Goal: Task Accomplishment & Management: Complete application form

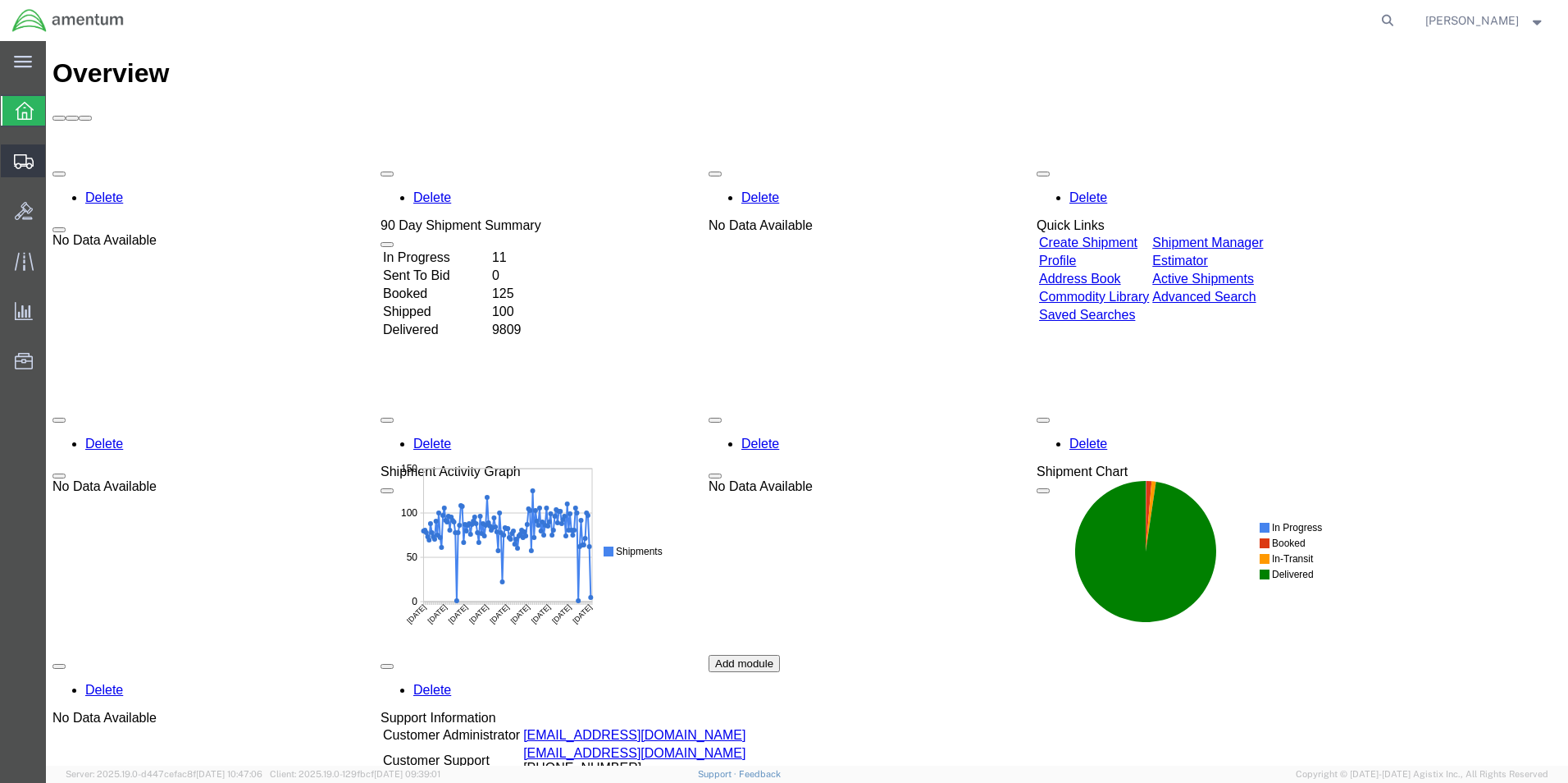
click at [0, 0] on span "Create from Template" at bounding box center [0, 0] width 0 height 0
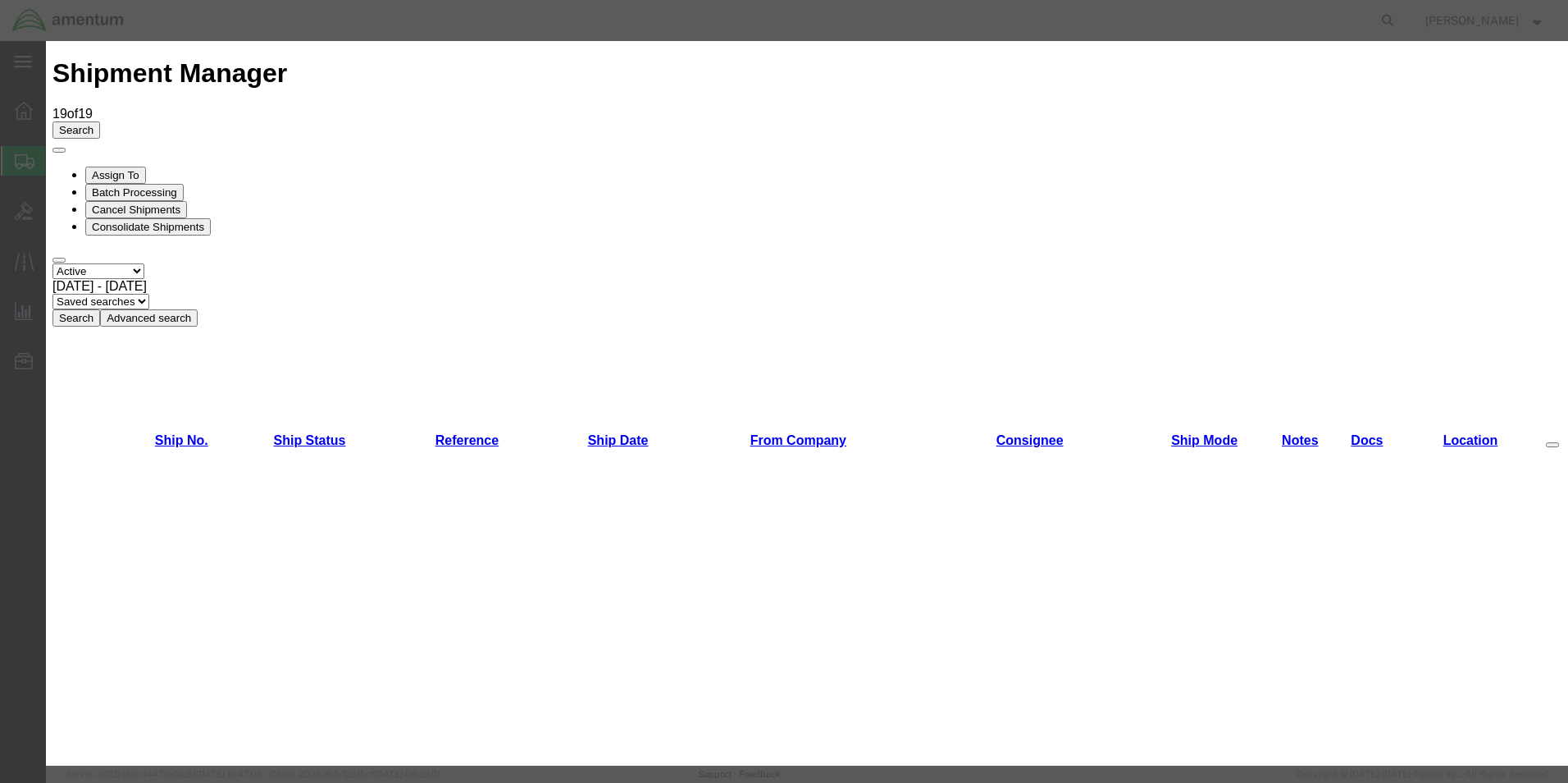
scroll to position [410, 0]
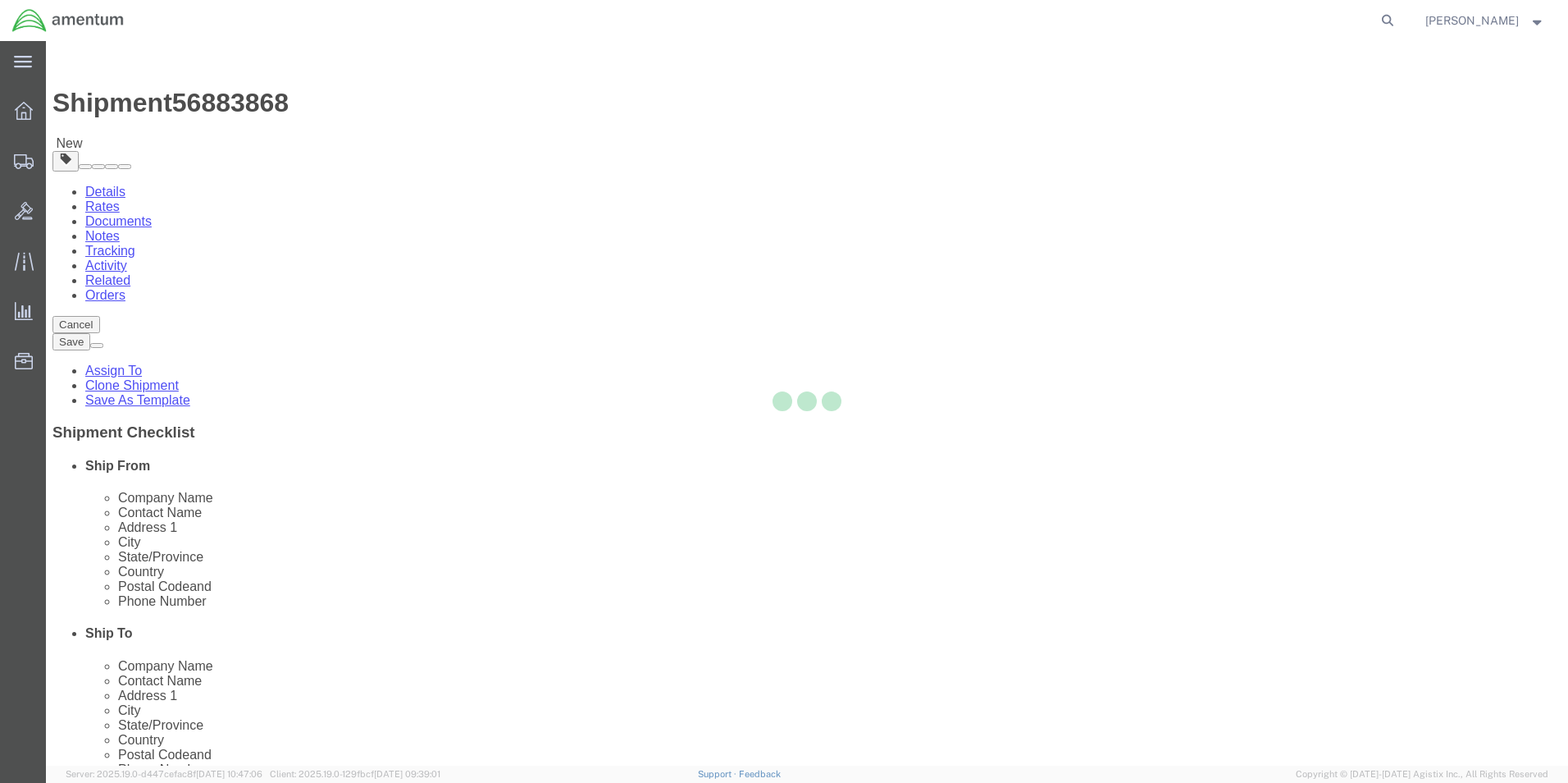
select select "49831"
select select "49931"
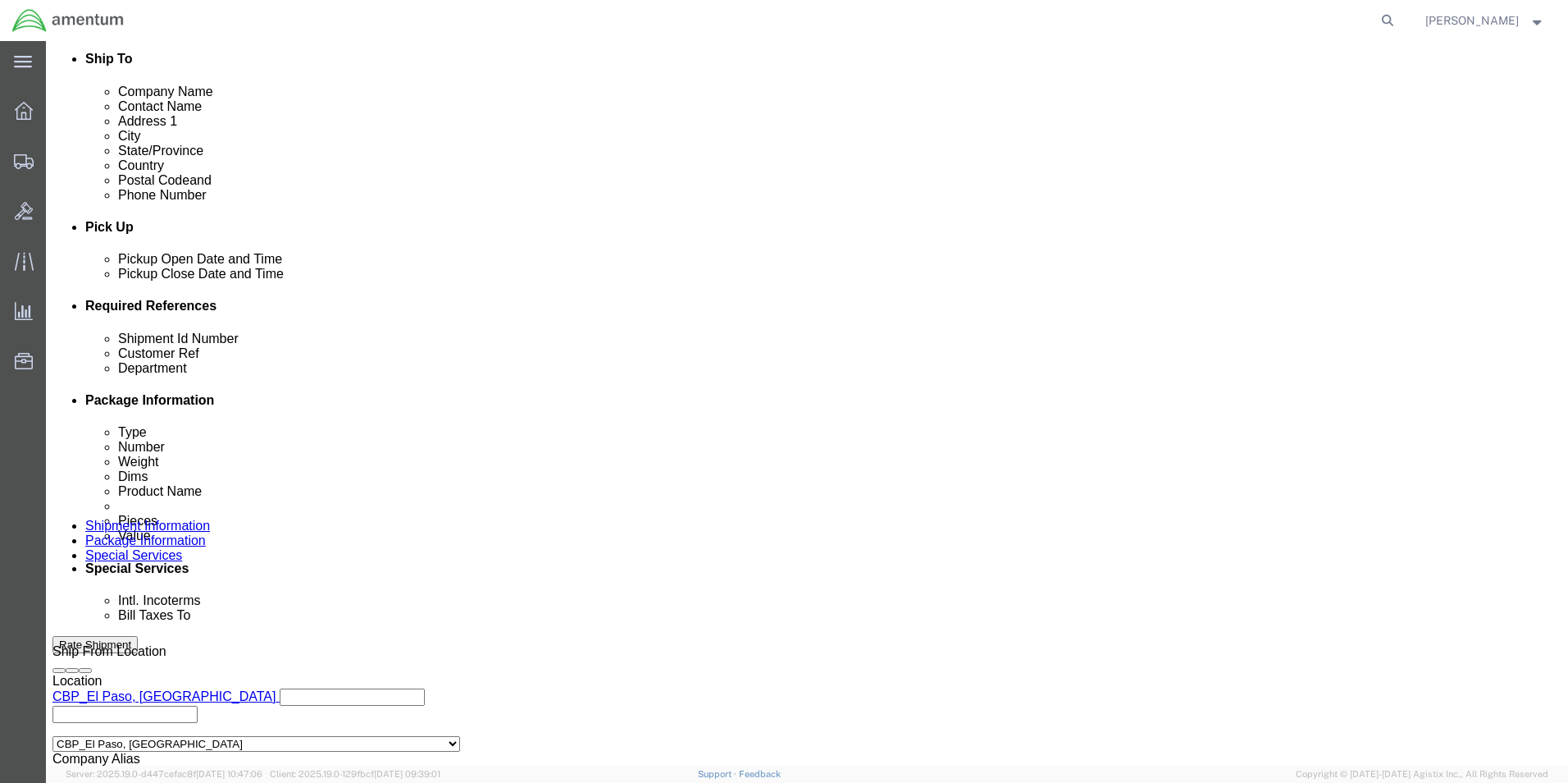
scroll to position [0, 33]
drag, startPoint x: 217, startPoint y: 435, endPoint x: 389, endPoint y: 442, distance: 172.1
click div "272710, 272835, 272838, 272739"
type input "578-002513"
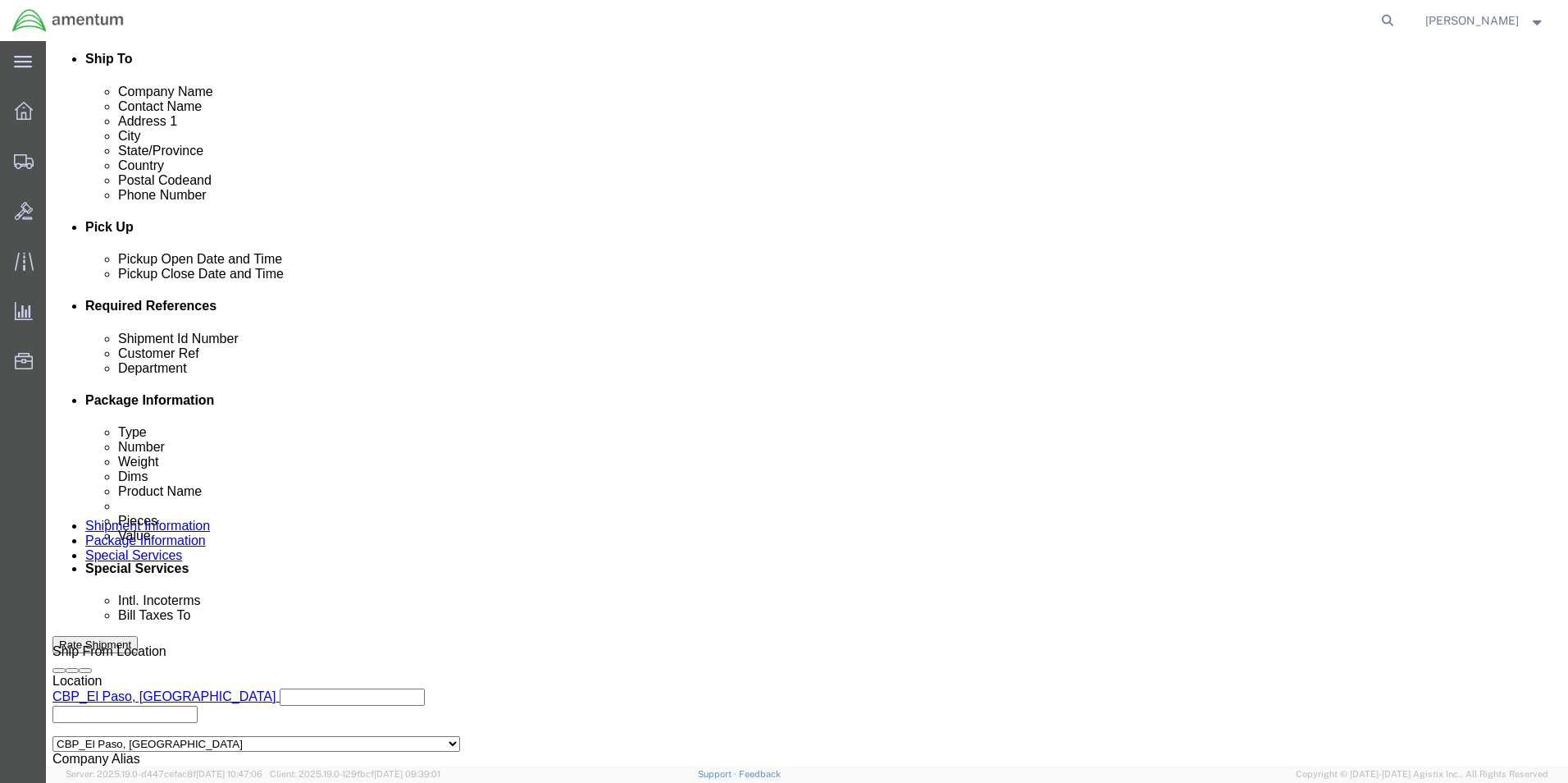
scroll to position [0, 33]
drag, startPoint x: 985, startPoint y: 435, endPoint x: 1147, endPoint y: 432, distance: 162.0
click div "272710, 272835, 272838, 272739"
type input "578-002513"
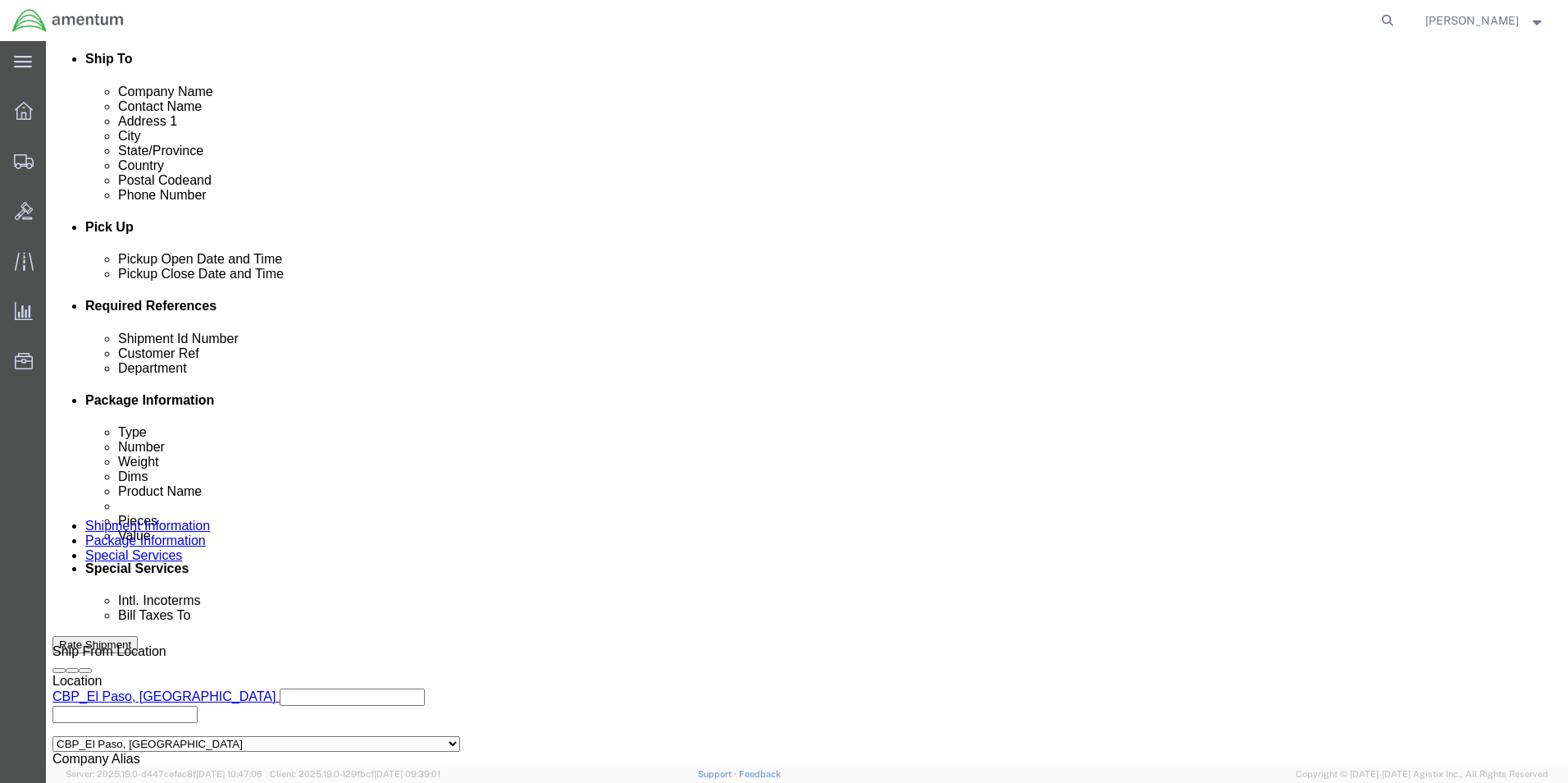
scroll to position [0, 37]
drag, startPoint x: 601, startPoint y: 432, endPoint x: 742, endPoint y: 432, distance: 141.0
click div "272710, 272835, 272838, 272739 Remove this reference"
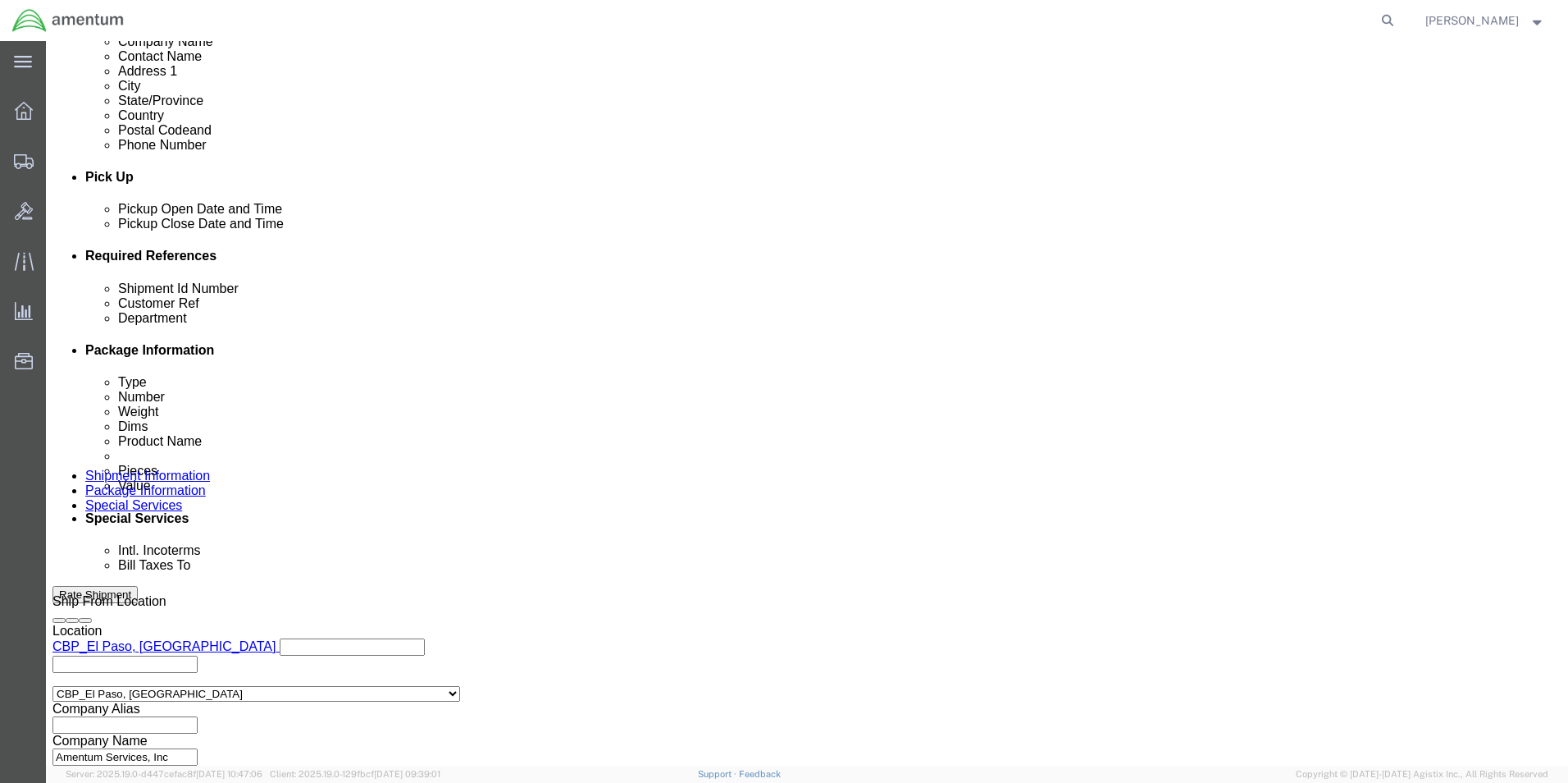
scroll to position [716, 0]
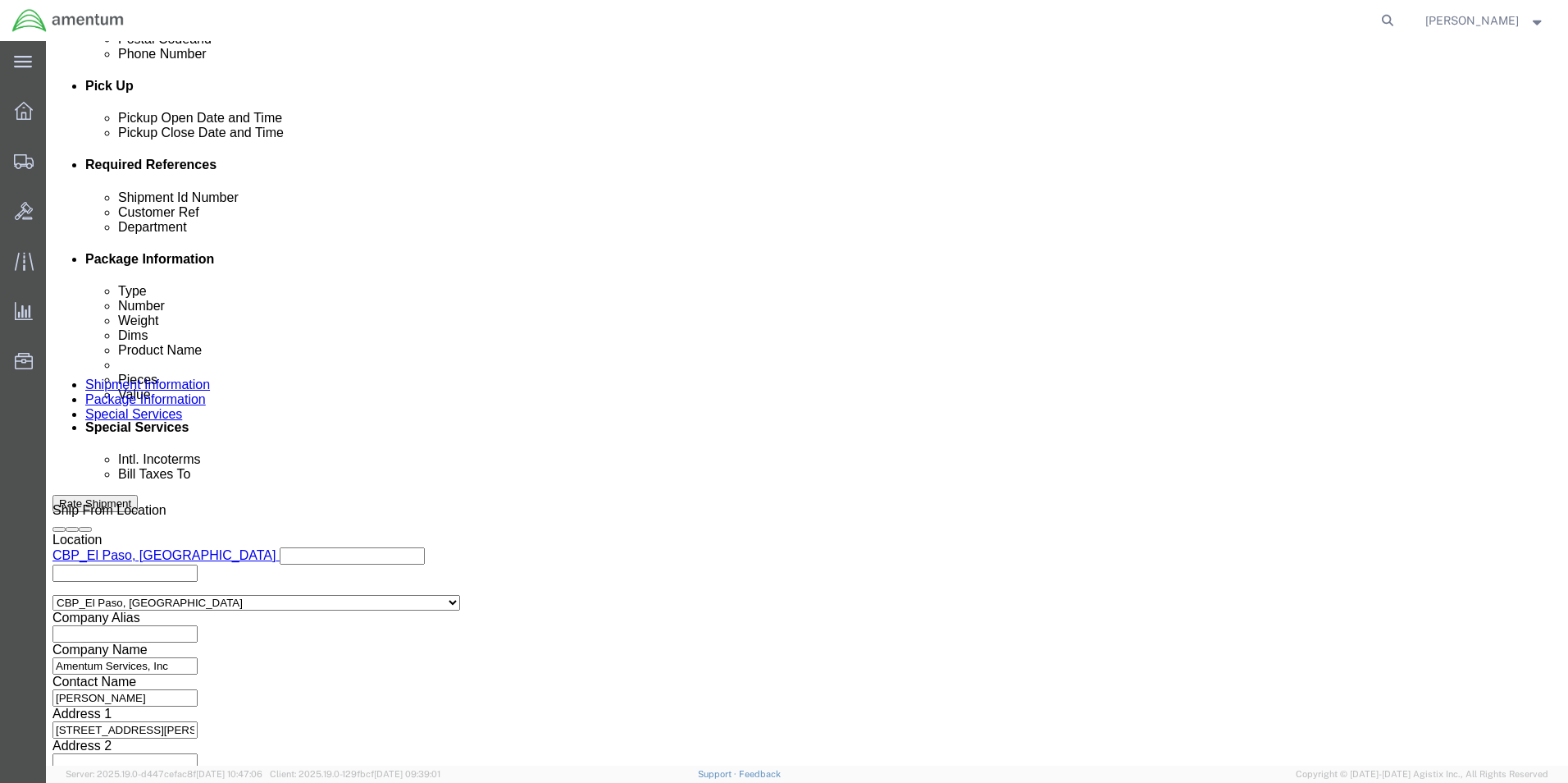
type input "6118.03.03.2219.000.EMI.0000"
click button "Continue"
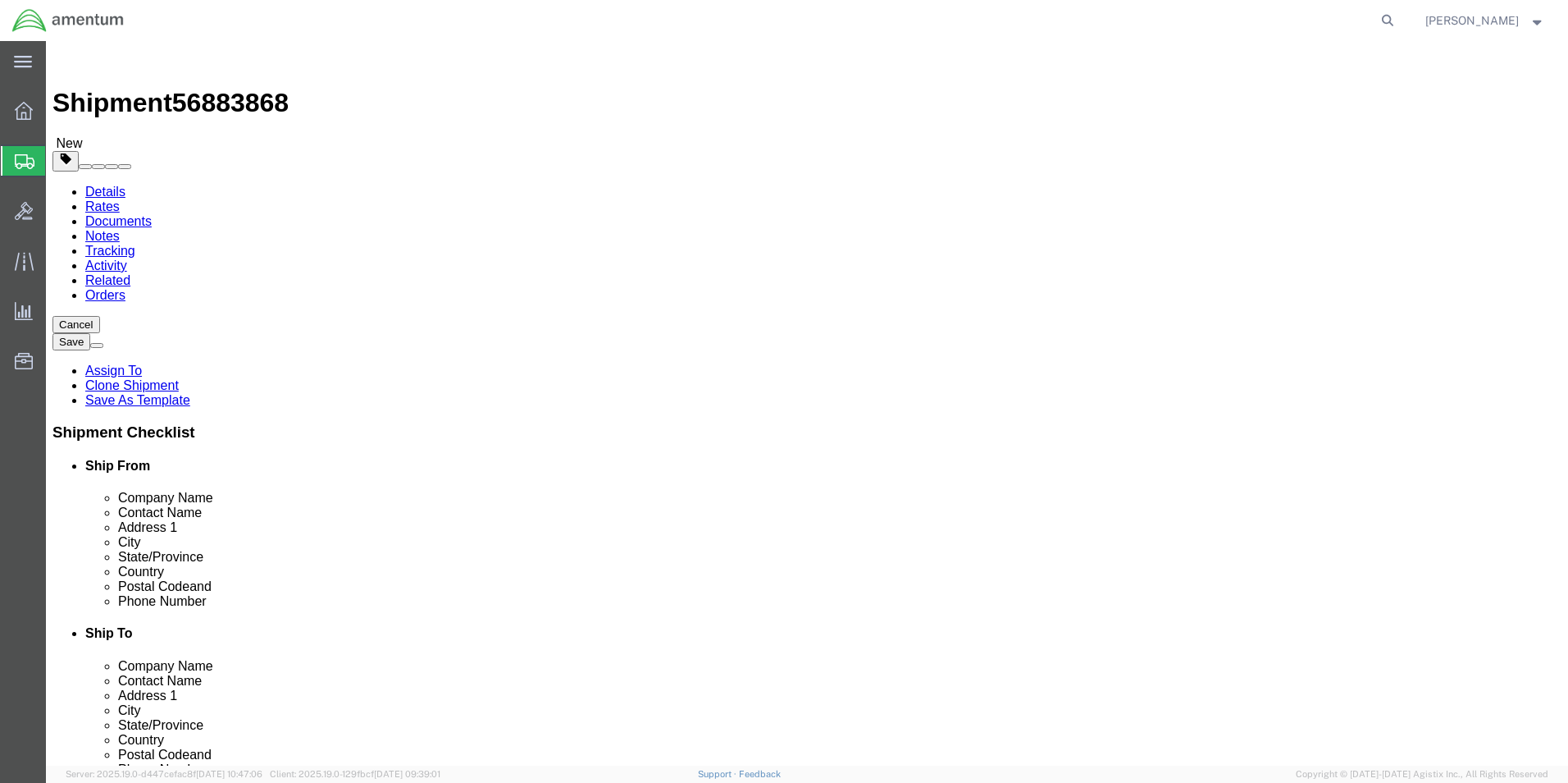
click input "8.00"
drag, startPoint x: 258, startPoint y: 348, endPoint x: 221, endPoint y: 357, distance: 38.1
click input "8.00"
type input "1"
click select "Select Bale(s) Basket(s) Bolt(s) Bottle(s) Buckets Bulk Bundle(s) Can(s) Cardbo…"
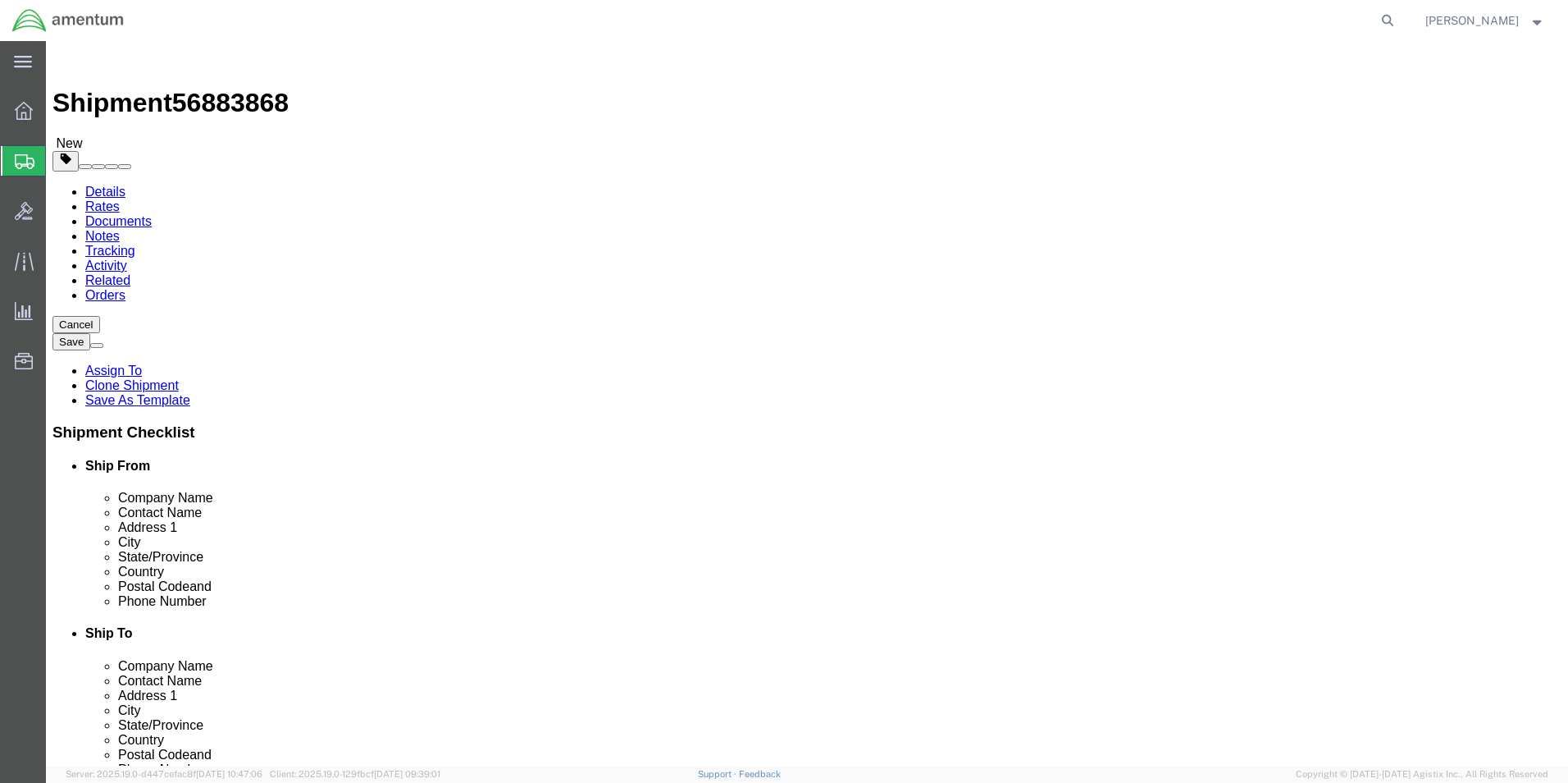
select select "ENV"
click select "Select Bale(s) Basket(s) Bolt(s) Bottle(s) Buckets Bulk Bundle(s) Can(s) Cardbo…"
type input "9.50"
type input "12.50"
type input "0.25"
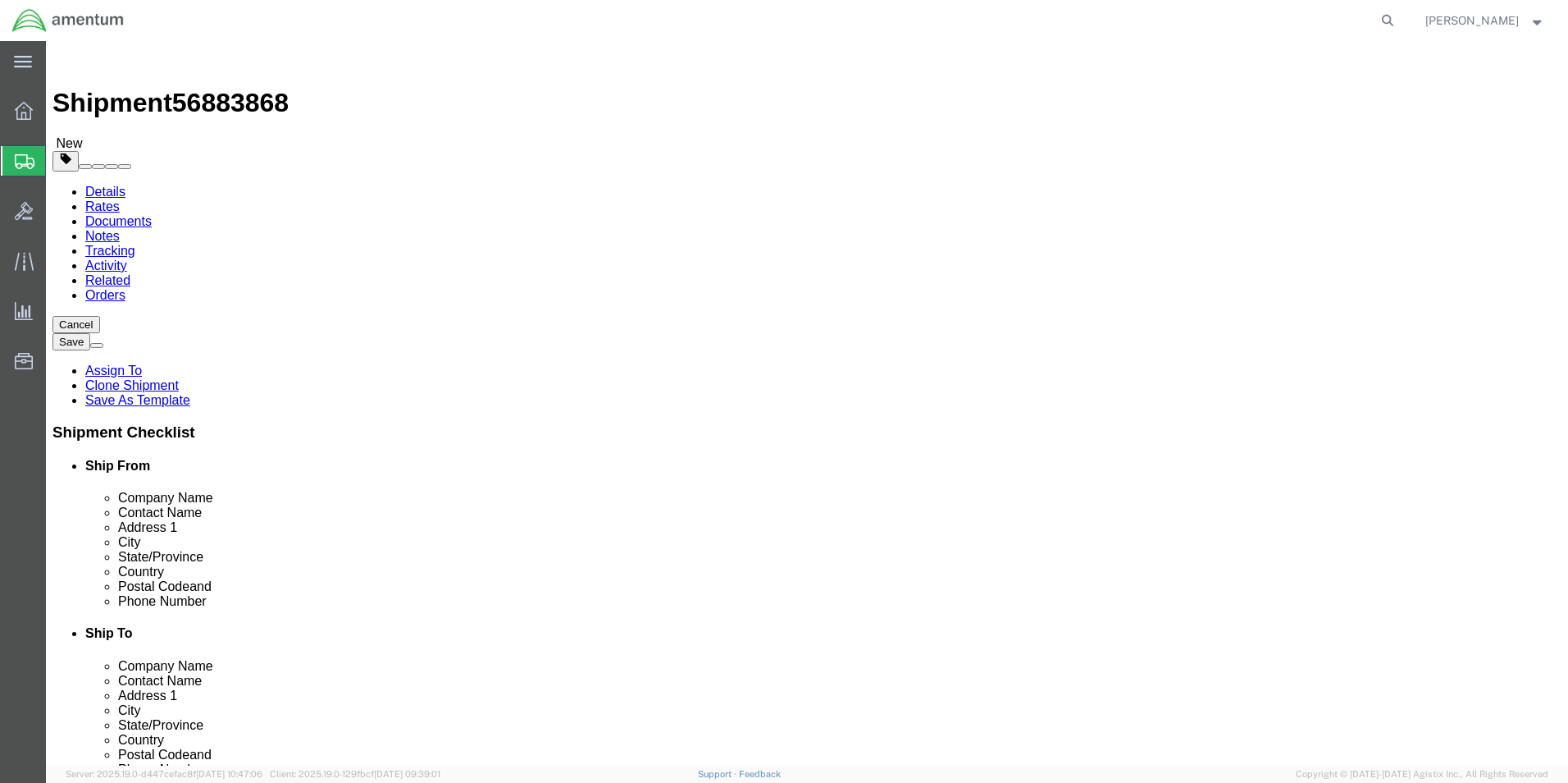
type input "1"
click select "Select Bale(s) Basket(s) Bolt(s) Bottle(s) Buckets Bulk Bundle(s) Can(s) Cardbo…"
select select "YRPK"
click select "Select Bale(s) Basket(s) Bolt(s) Bottle(s) Buckets Bulk Bundle(s) Can(s) Cardbo…"
click input "9.50"
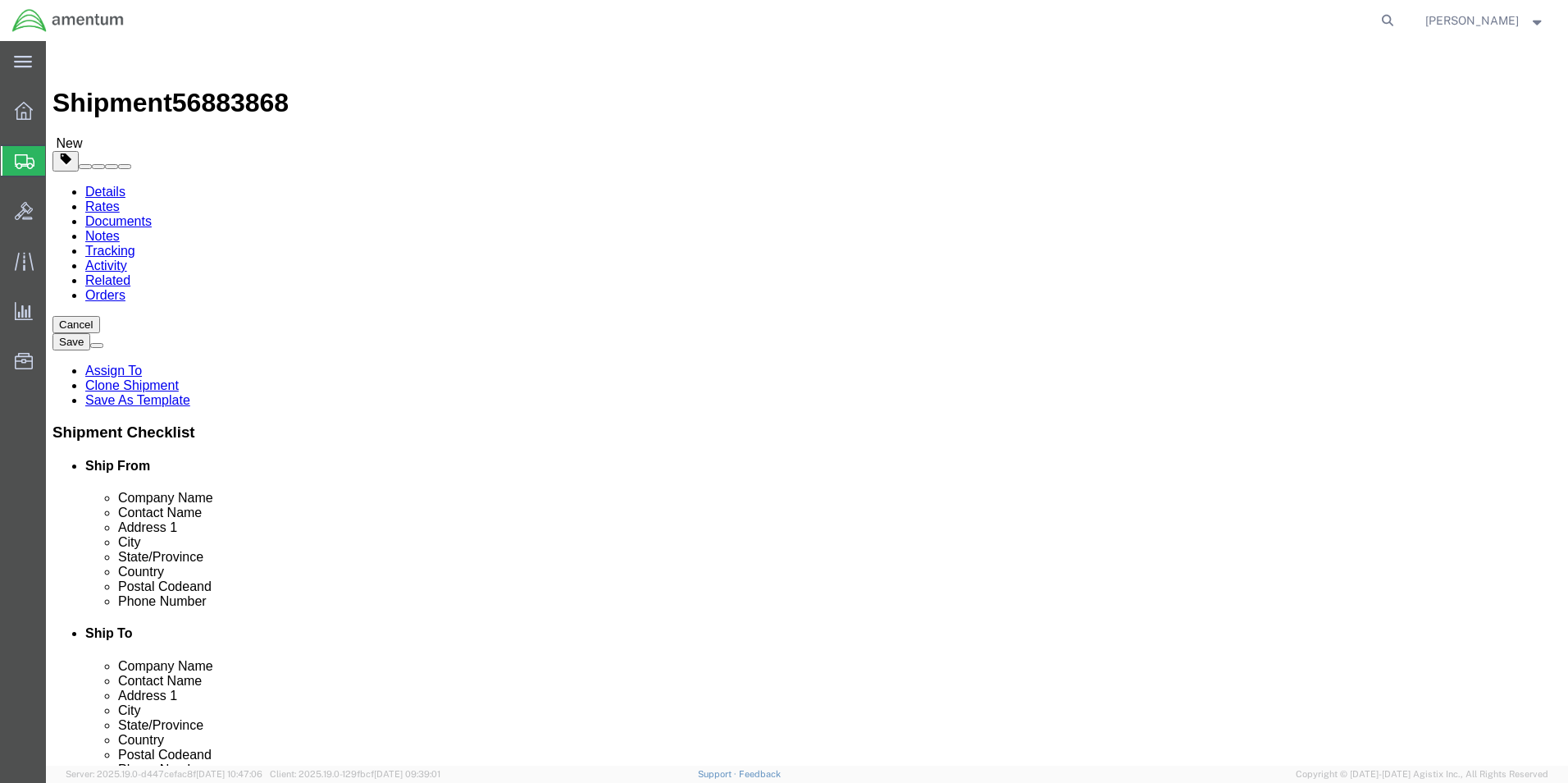
type input "9"
type input "8"
type input "6"
type input "1"
drag, startPoint x: 264, startPoint y: 386, endPoint x: 187, endPoint y: 379, distance: 77.3
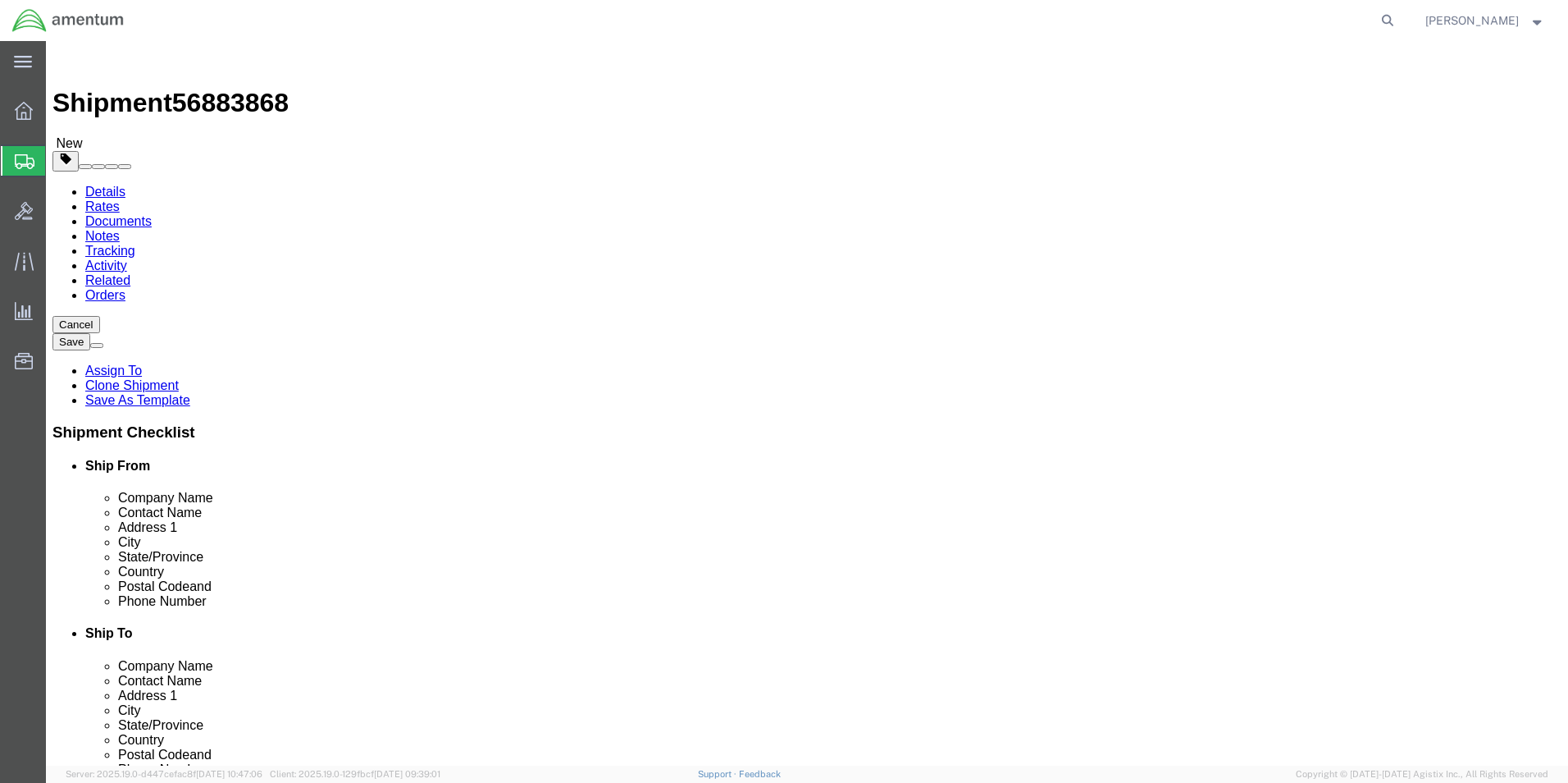
click div "Weight Total weight of packages in pounds or kilograms 1 Select kgs lbs Ship. t°"
type input "0.10"
click dd "600.00 USD"
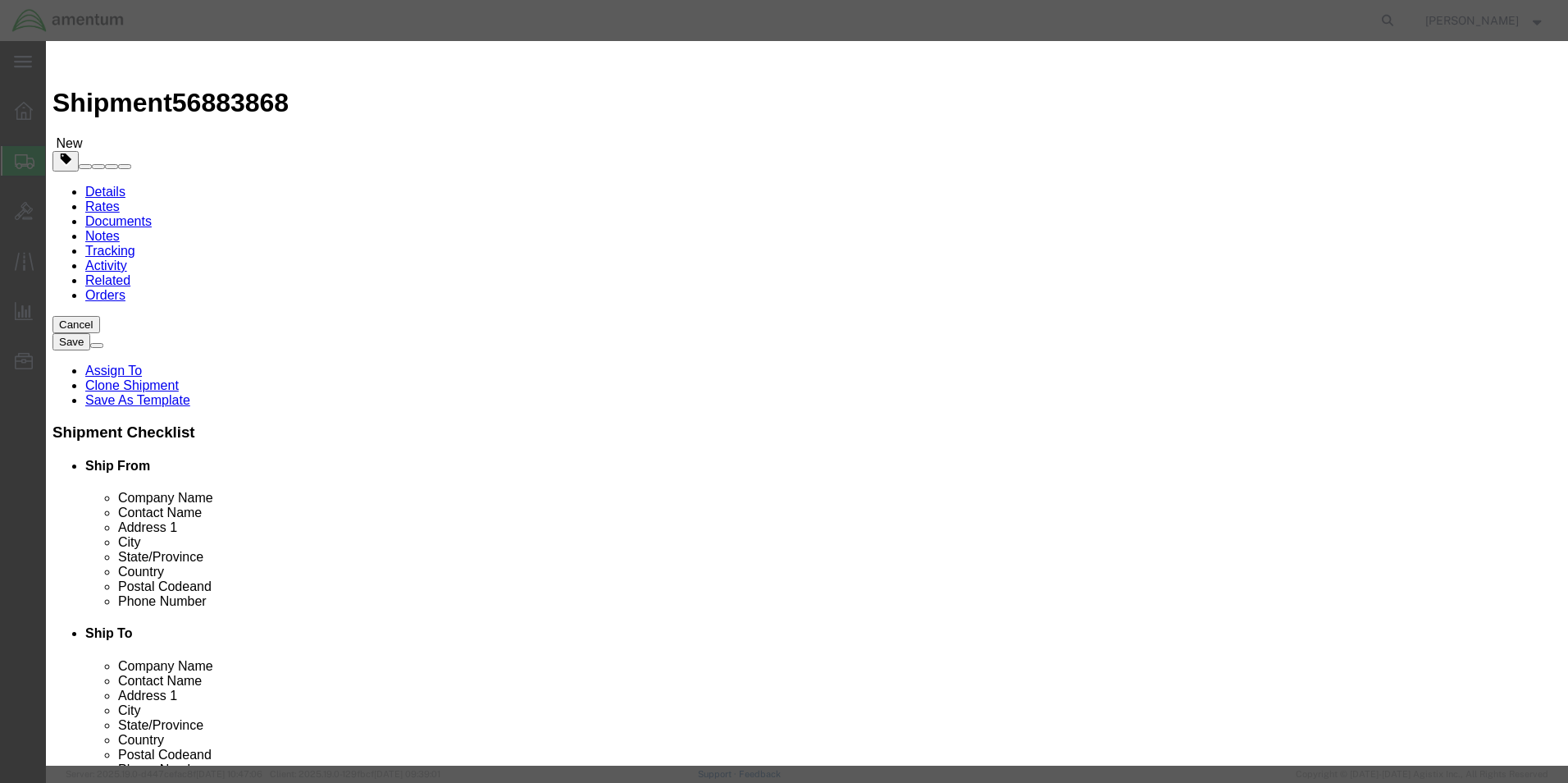
drag, startPoint x: 583, startPoint y: 125, endPoint x: 473, endPoint y: 139, distance: 110.9
click div "Product Name AIRCRAFT PARTS Pieces 4.00 Select Bag Barrels 100Board Feet Bottle…"
type input "shop items"
click h3 "Edit content"
drag, startPoint x: 535, startPoint y: 146, endPoint x: 480, endPoint y: 156, distance: 55.9
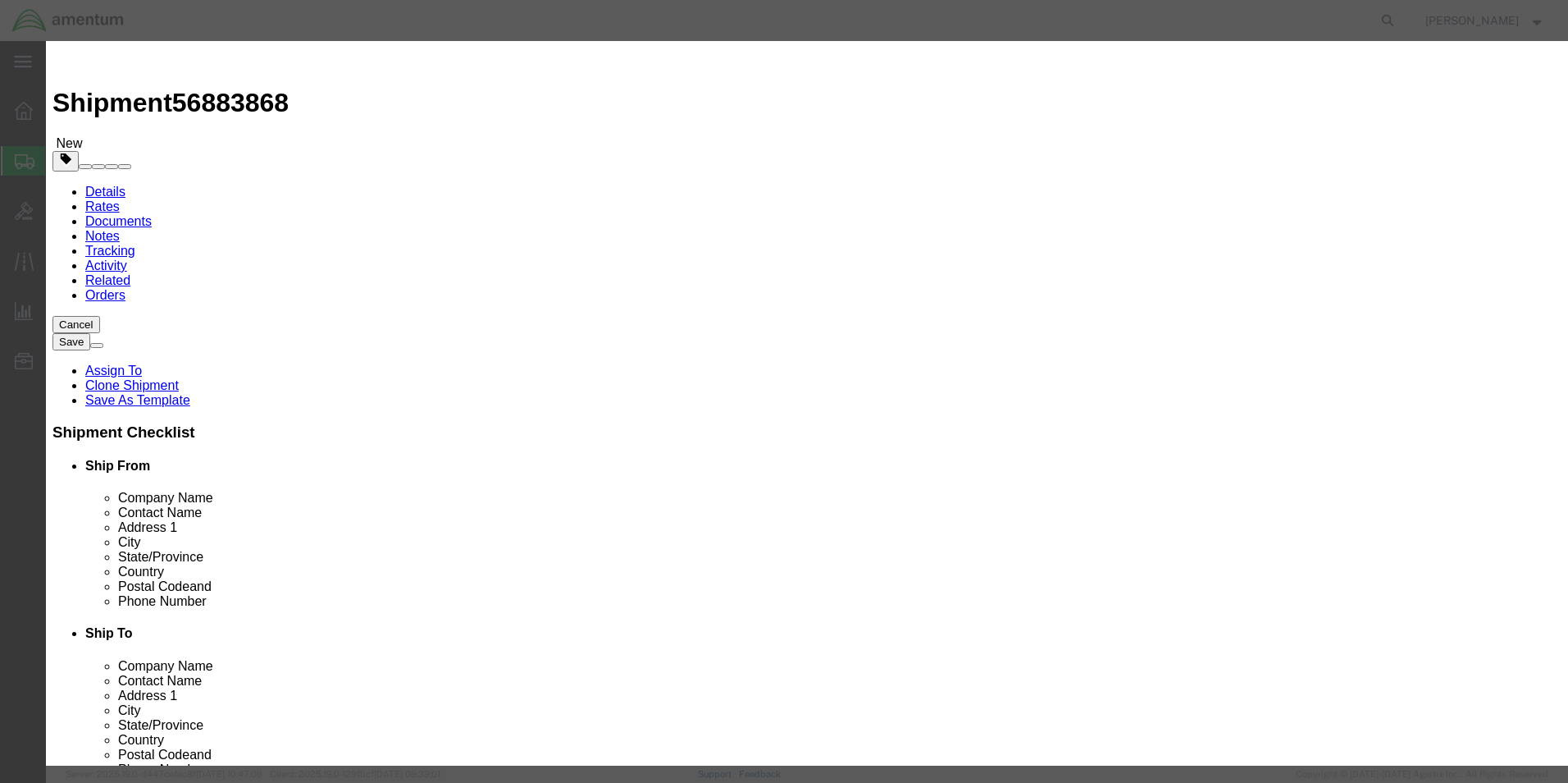
click input "4.00"
type input "4"
type input "2"
type input "300"
click div "Commodity library"
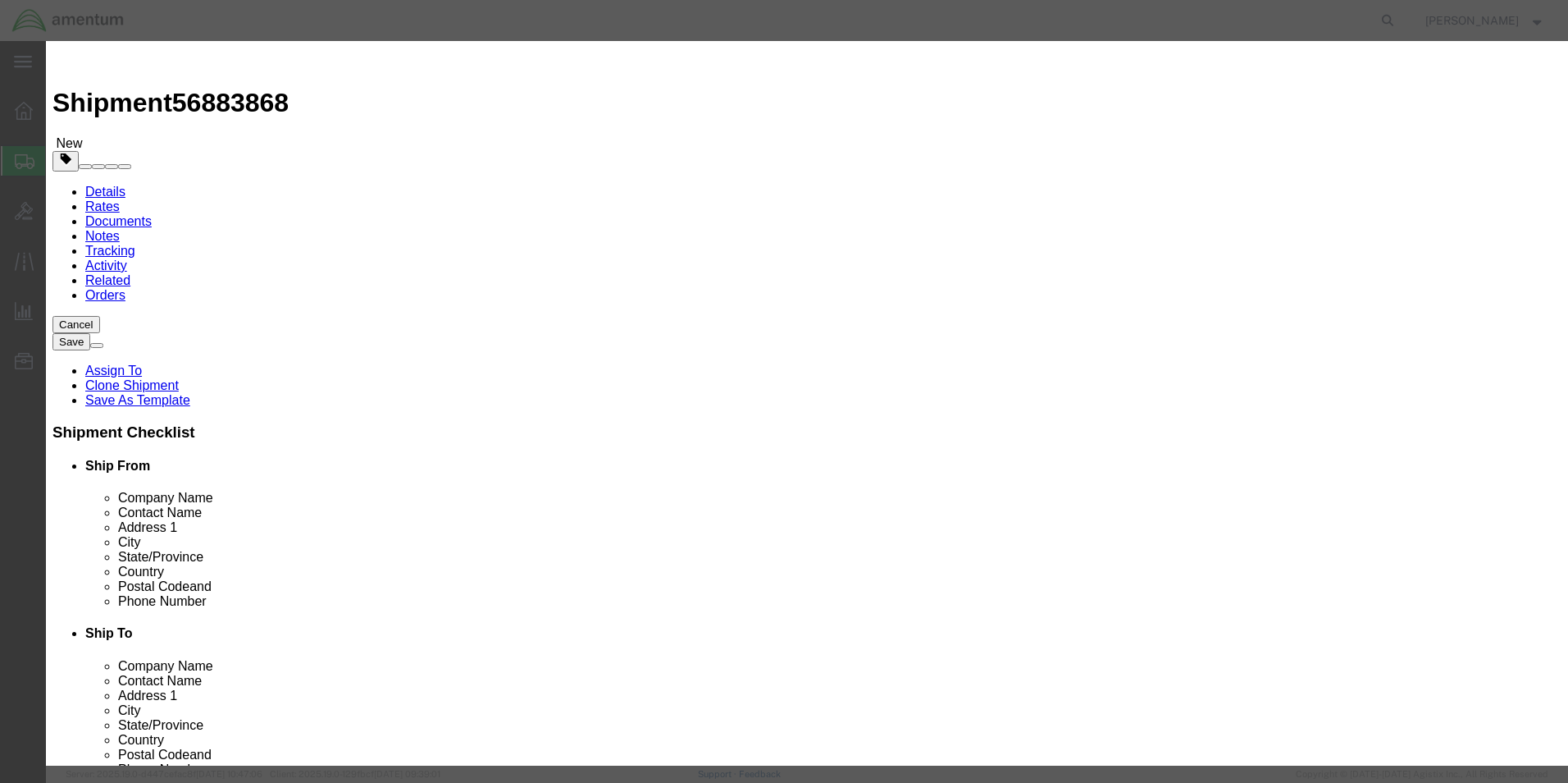
drag, startPoint x: 1109, startPoint y: 130, endPoint x: 799, endPoint y: 151, distance: 310.7
click div "Description bearing, packing, washer, Pin"
type textarea "Nut, Pins"
click div "Commodity library"
click button "Save & Close"
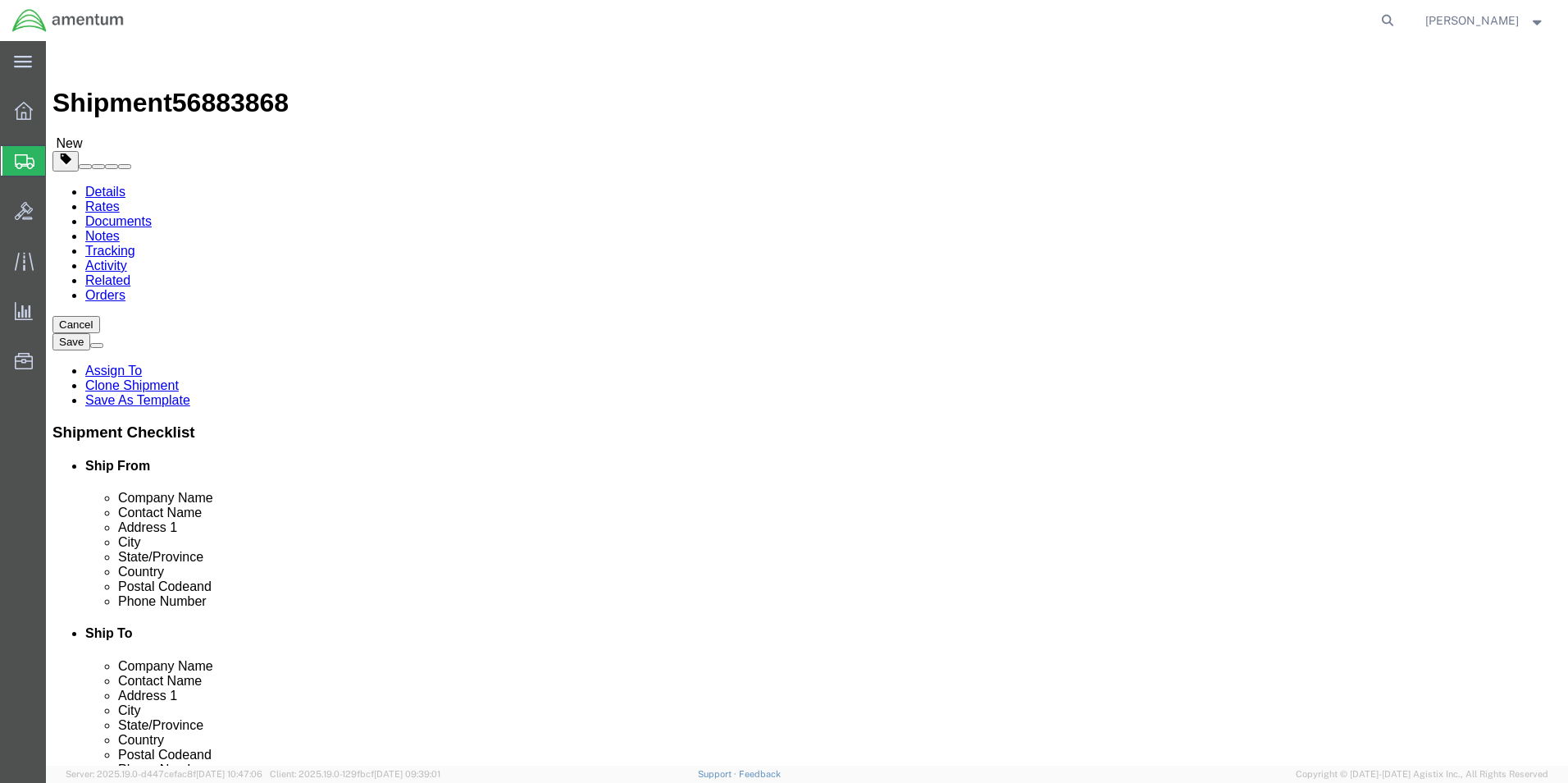
click button "Continue"
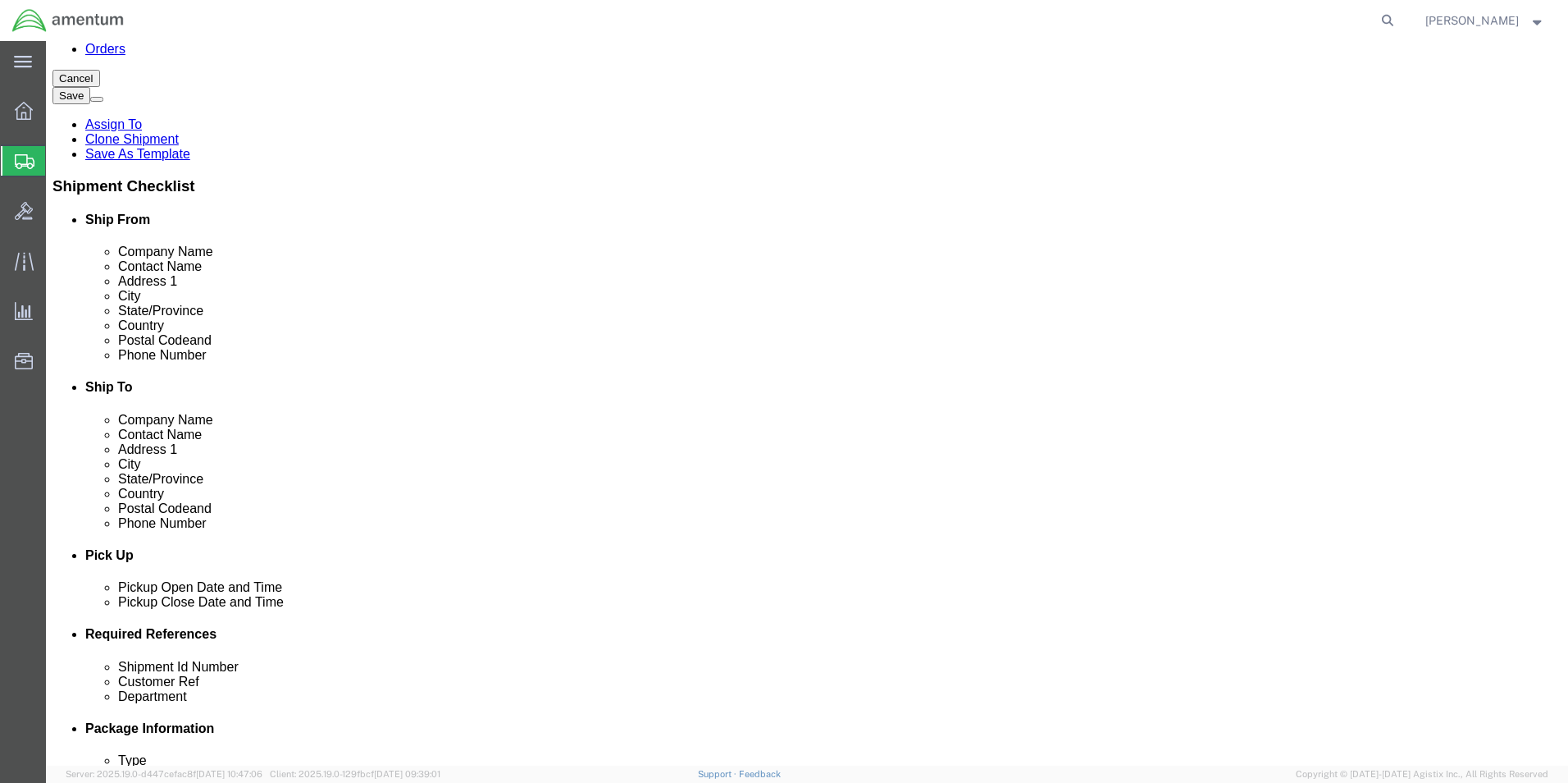
scroll to position [492, 0]
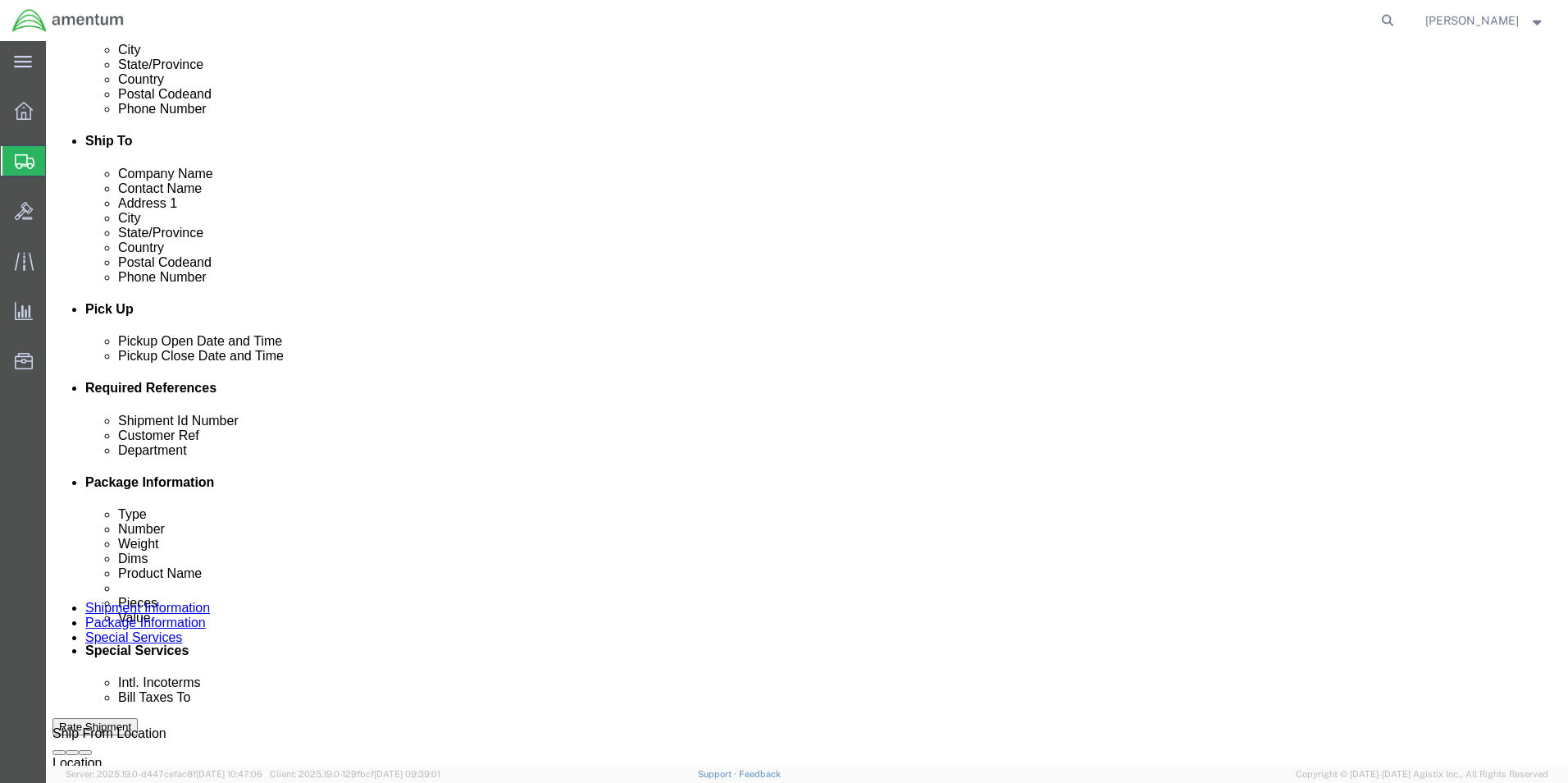
click button "Rate Shipment"
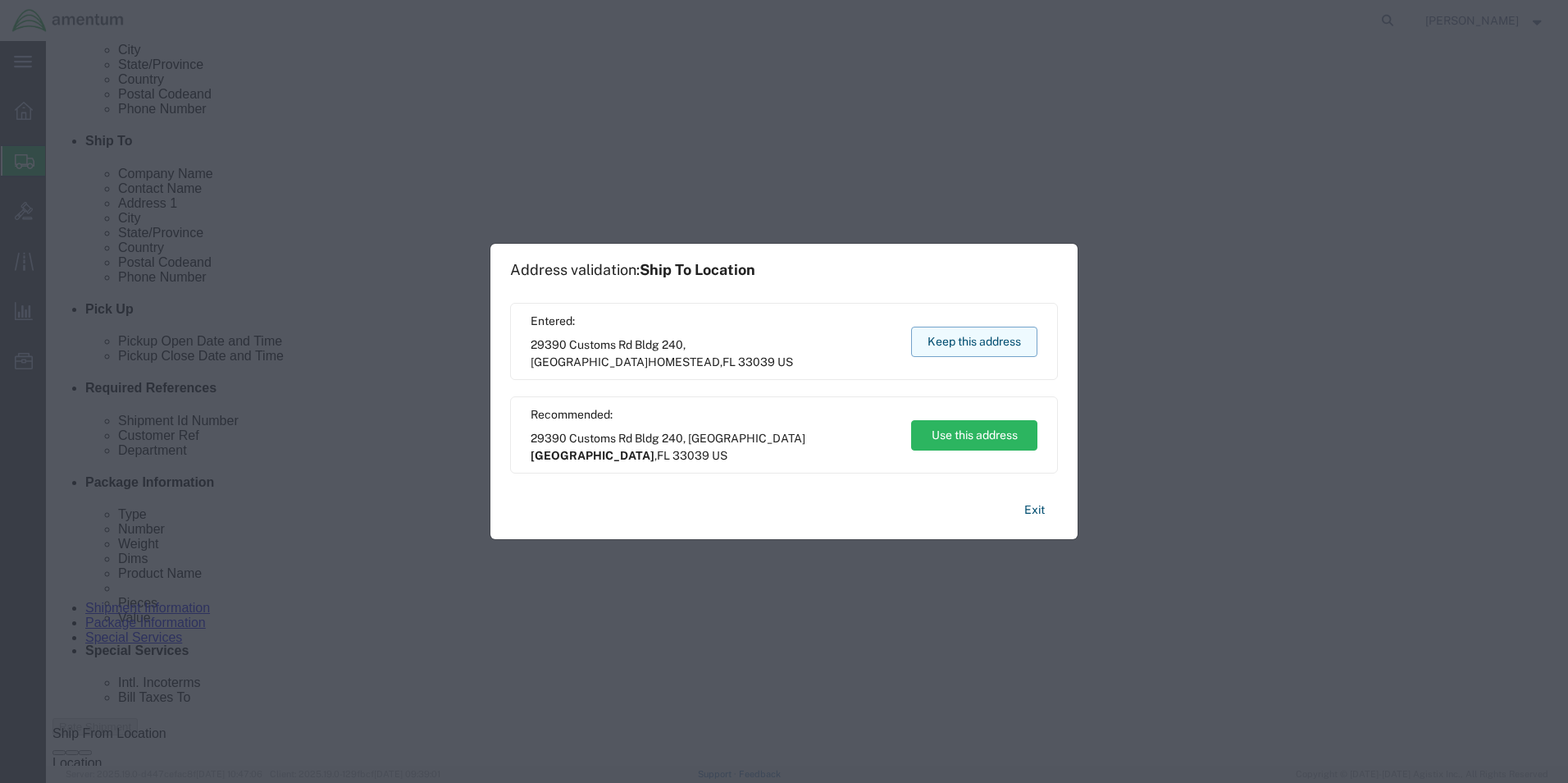
click at [962, 341] on button "Keep this address" at bounding box center [974, 341] width 126 height 30
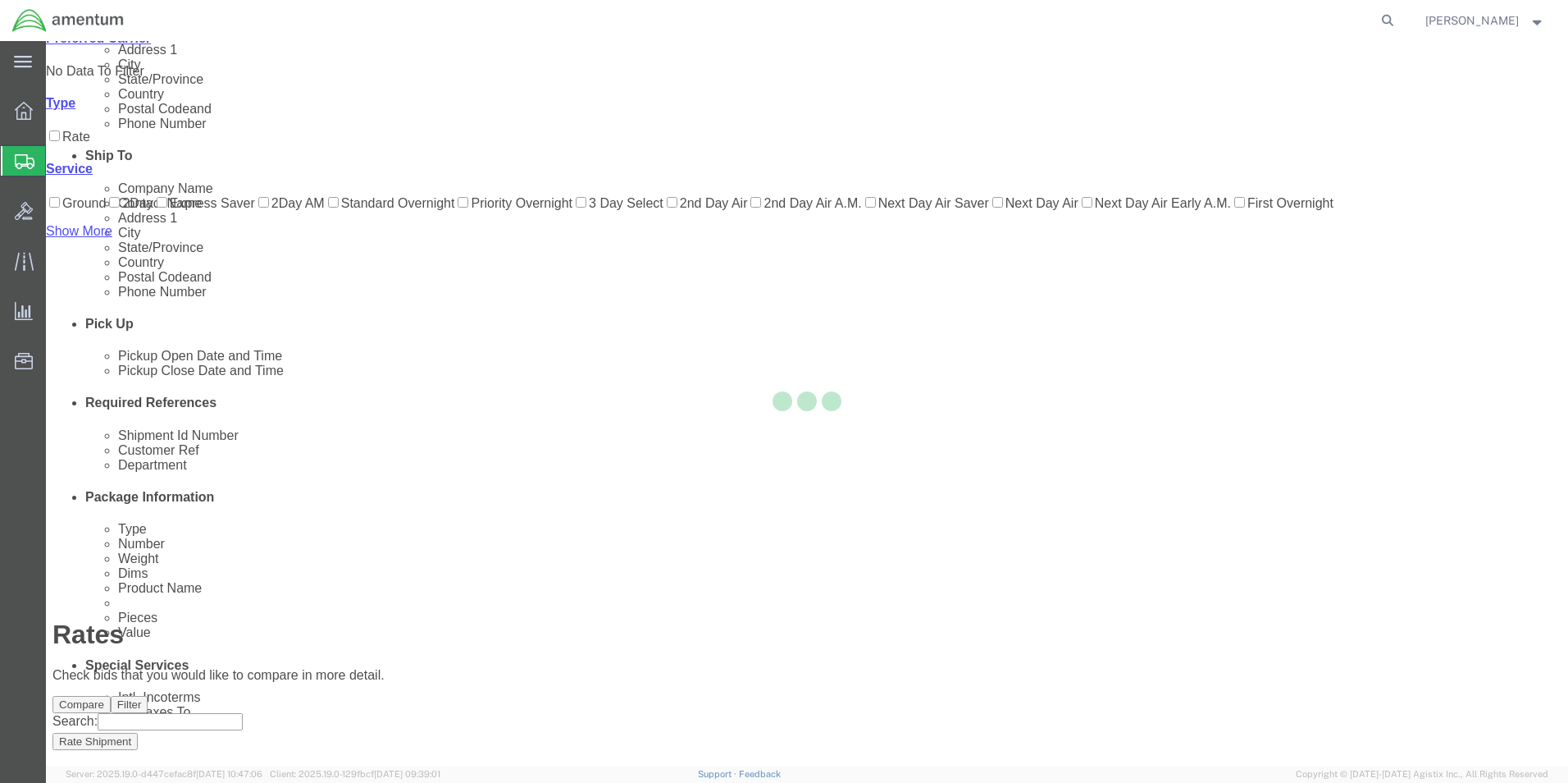
scroll to position [35, 0]
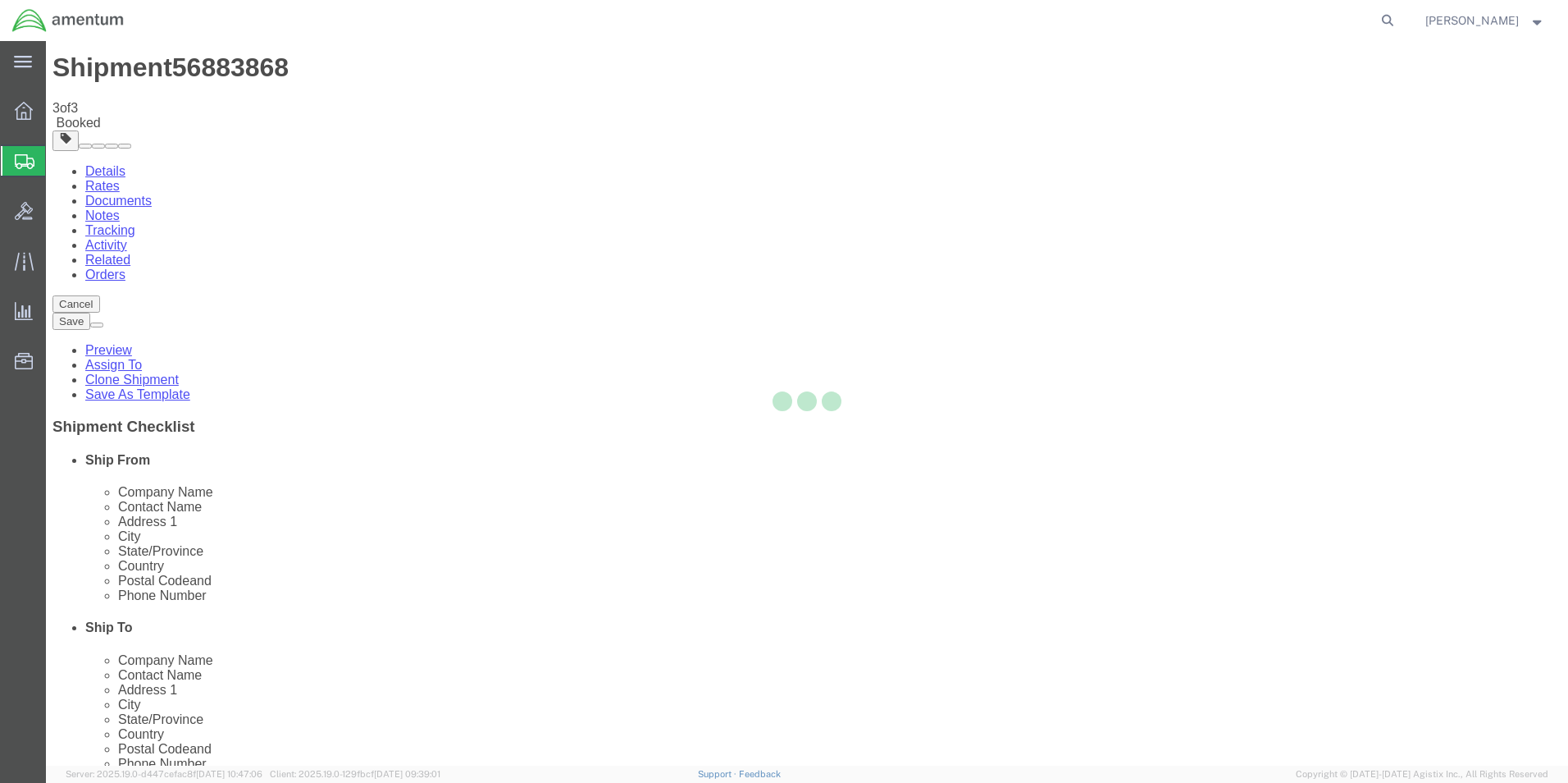
scroll to position [0, 0]
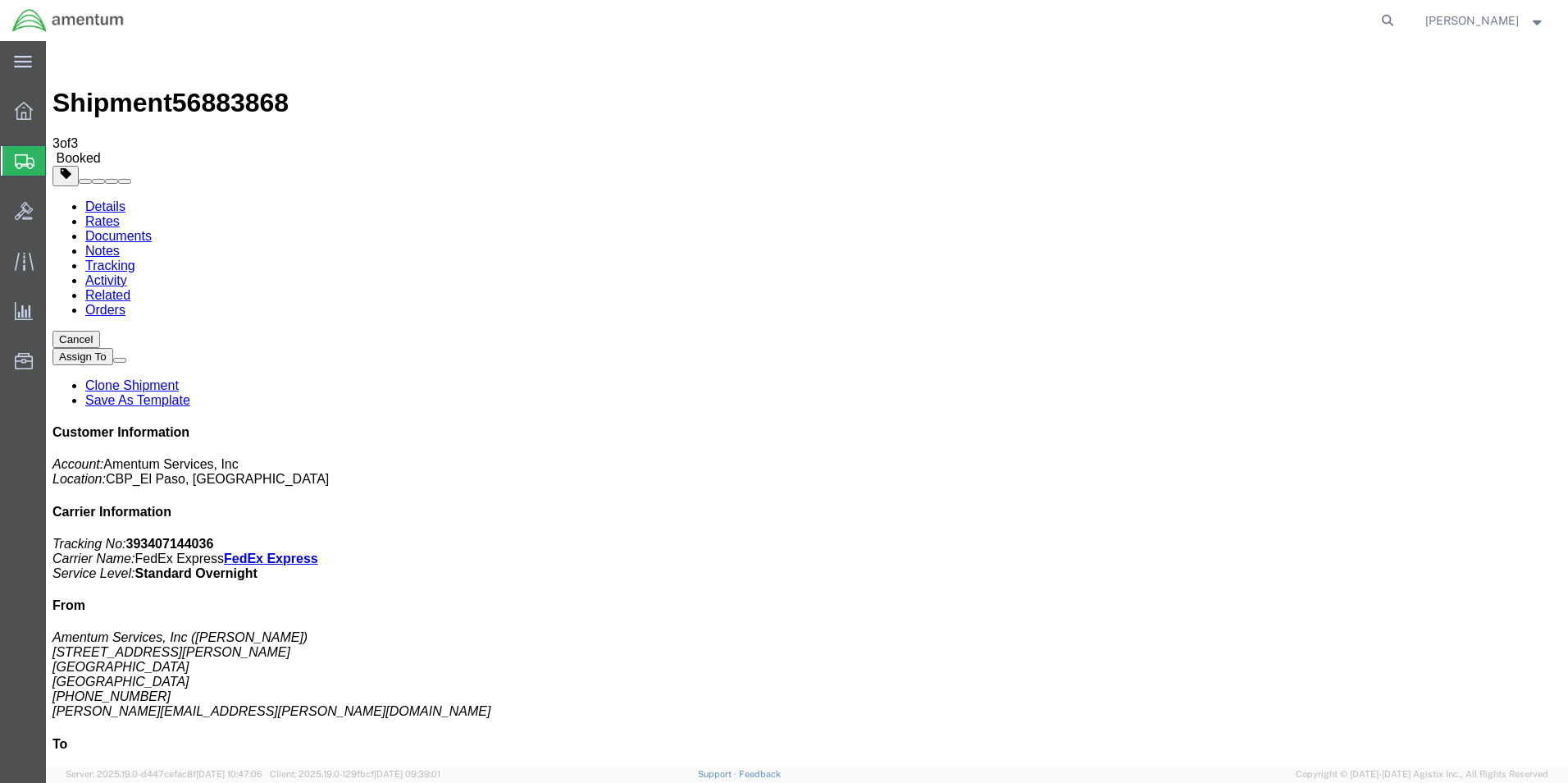
click at [0, 0] on span "Create from Template" at bounding box center [0, 0] width 0 height 0
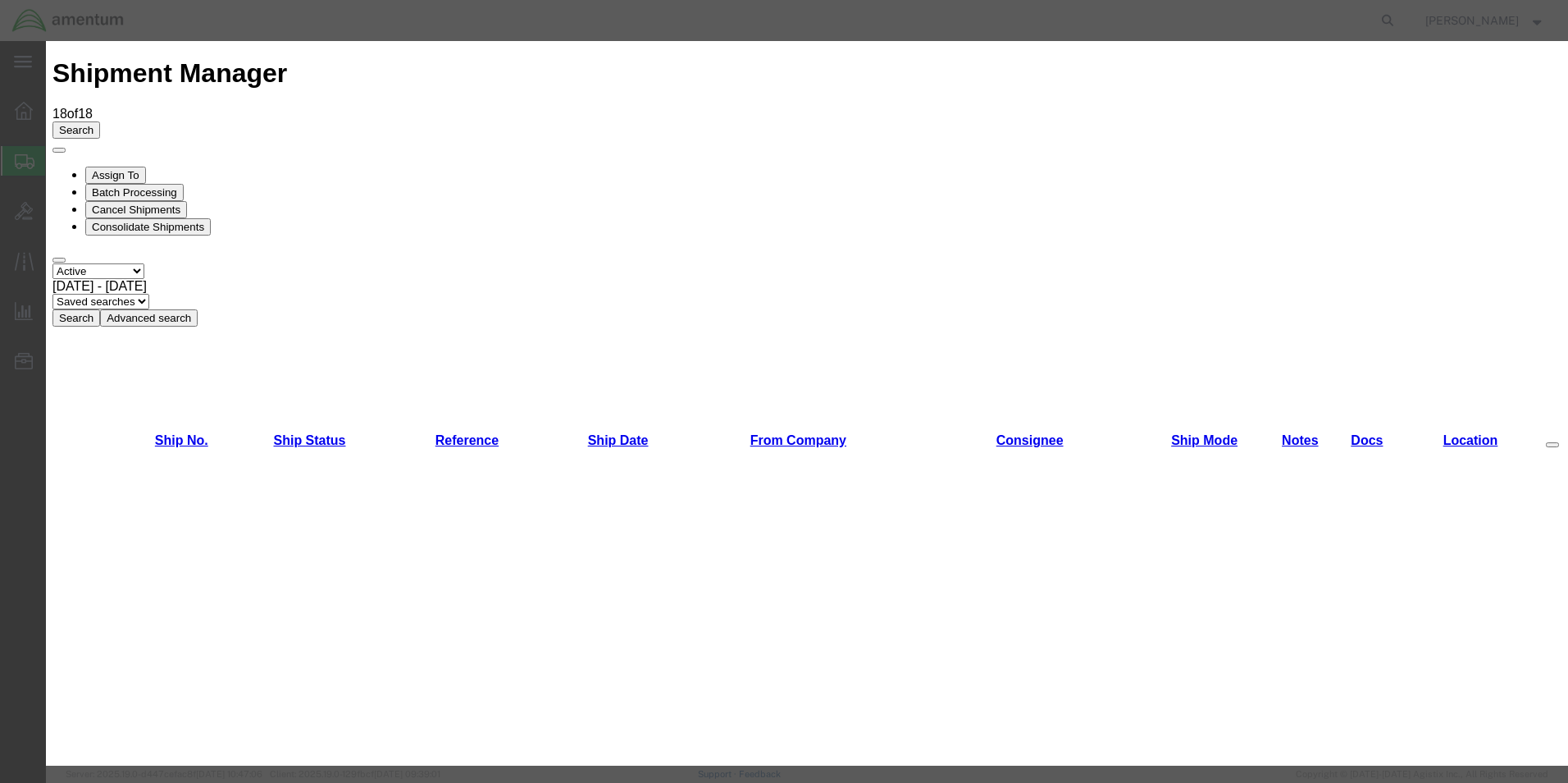
scroll to position [328, 0]
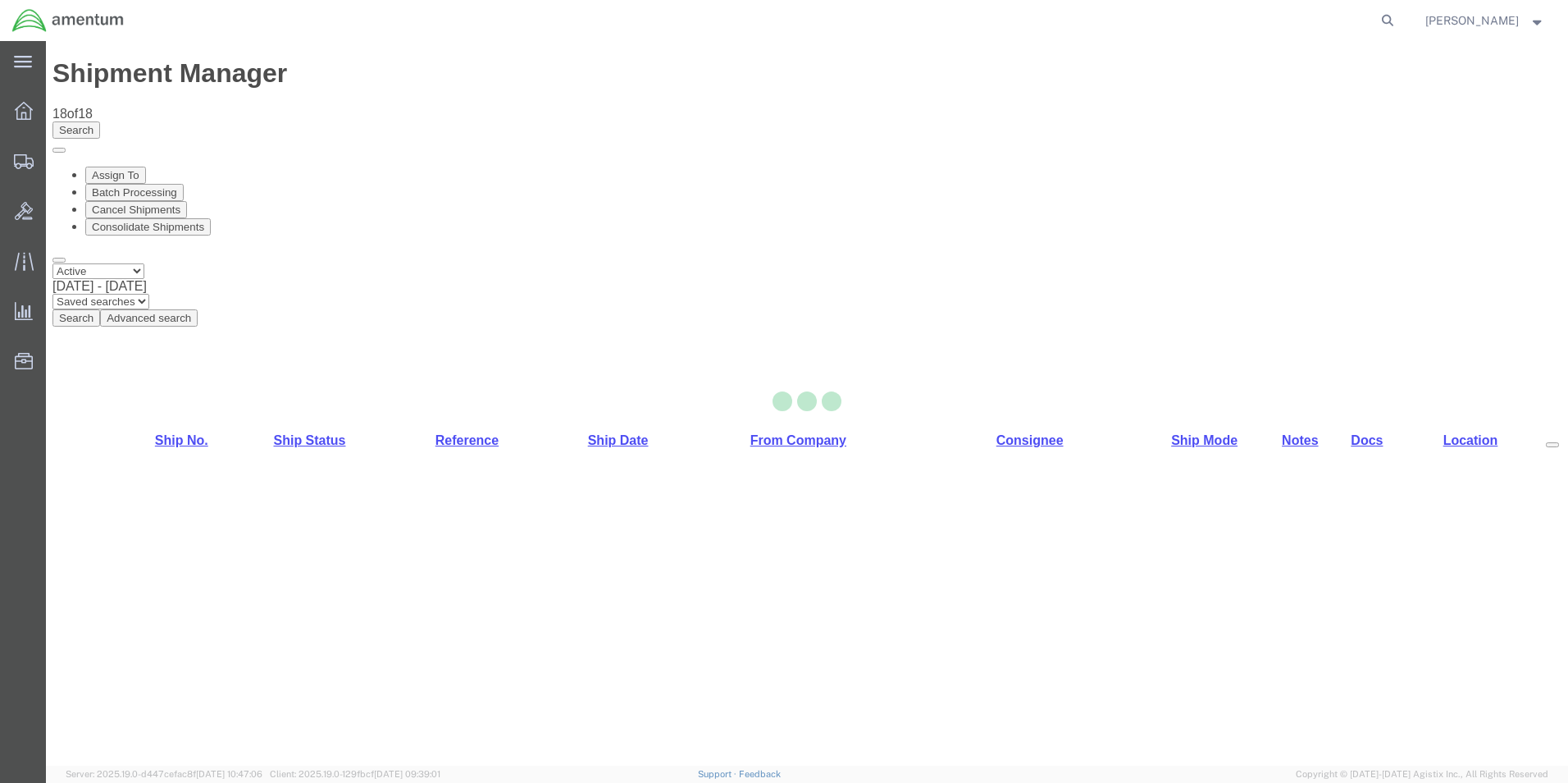
select select "49831"
select select "49930"
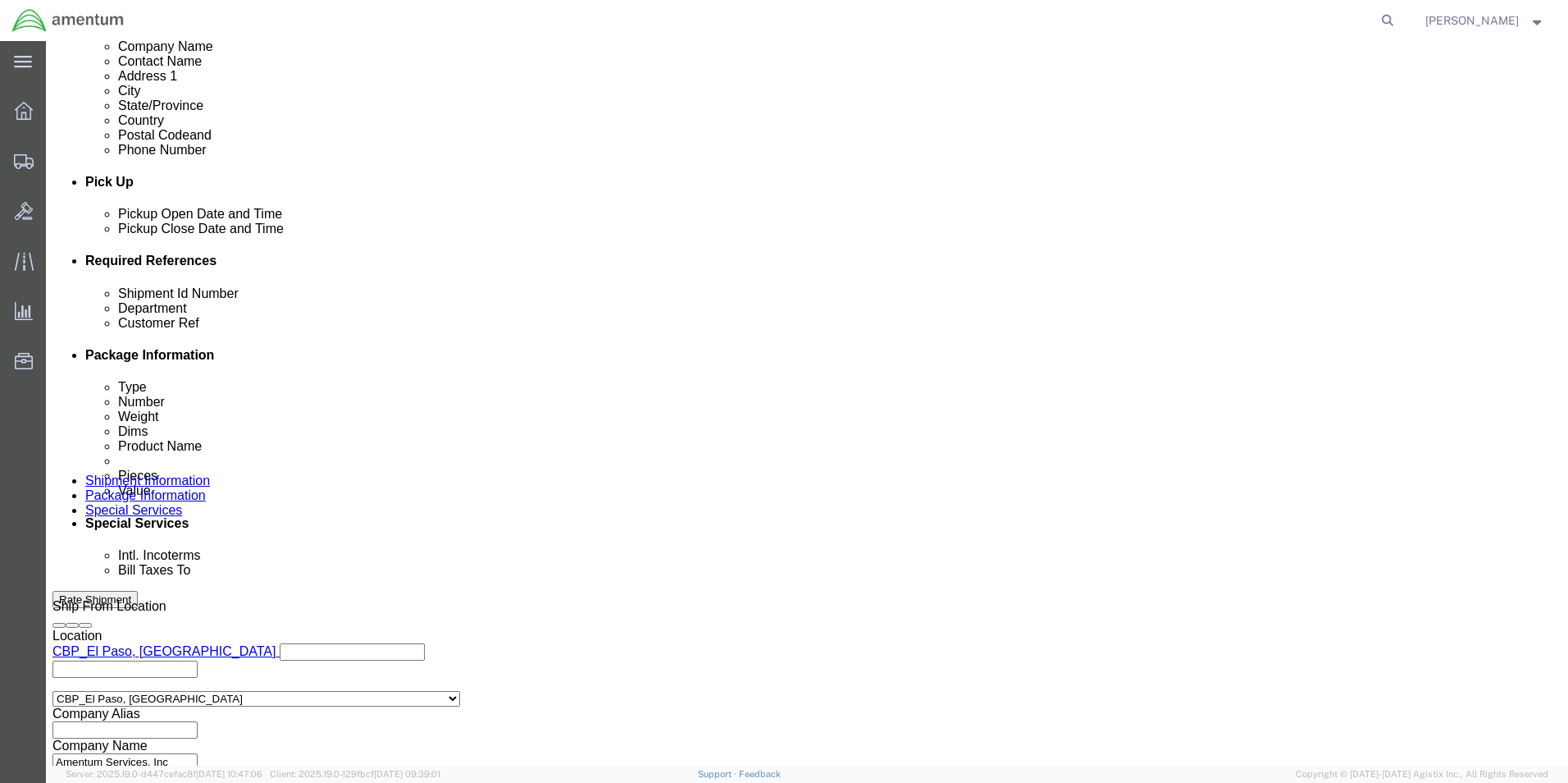
scroll to position [716, 0]
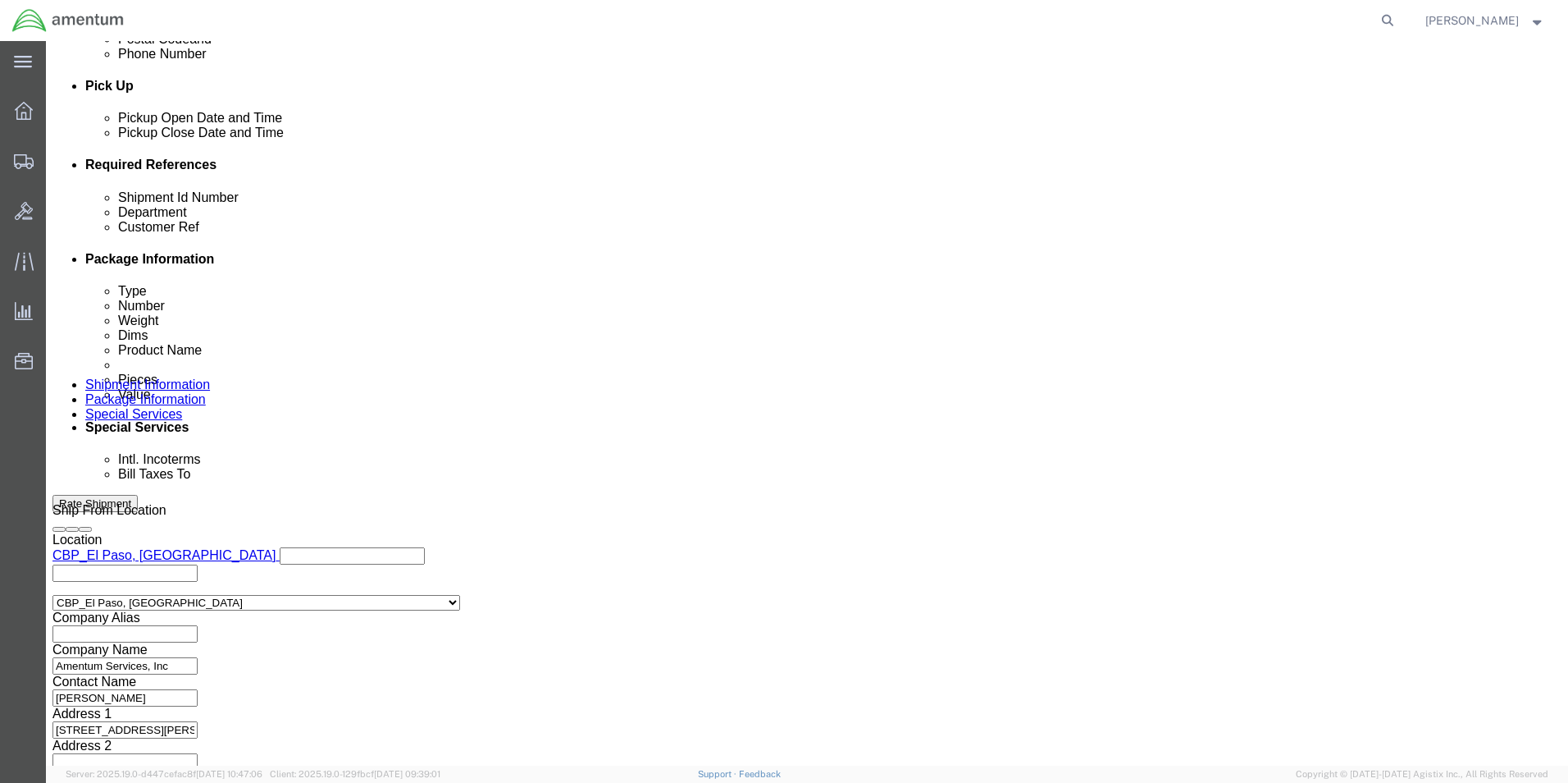
drag, startPoint x: 258, startPoint y: 294, endPoint x: 158, endPoint y: 302, distance: 100.3
click div "Shipment Id Number 266025"
type input "614-002501"
drag, startPoint x: 261, startPoint y: 341, endPoint x: 145, endPoint y: 336, distance: 116.1
click div "Customer Ref 266025"
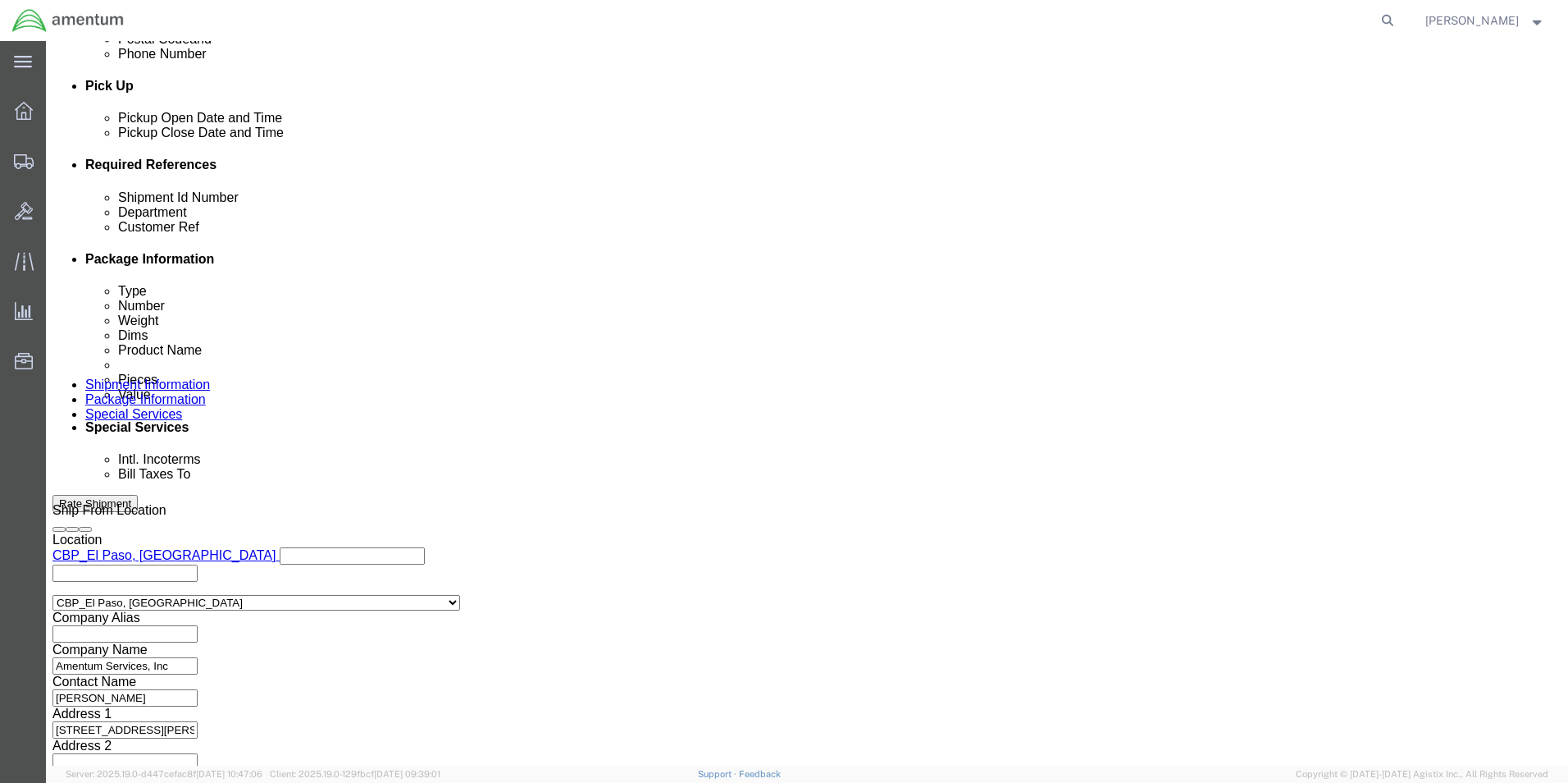
type input "614-002501"
click button "Continue"
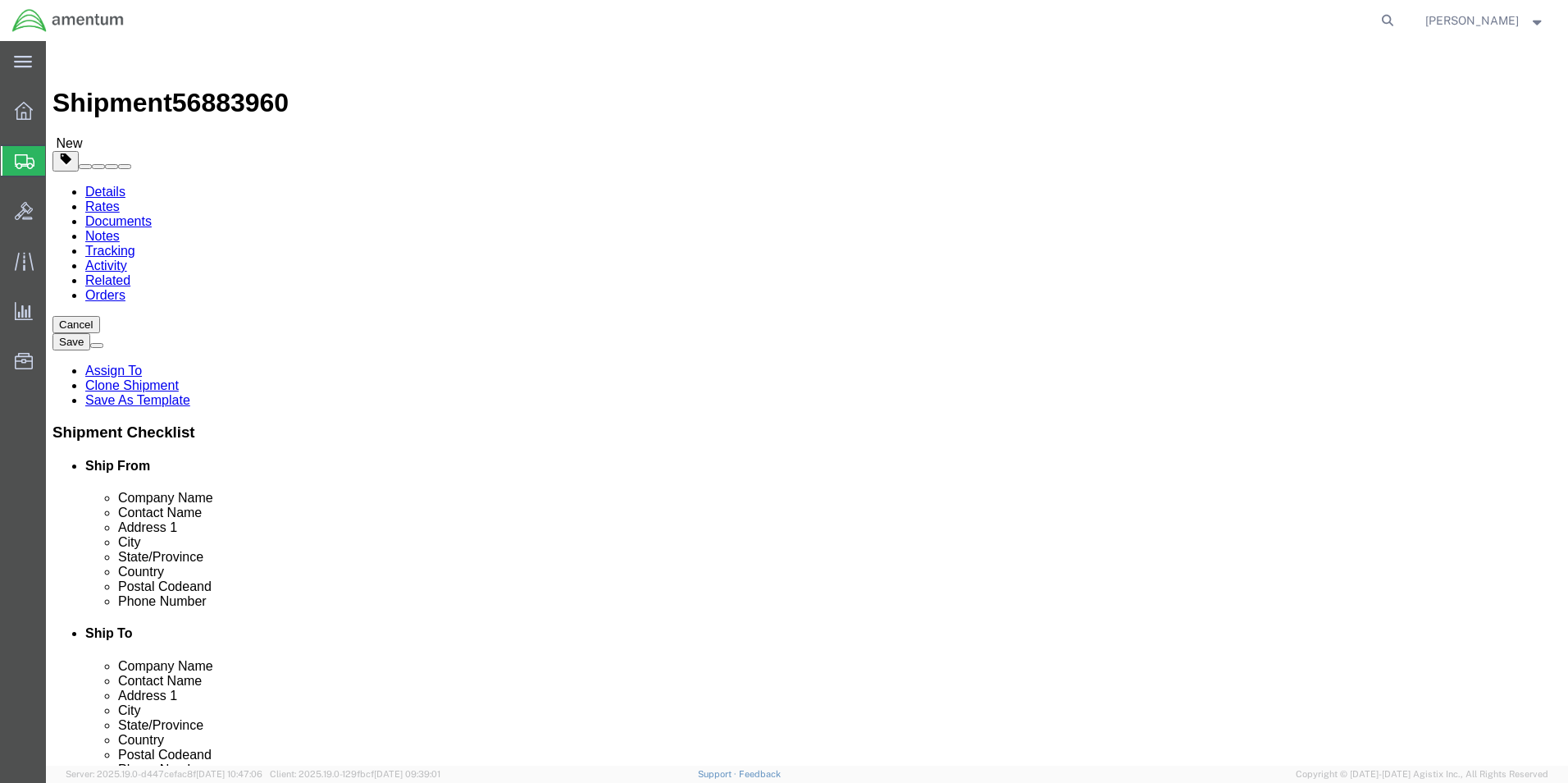
drag, startPoint x: 262, startPoint y: 342, endPoint x: 188, endPoint y: 341, distance: 74.0
click div "Dimensions Length 12.00 x Width 6.00 x Height 6.00 Select cm ft in"
type input "8"
click div "Package Type Select Bale(s) Basket(s) Bolt(s) Bottle(s) Buckets Bulk Bundle(s) …"
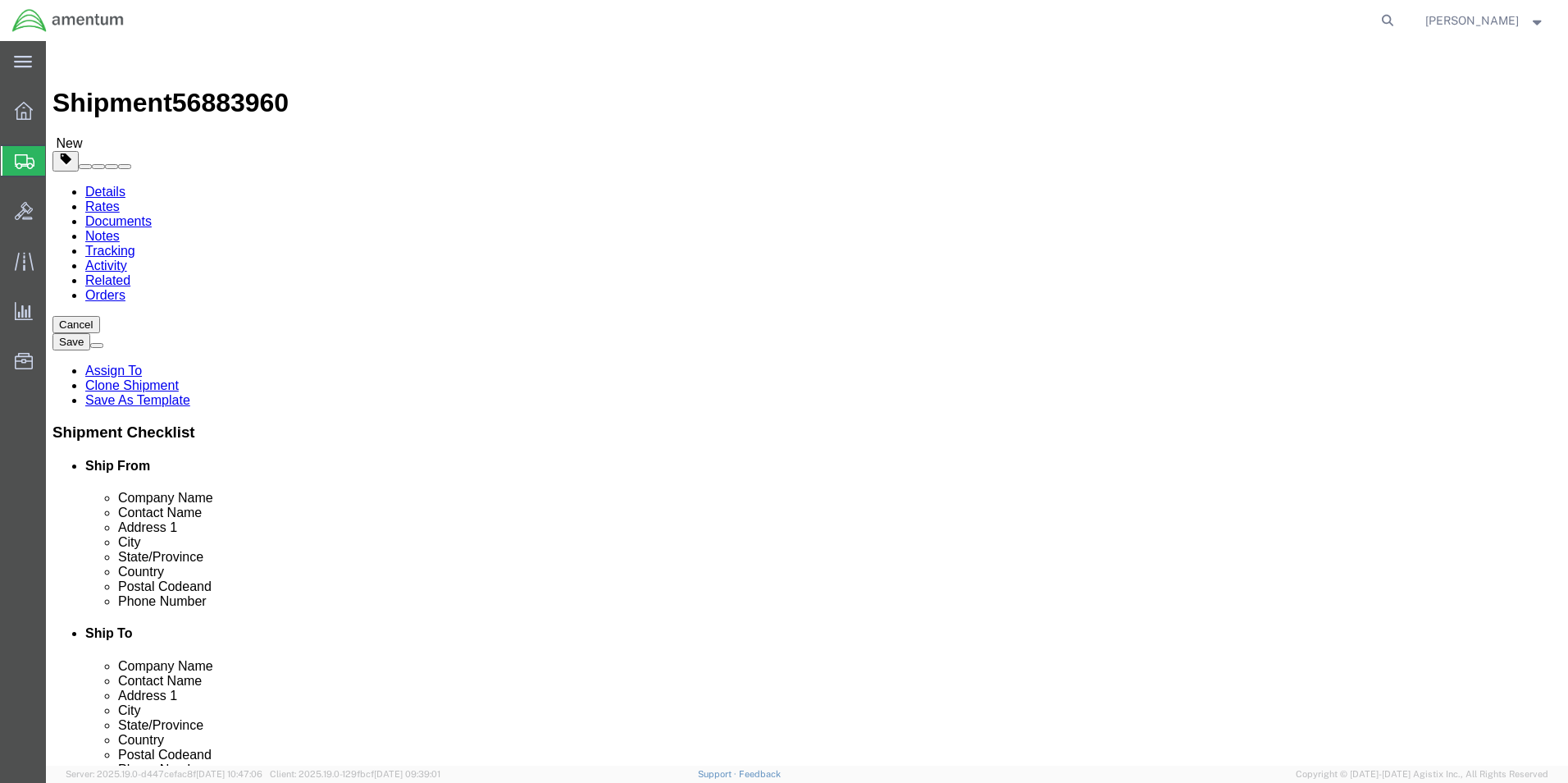
type input "0.85"
click dd "750.00 USD"
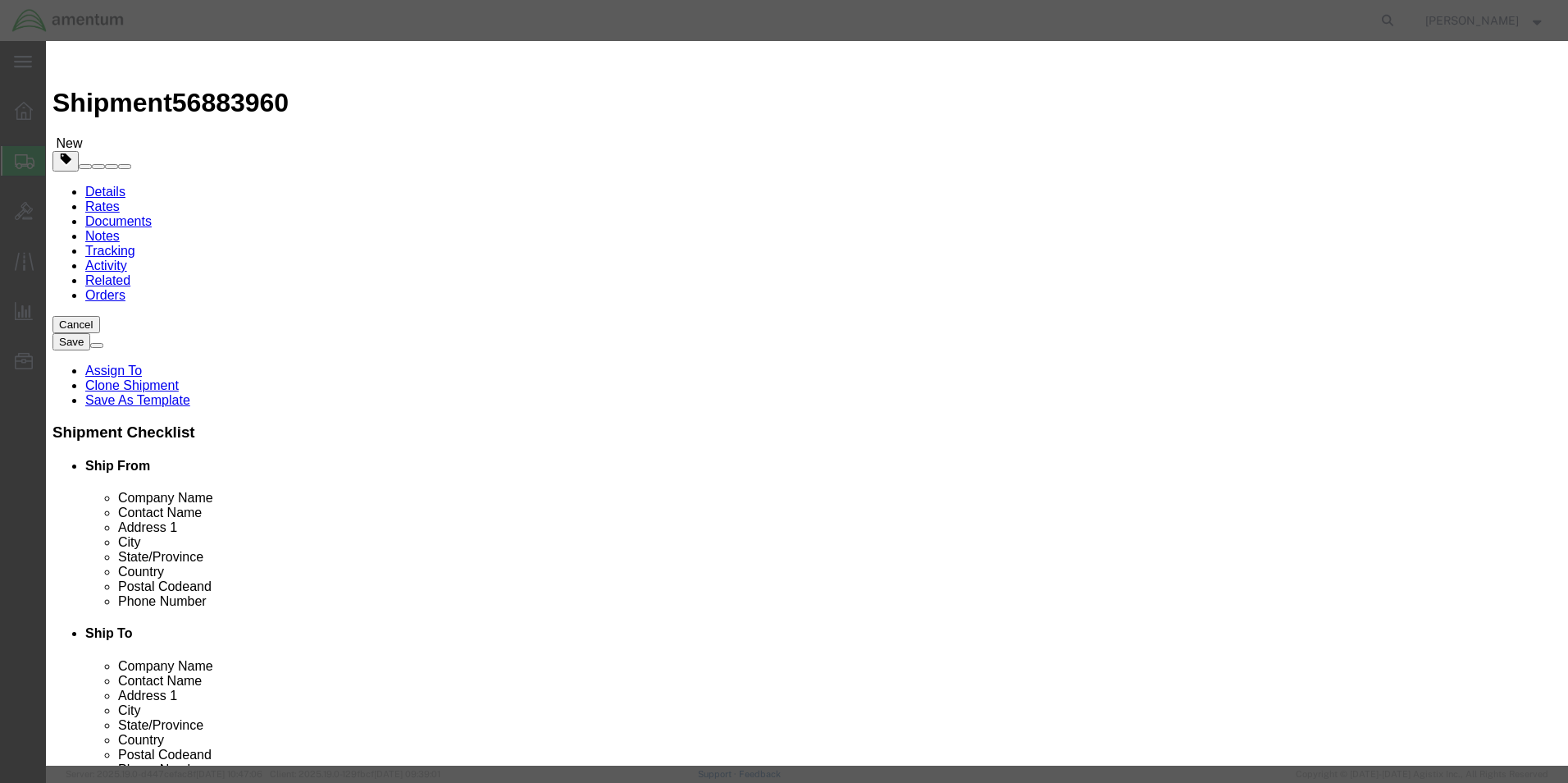
drag, startPoint x: 546, startPoint y: 151, endPoint x: 441, endPoint y: 165, distance: 105.9
click div "Pieces 3.00 Select Bag Barrels 100Board Feet Bottle Box Blister Pack Carats Can…"
type input "2"
type input "500"
click h3 "Edit content"
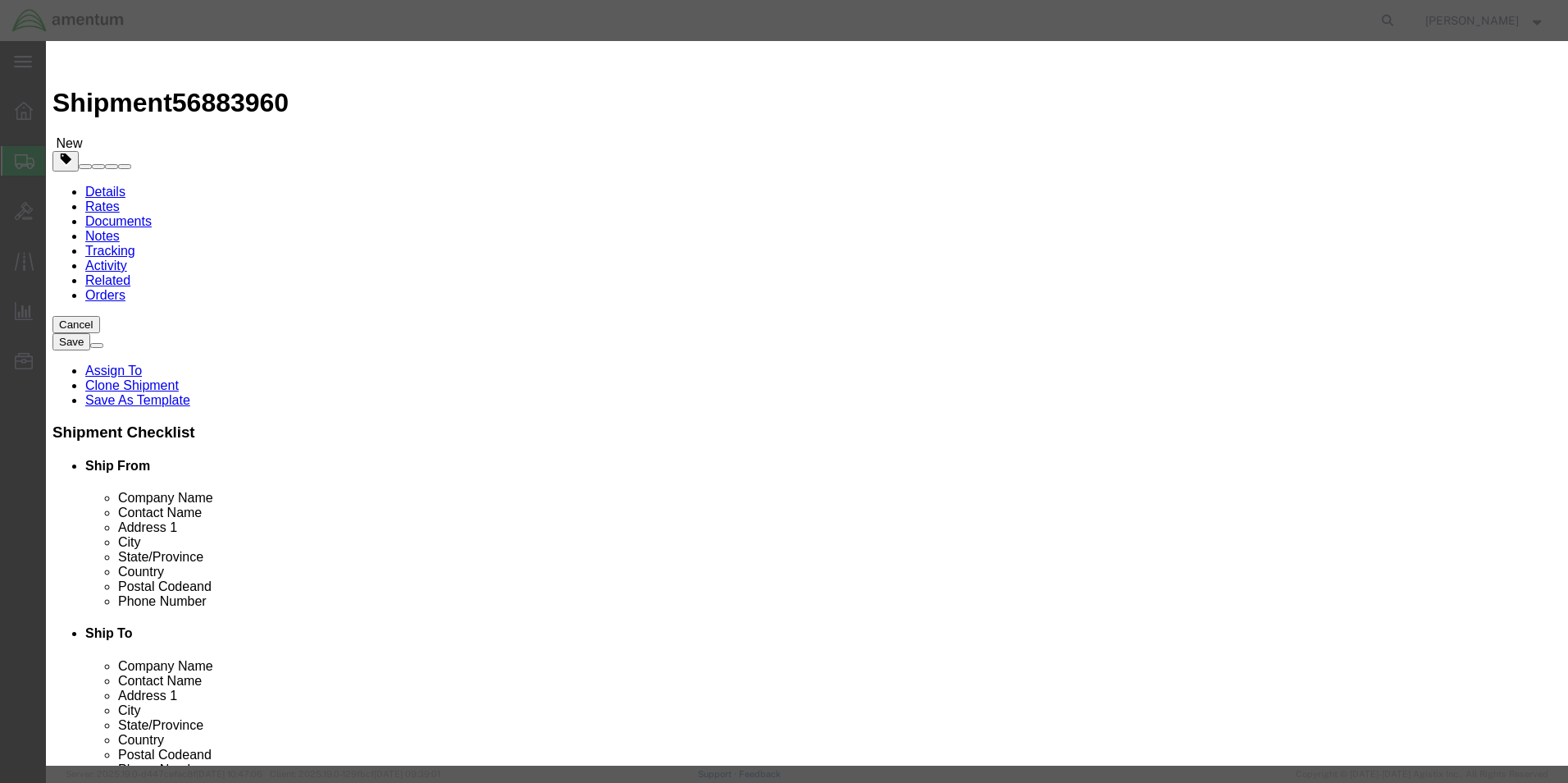
drag, startPoint x: 1074, startPoint y: 130, endPoint x: 822, endPoint y: 158, distance: 253.6
click div "Description [PHONE_NUMBER], 3HRS KIT Commodity Category Select Country Of Origi…"
type textarea "Window Defr"
click button "Save & Close"
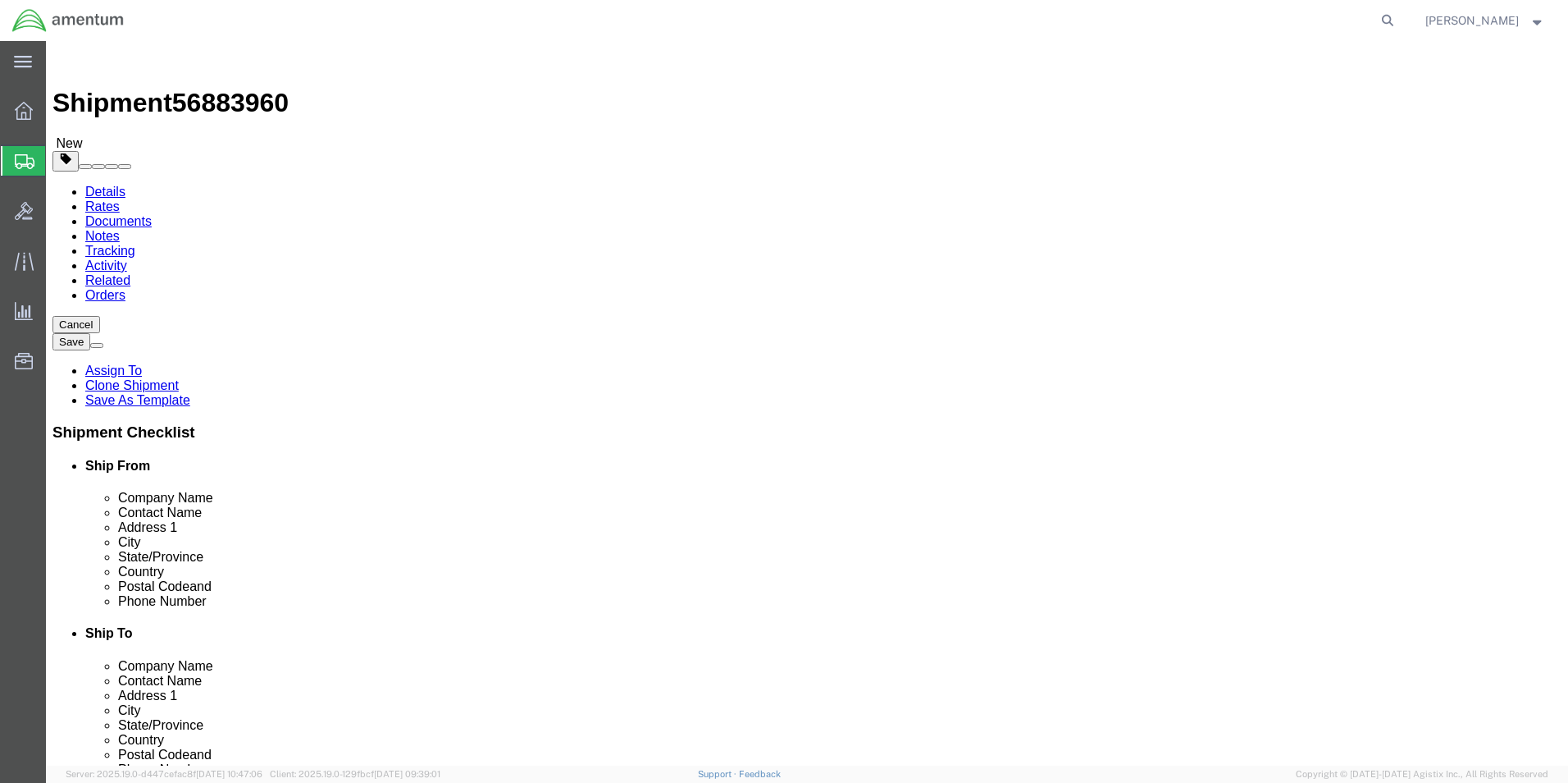
click button "Continue"
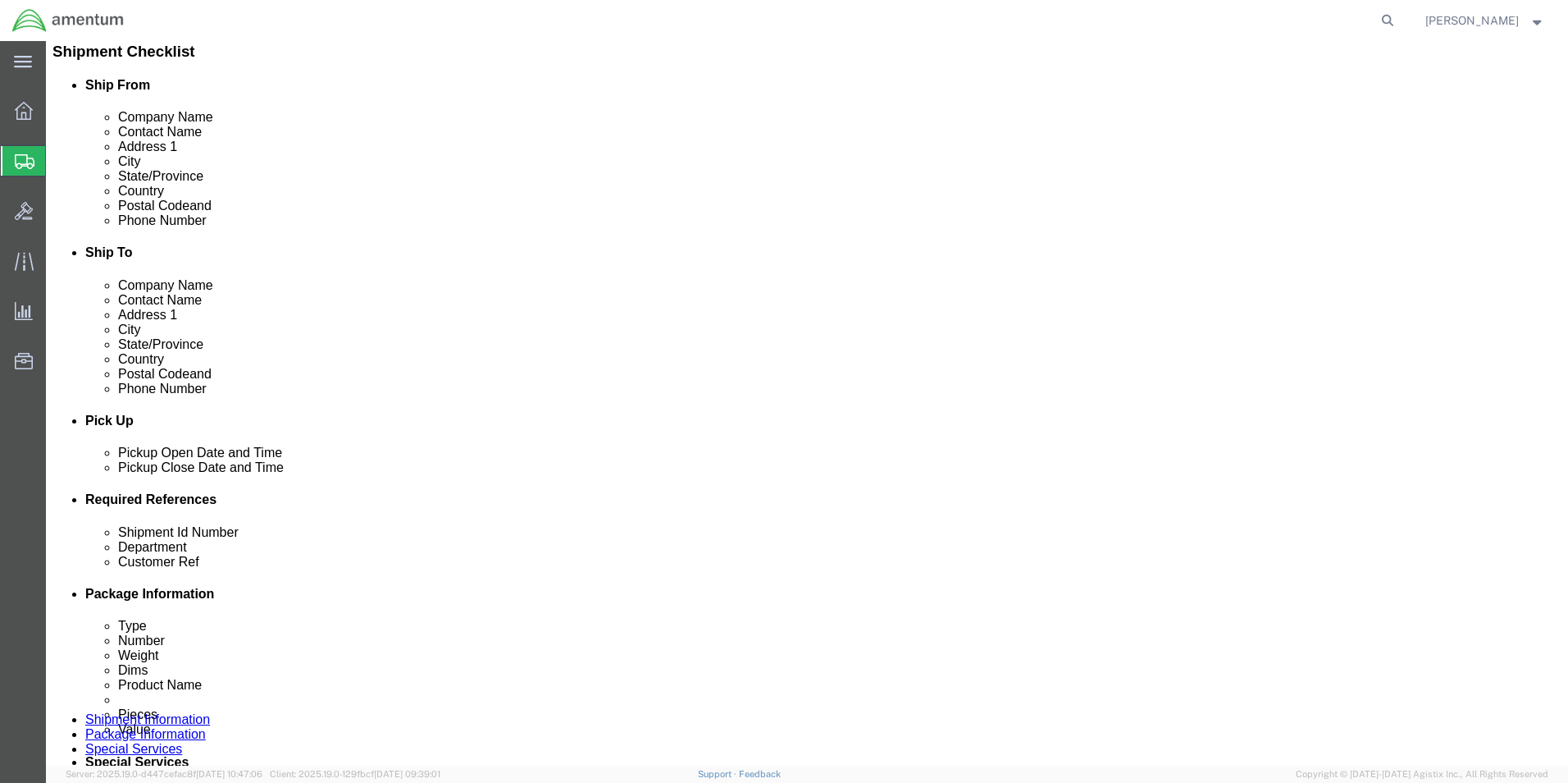
scroll to position [410, 0]
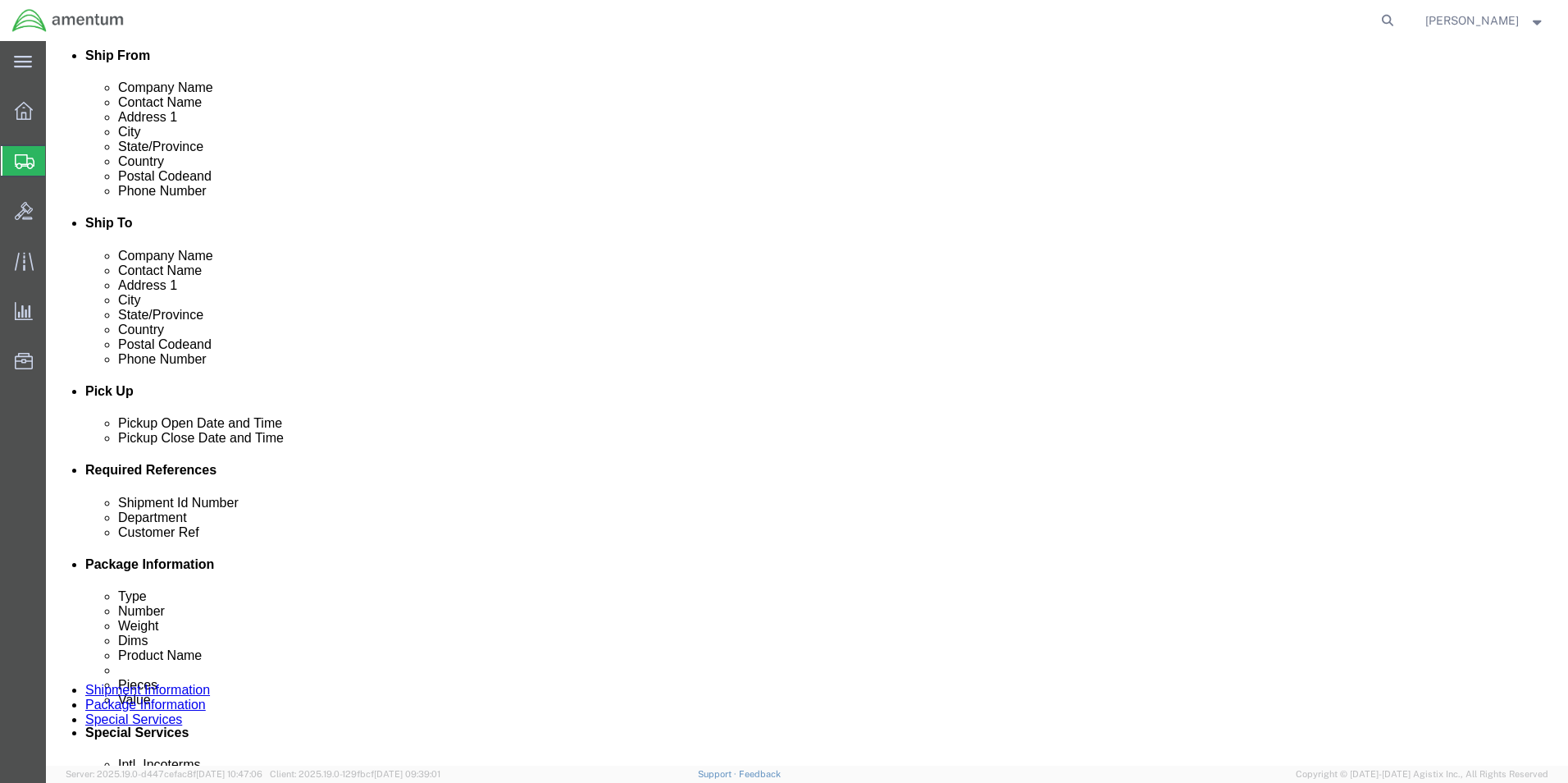
click button "Rate Shipment"
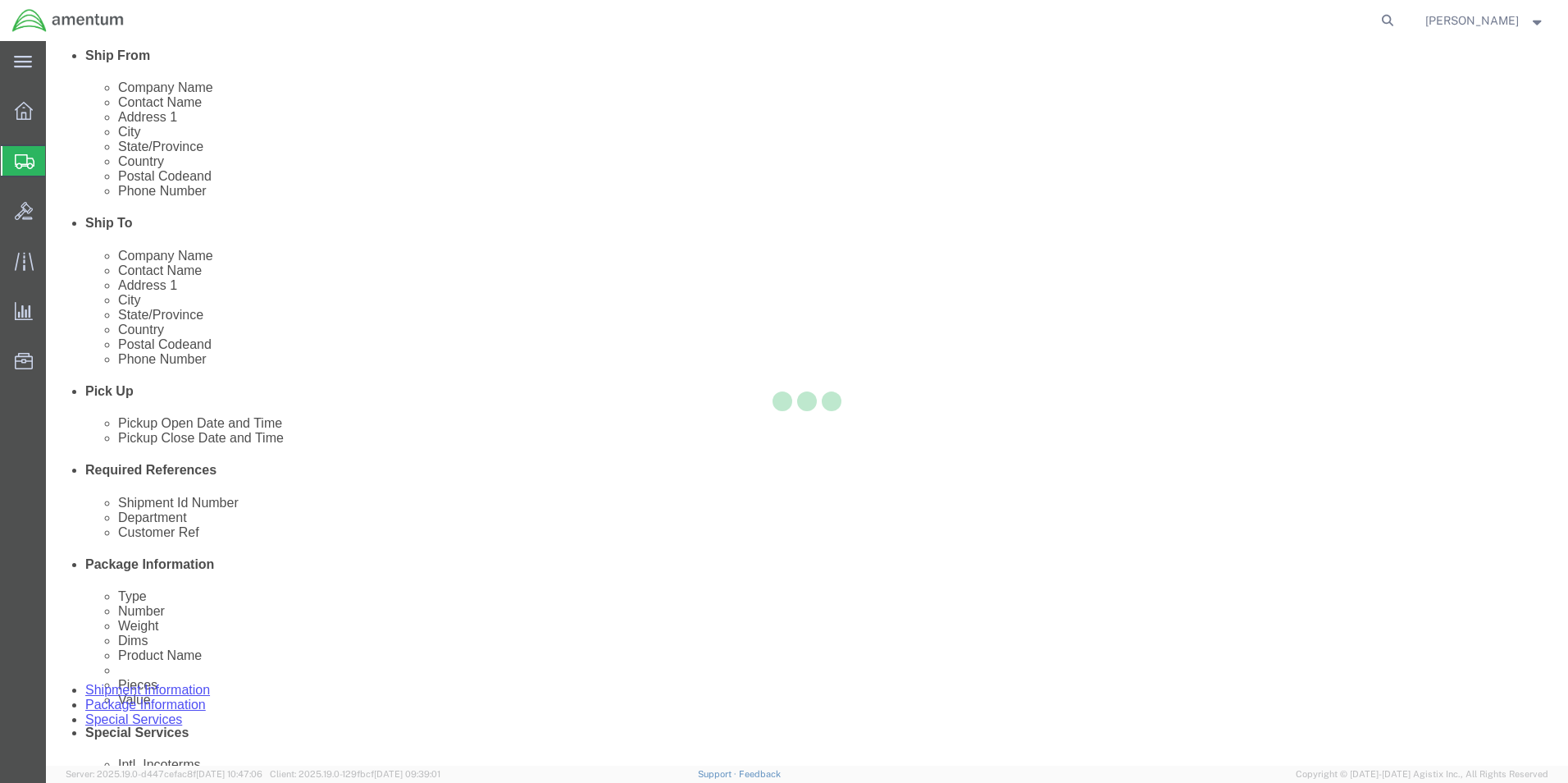
scroll to position [35, 0]
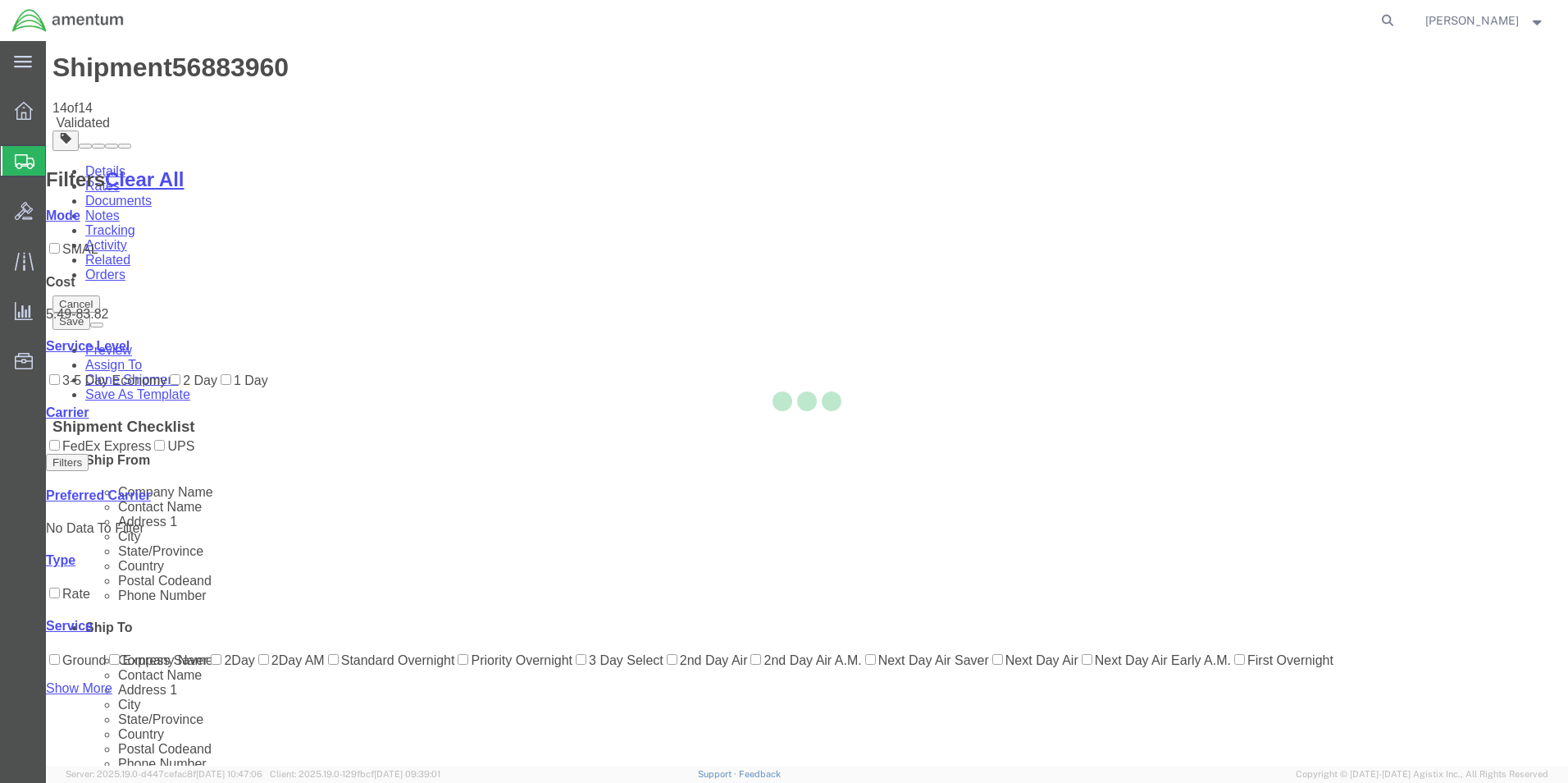
scroll to position [0, 0]
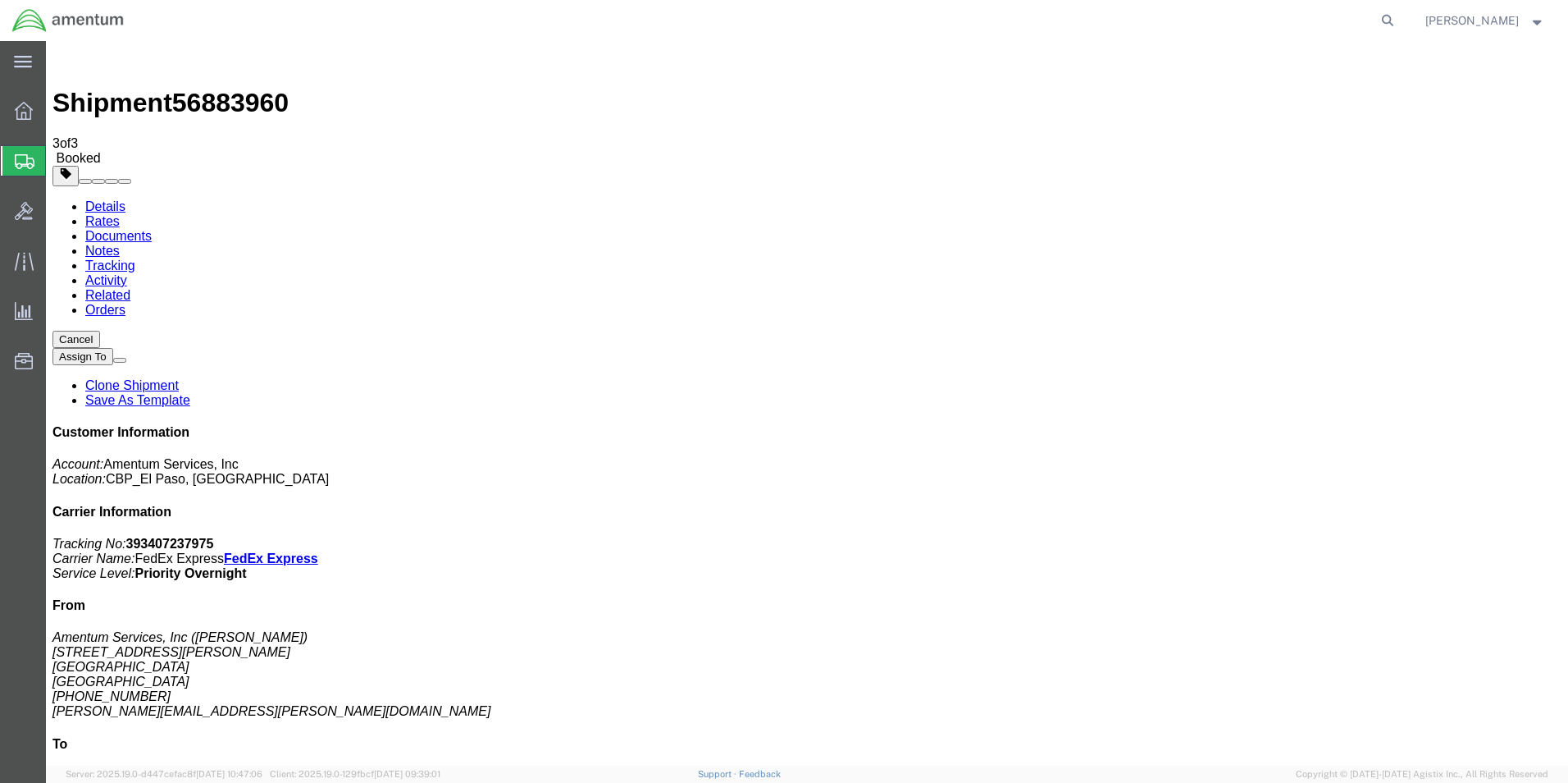
click at [0, 0] on span "Create from Template" at bounding box center [0, 0] width 0 height 0
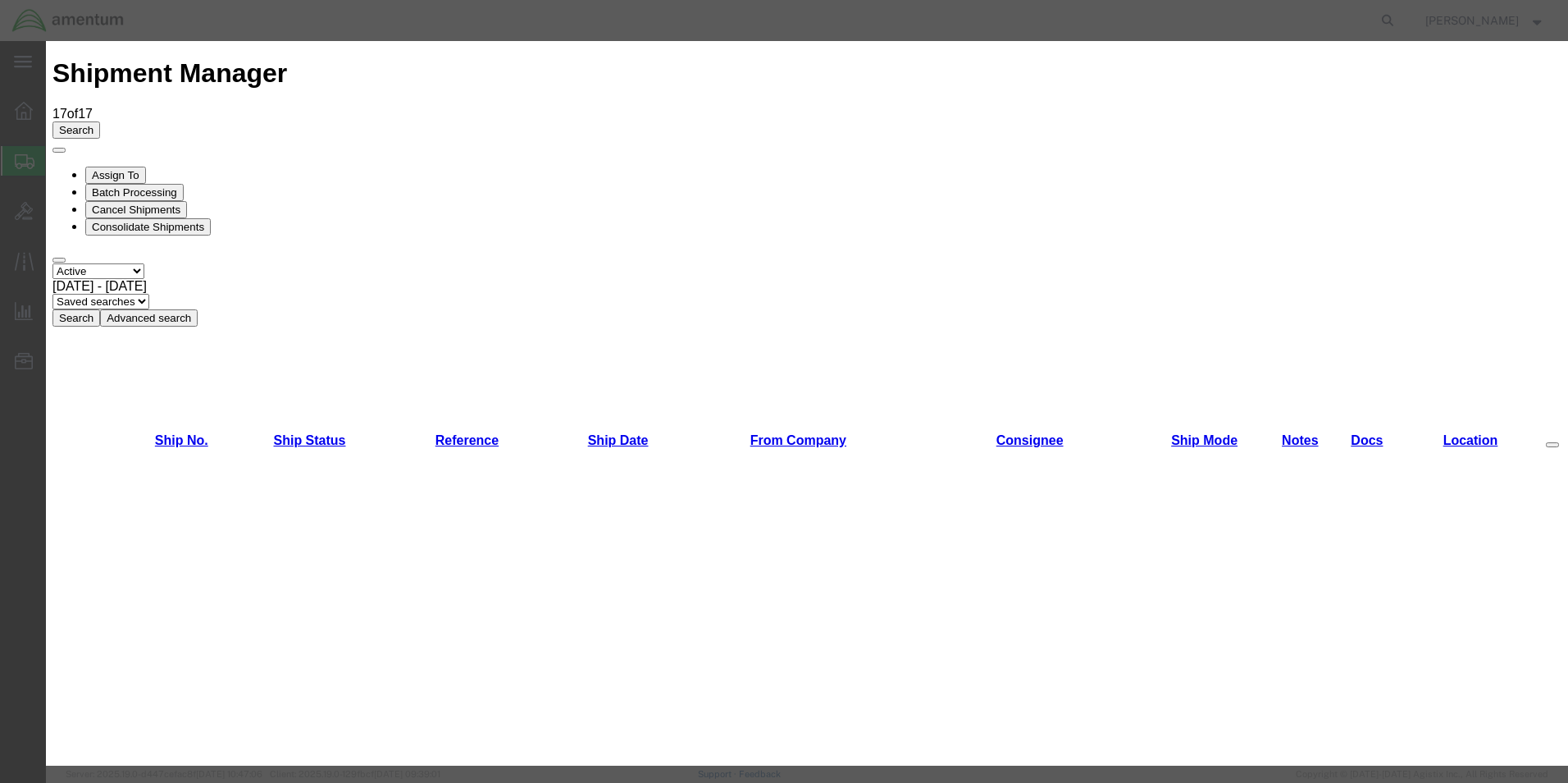
scroll to position [1066, 0]
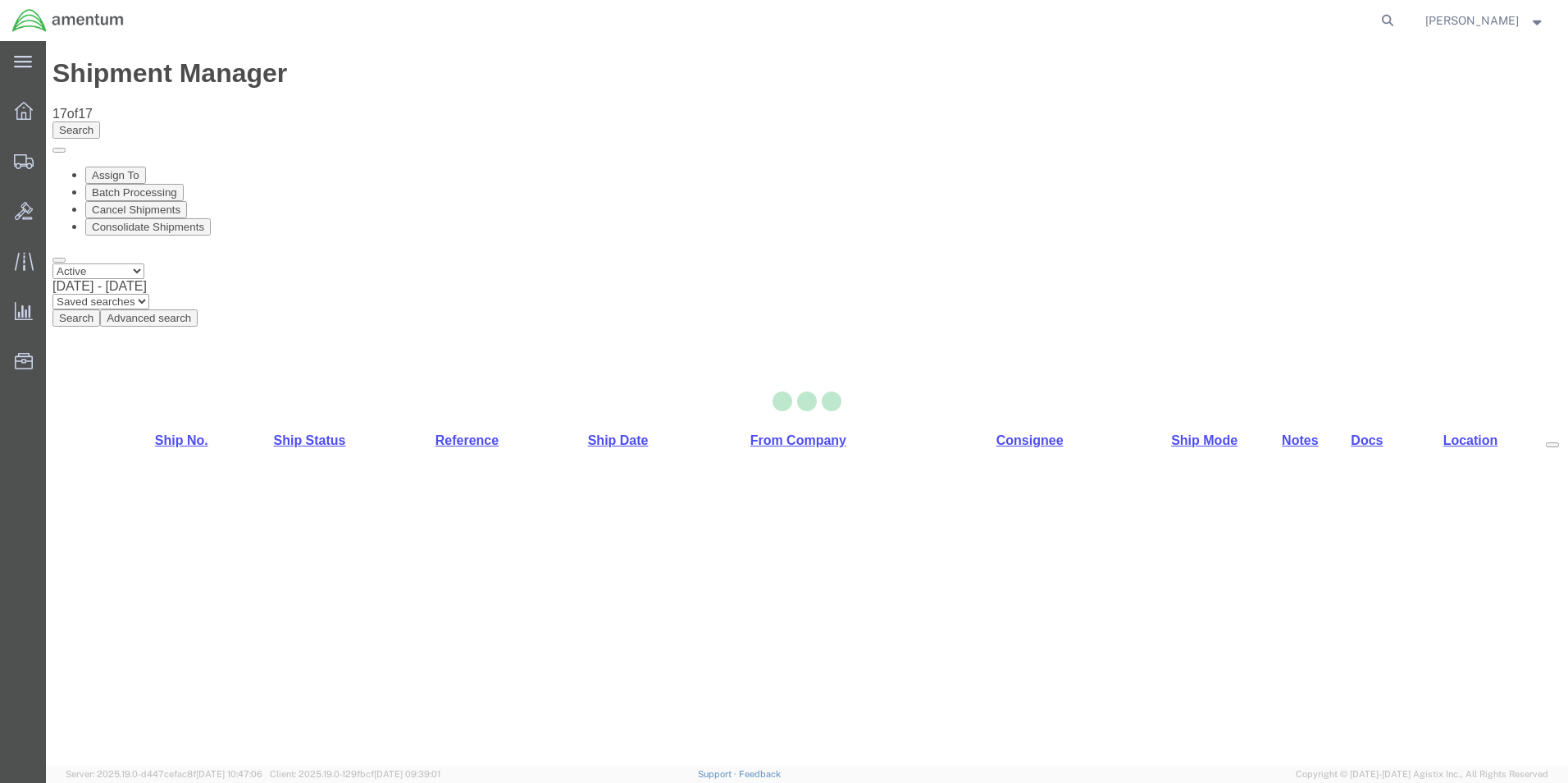
select select "49831"
select select "49941"
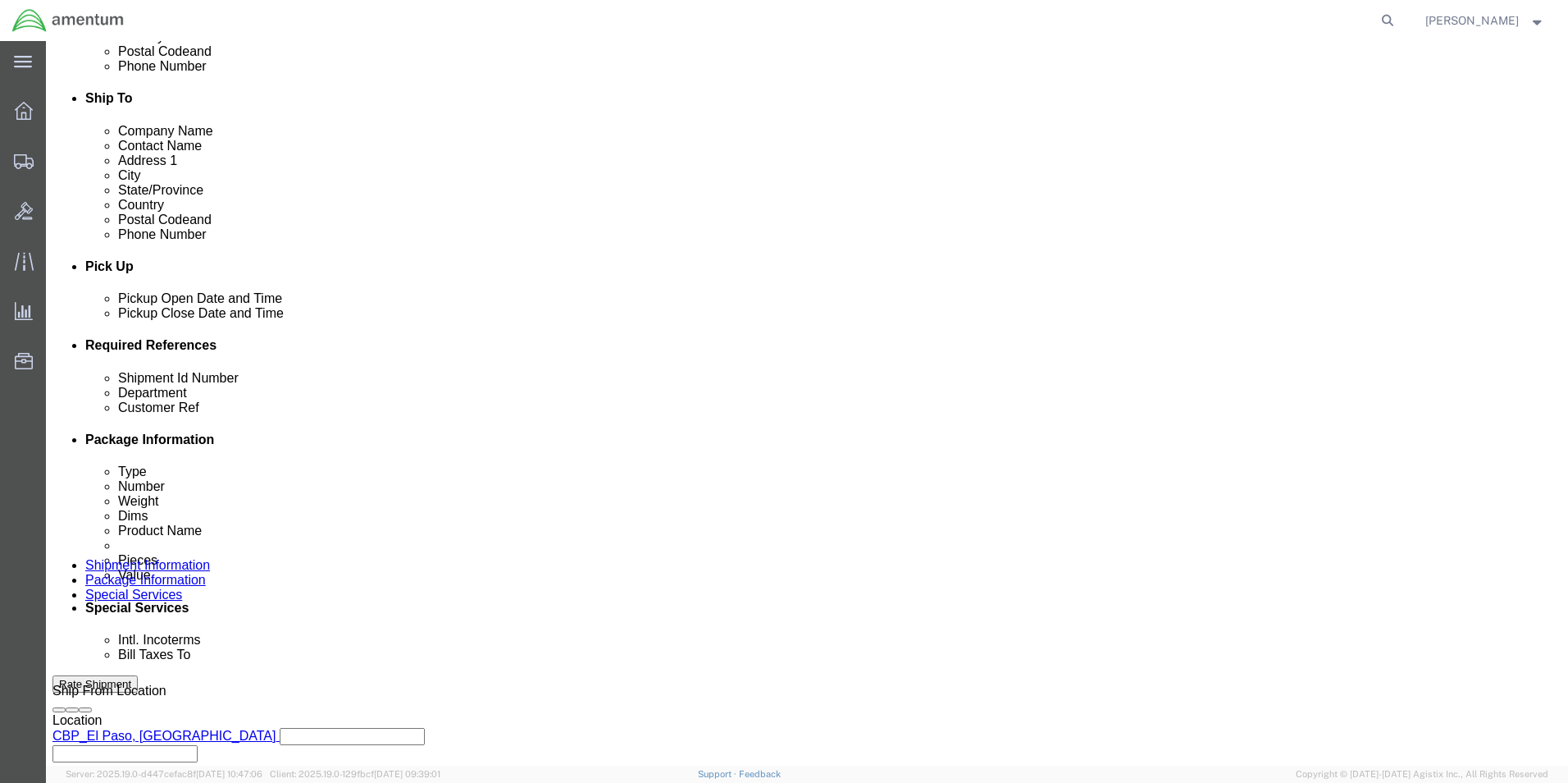
scroll to position [656, 0]
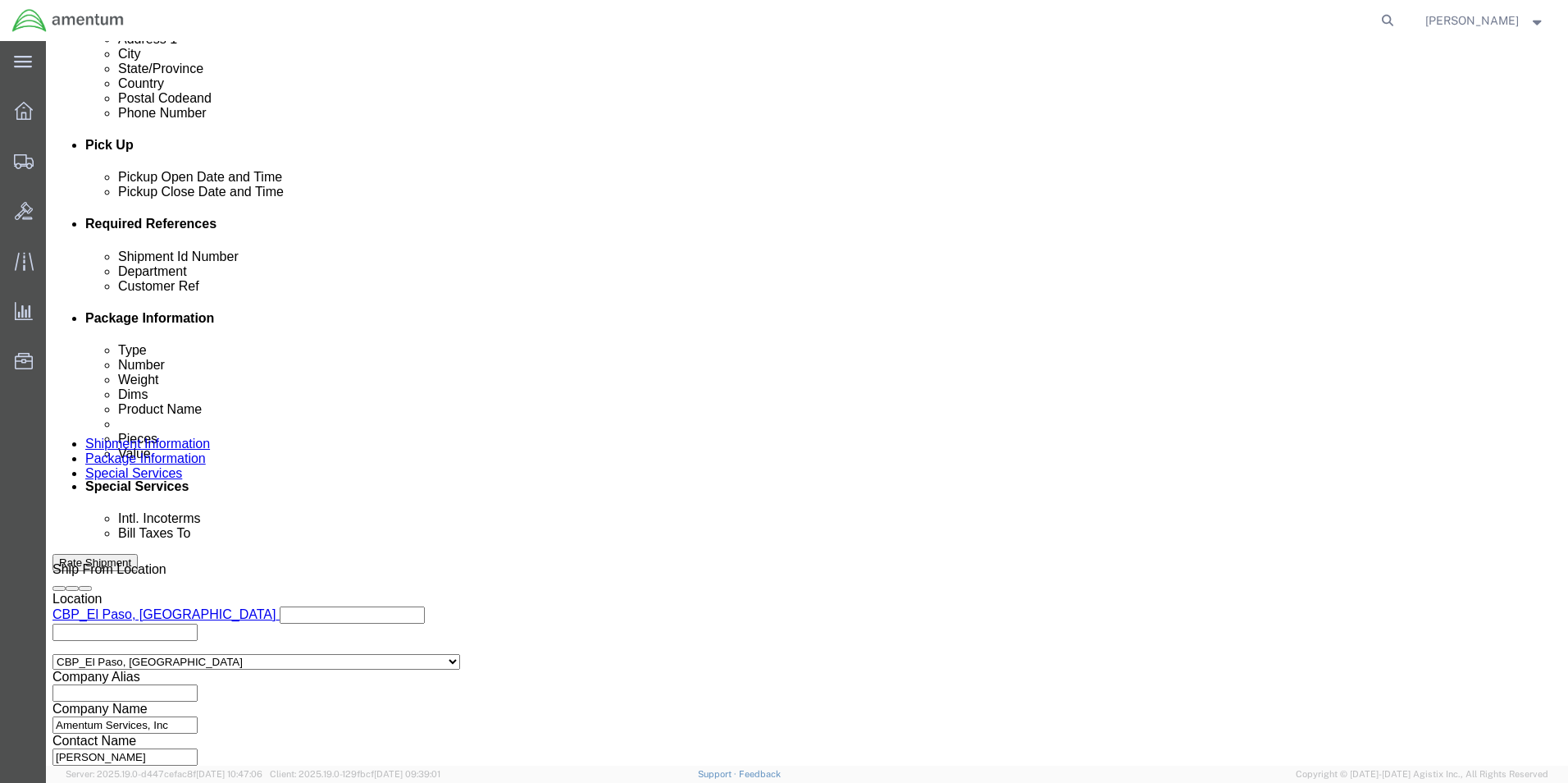
drag, startPoint x: 287, startPoint y: 348, endPoint x: 143, endPoint y: 348, distance: 144.0
click div "Shipment Id Number 275356"
type input "511-002203"
drag, startPoint x: 1057, startPoint y: 356, endPoint x: 946, endPoint y: 372, distance: 112.1
click div "Customer Ref 275356"
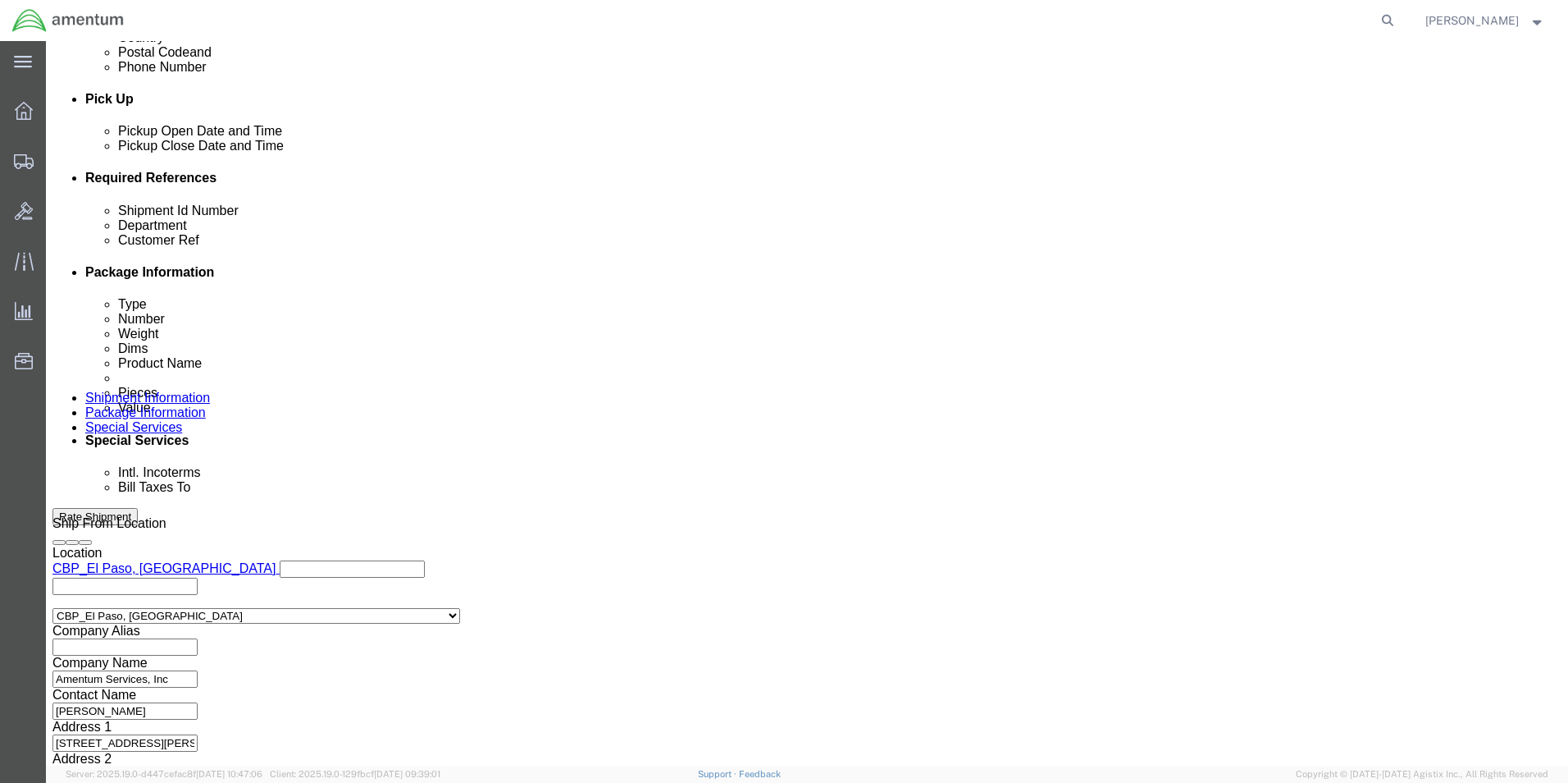
scroll to position [716, 0]
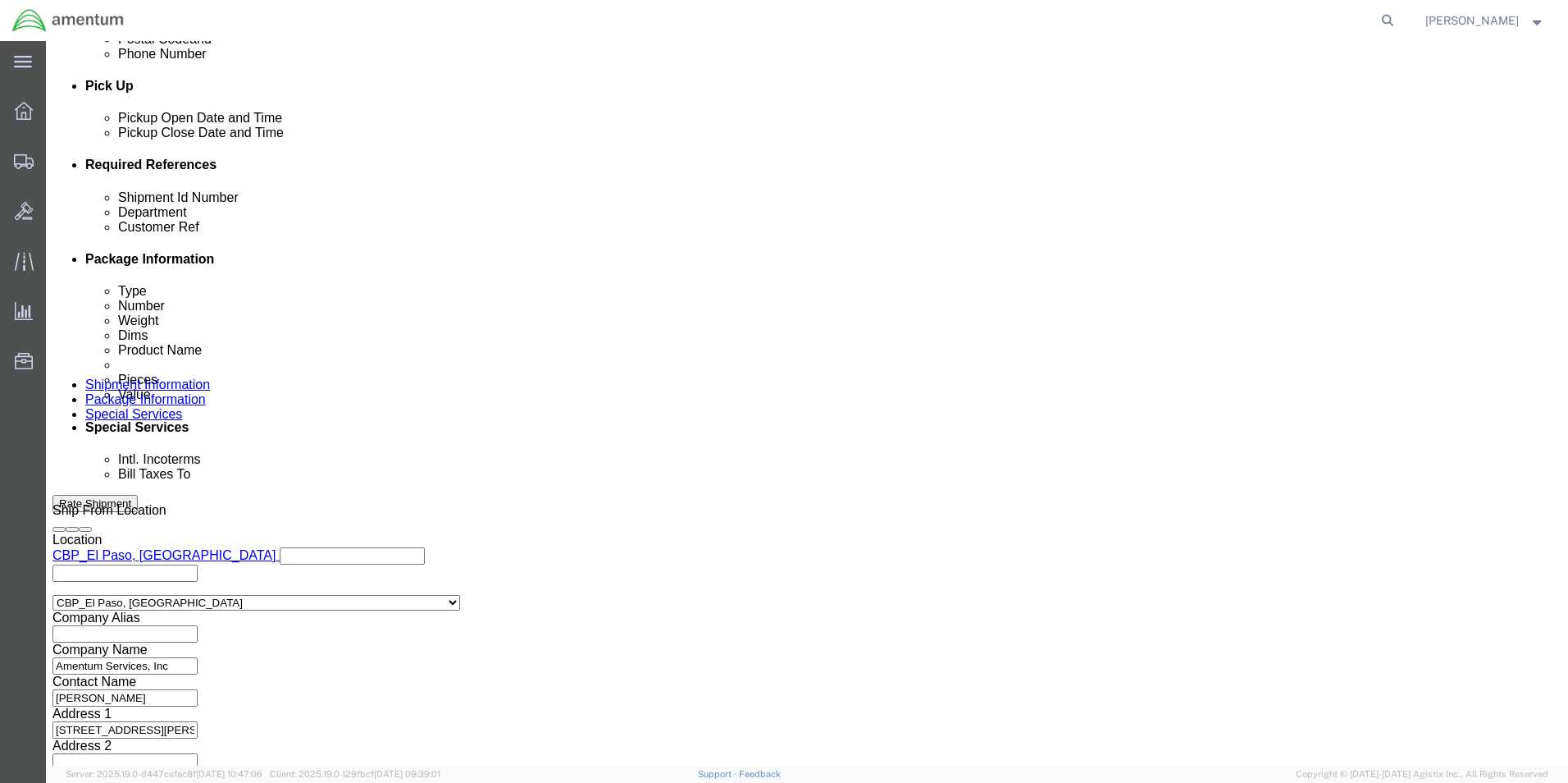
type input "511-002203"
click button "Continue"
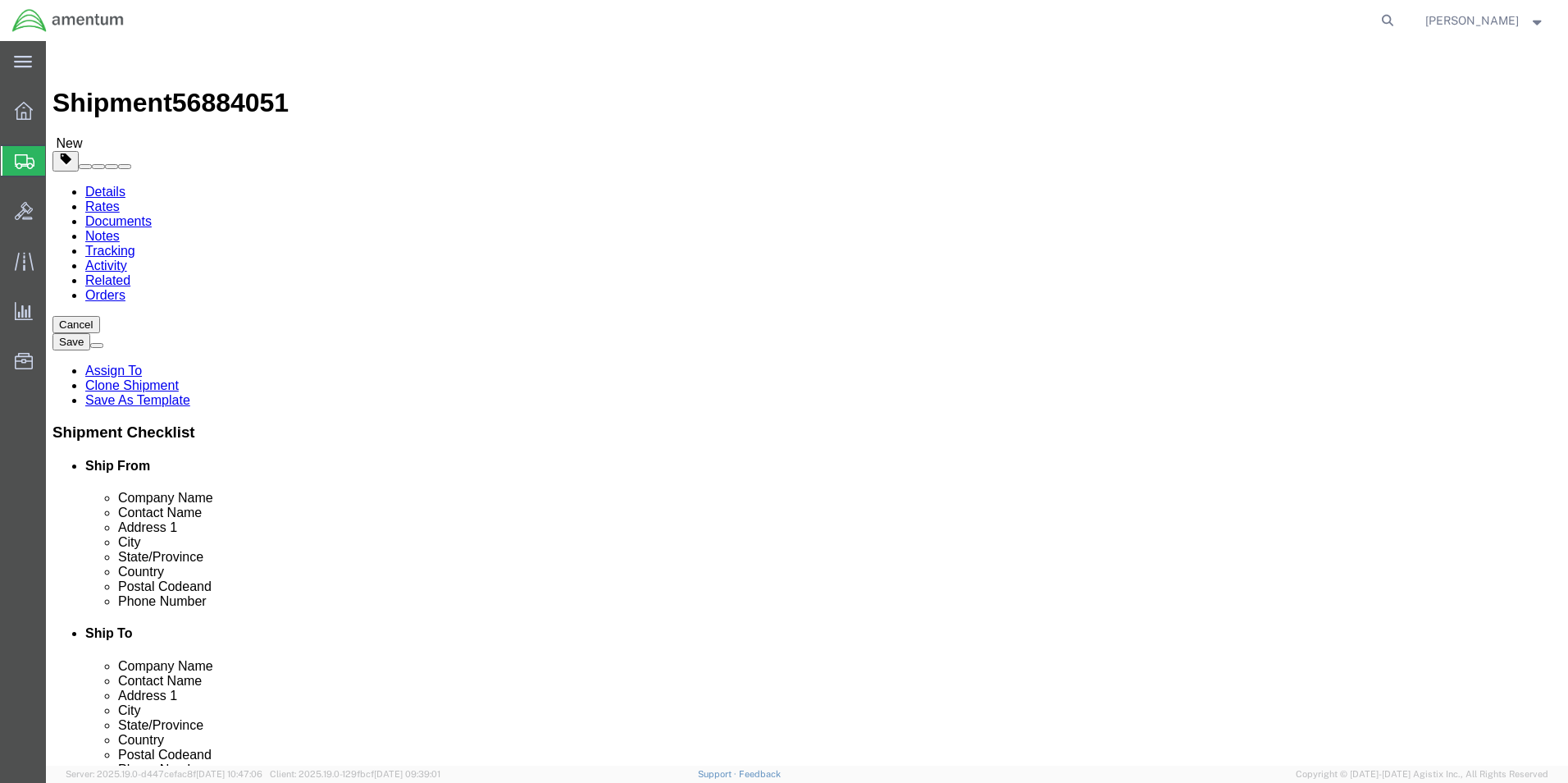
drag, startPoint x: 265, startPoint y: 346, endPoint x: 193, endPoint y: 333, distance: 73.2
click div "Package Type Select Bale(s) Basket(s) Bolt(s) Bottle(s) Buckets Bulk Bundle(s) …"
type input "15"
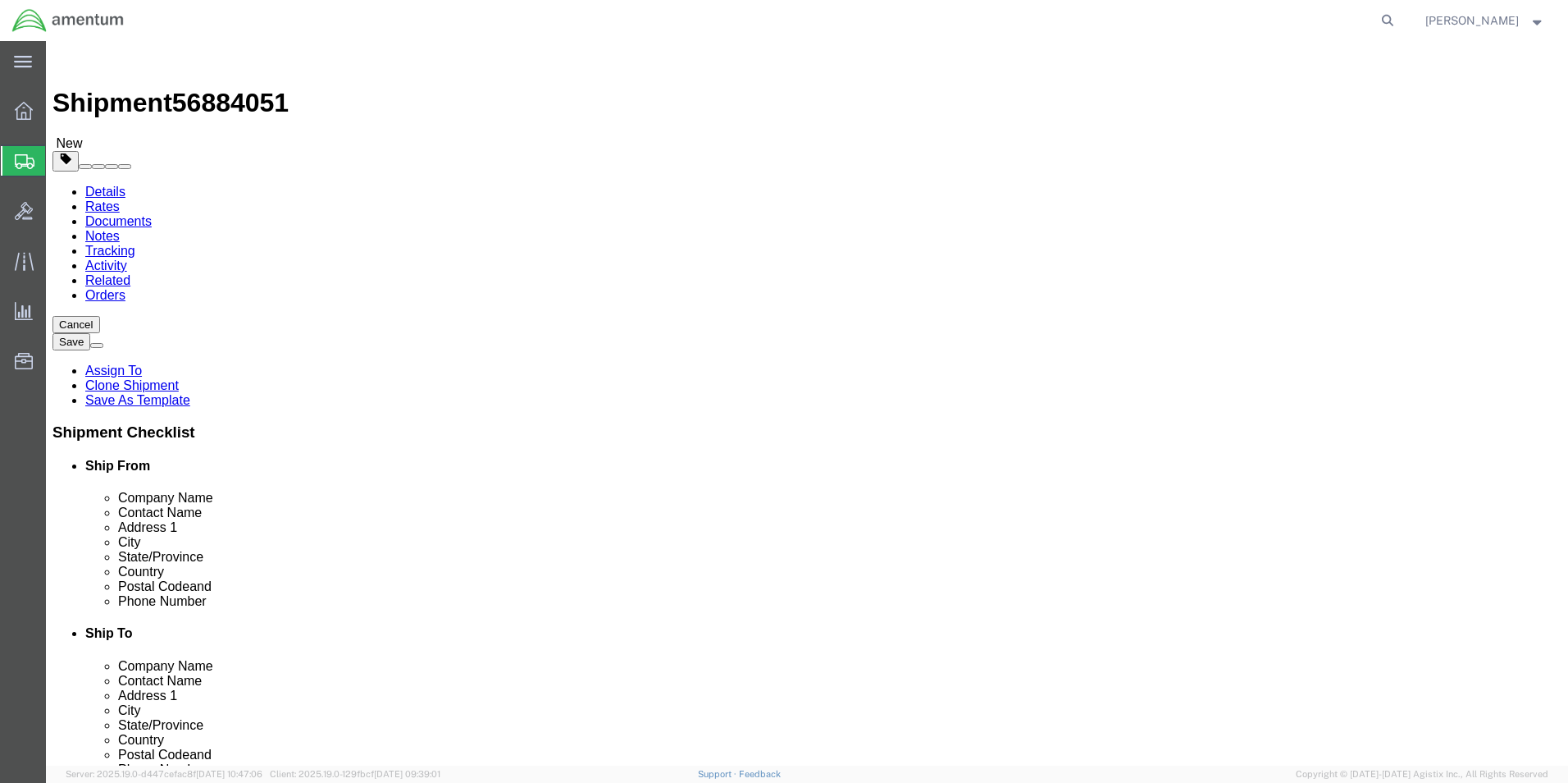
drag, startPoint x: 276, startPoint y: 390, endPoint x: 170, endPoint y: 401, distance: 106.6
click div "Package Type Select Bale(s) Basket(s) Bolt(s) Bottle(s) Buckets Bulk Bundle(s) …"
type input "7.50"
click div "Pieces: 1.00 Each Total value: 100.00 USD"
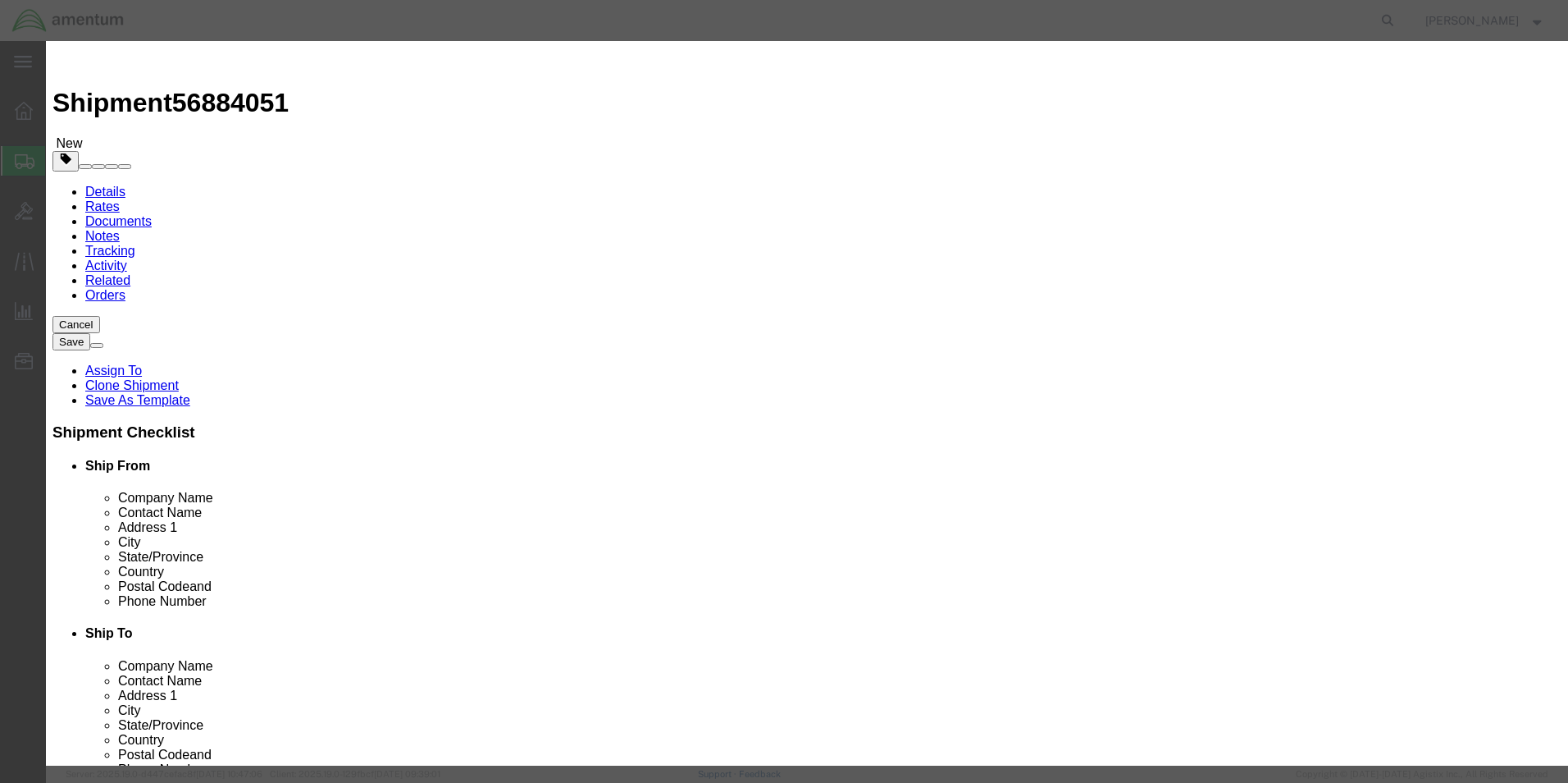
drag, startPoint x: 523, startPoint y: 161, endPoint x: 449, endPoint y: 160, distance: 74.0
click div "Pieces 1.00 Select Bag Barrels 100Board Feet Bottle Box Blister Pack Carats Can…"
type input "9"
type input "900"
drag, startPoint x: 646, startPoint y: 134, endPoint x: 428, endPoint y: 130, distance: 218.0
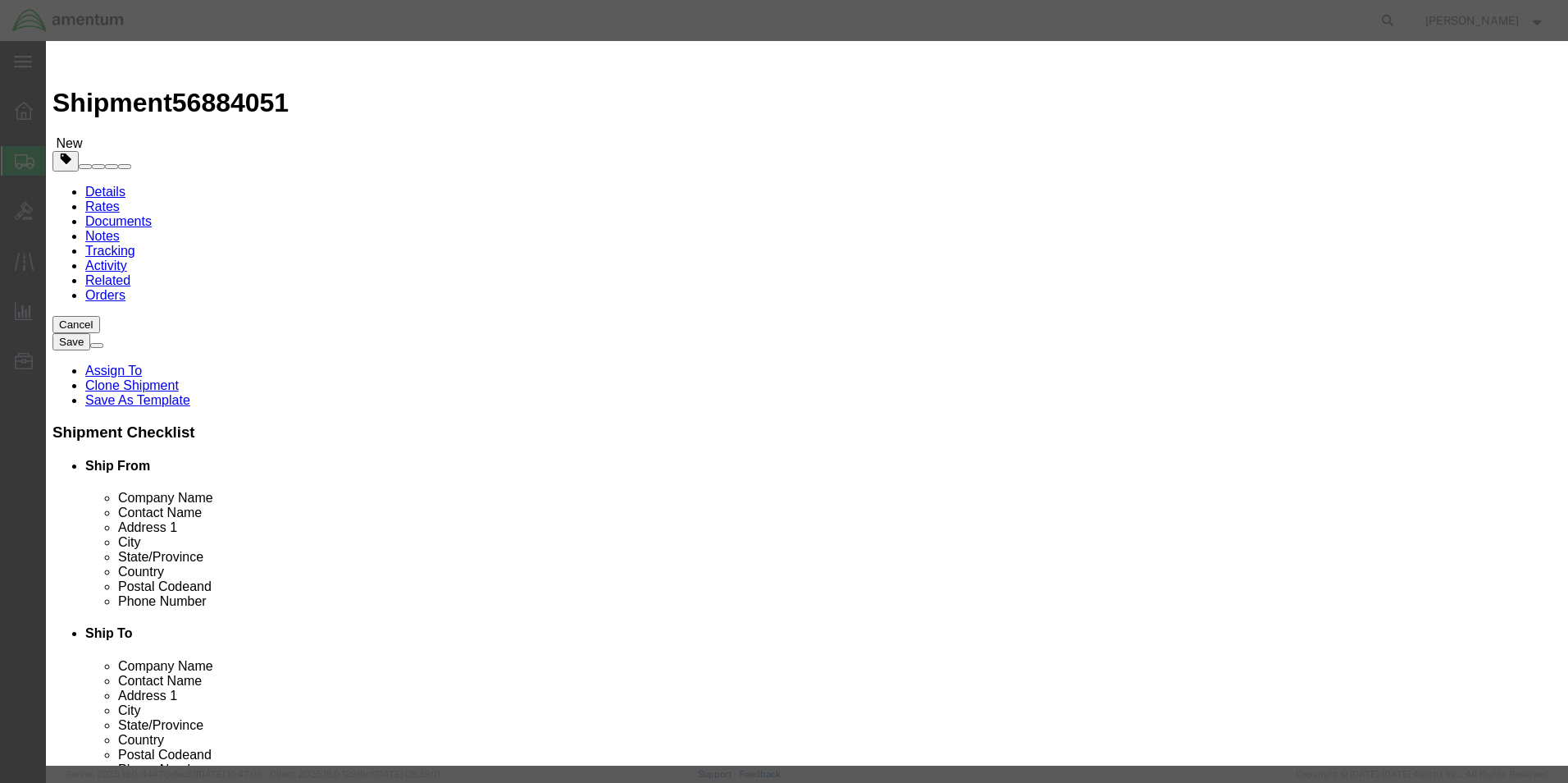
click div "Product Name AIRCRAFT PARTS"
type input "Shop items"
click div "Commodity library"
drag, startPoint x: 990, startPoint y: 122, endPoint x: 871, endPoint y: 142, distance: 120.7
click div "Description Ring"
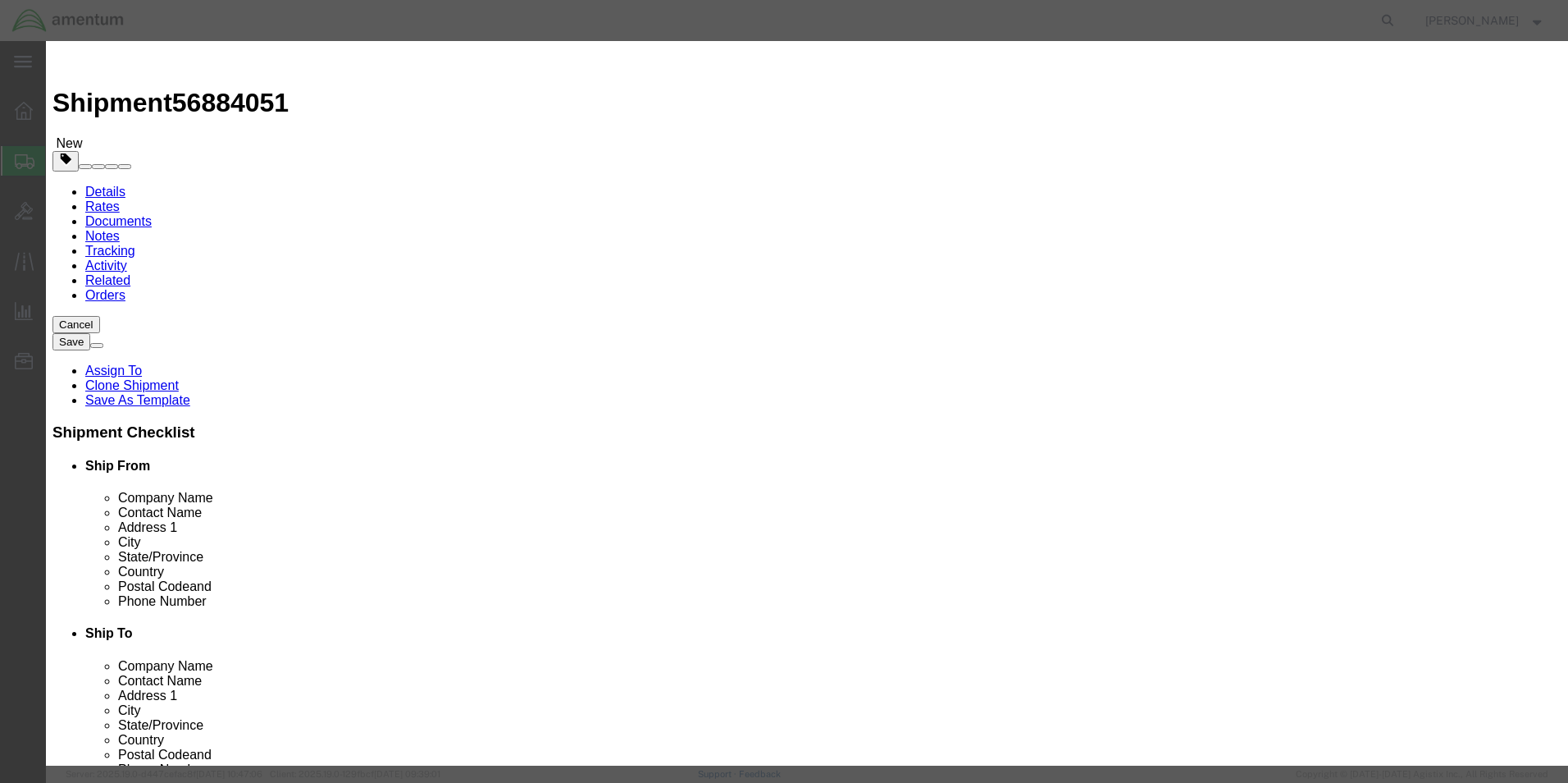
type textarea "Cups, spacers, washers,"
click button "Save & Close"
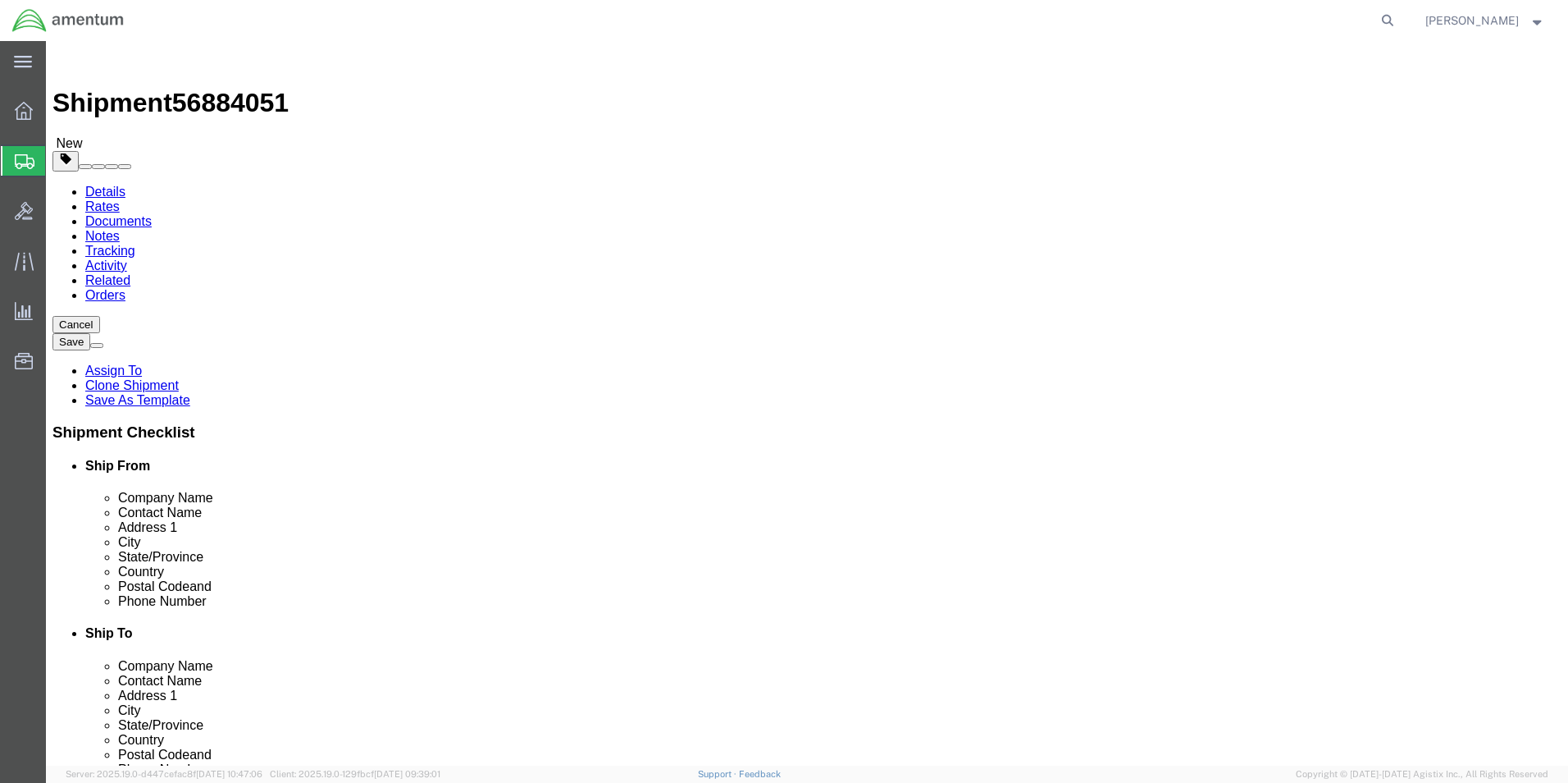
click button "Continue"
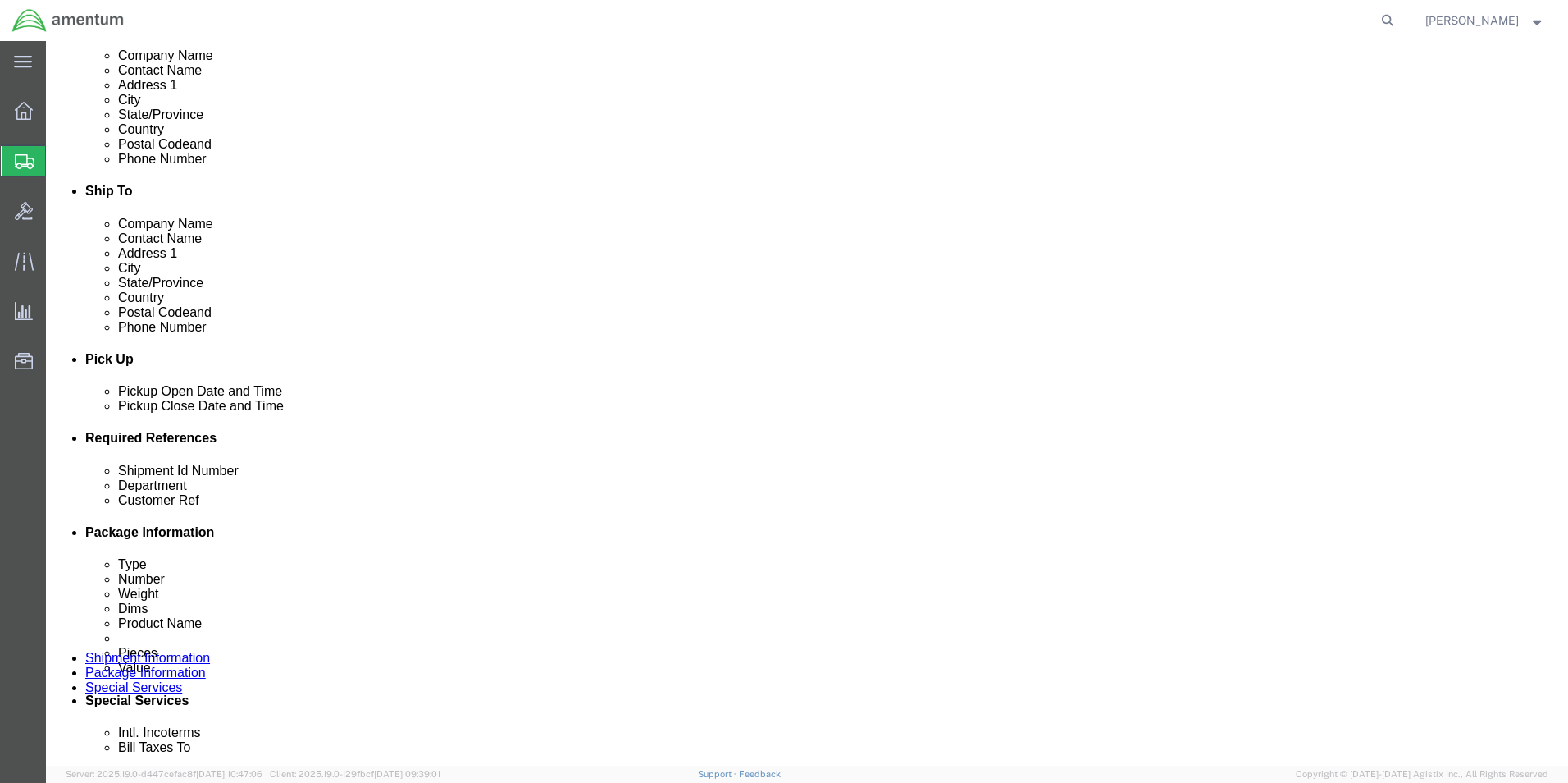
scroll to position [574, 0]
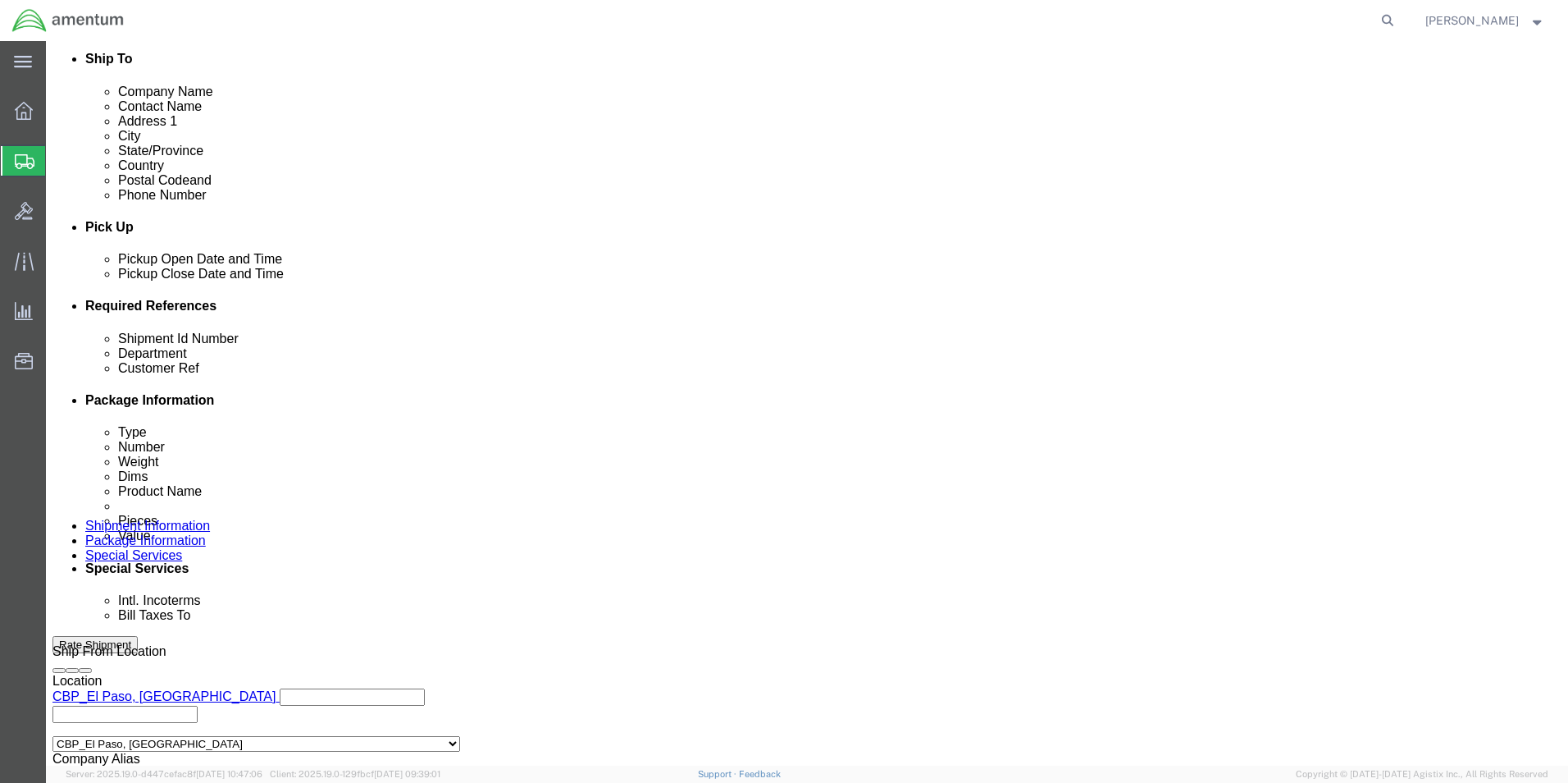
click button "Rate Shipment"
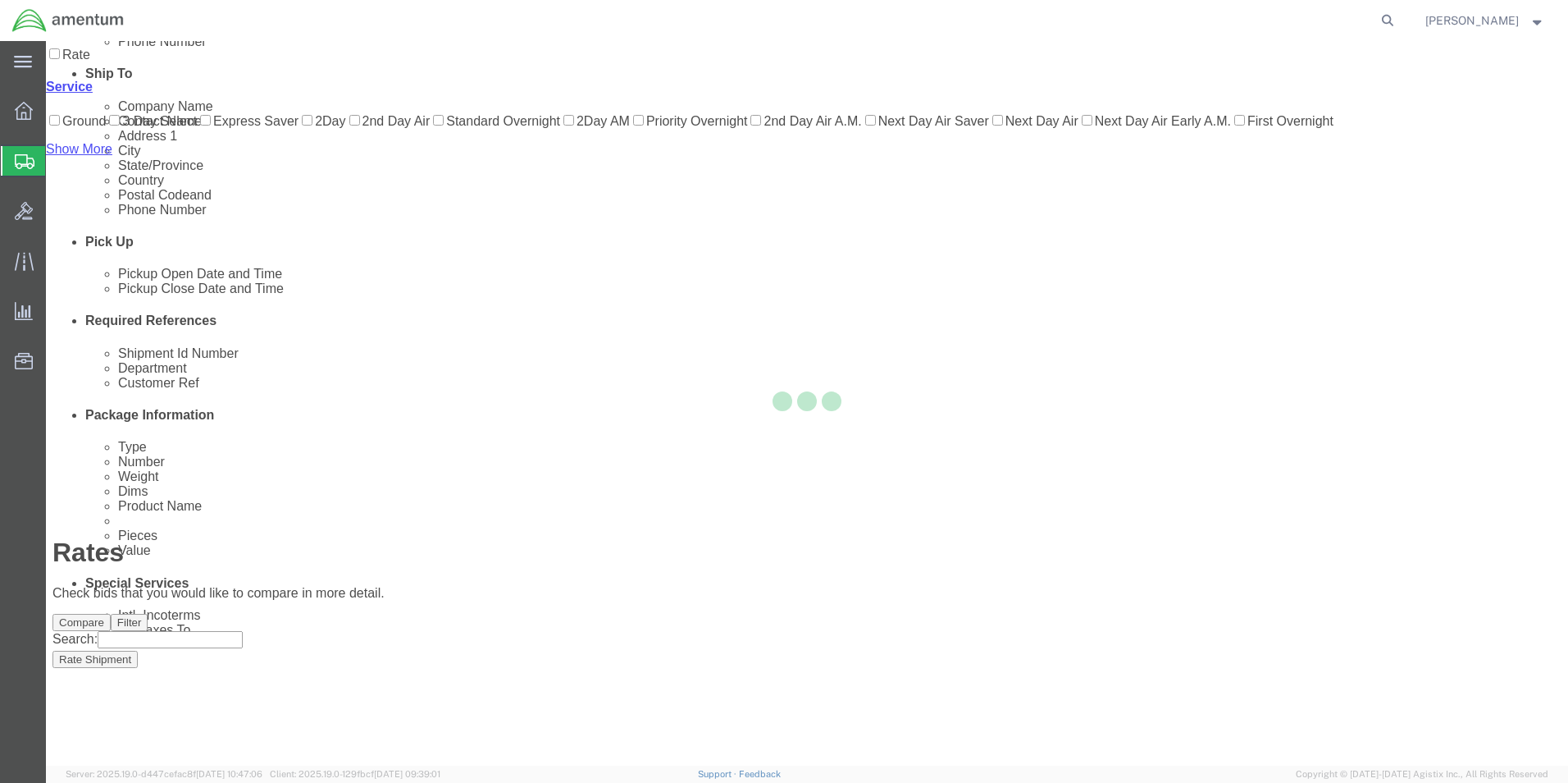
scroll to position [35, 0]
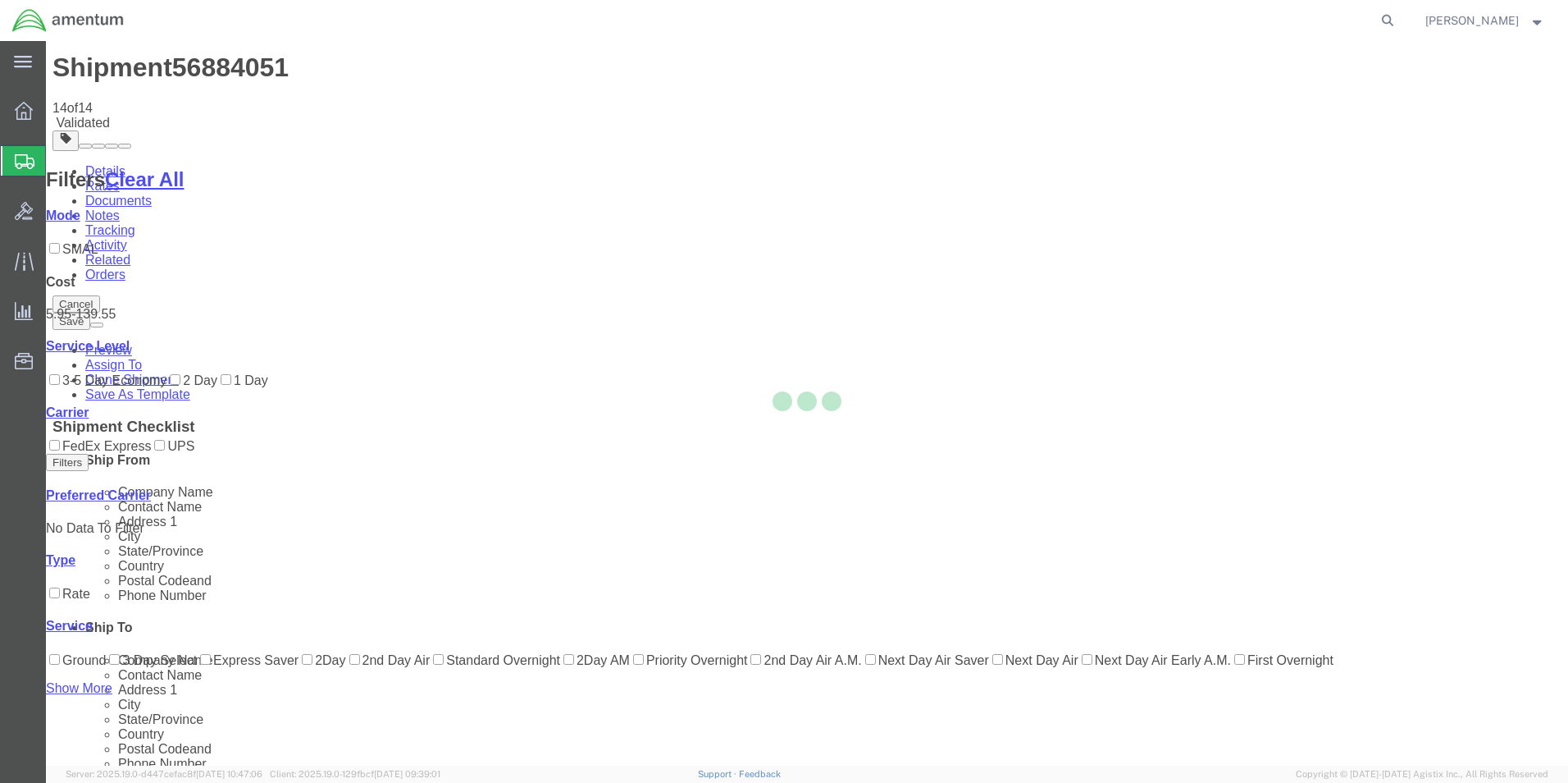
scroll to position [0, 0]
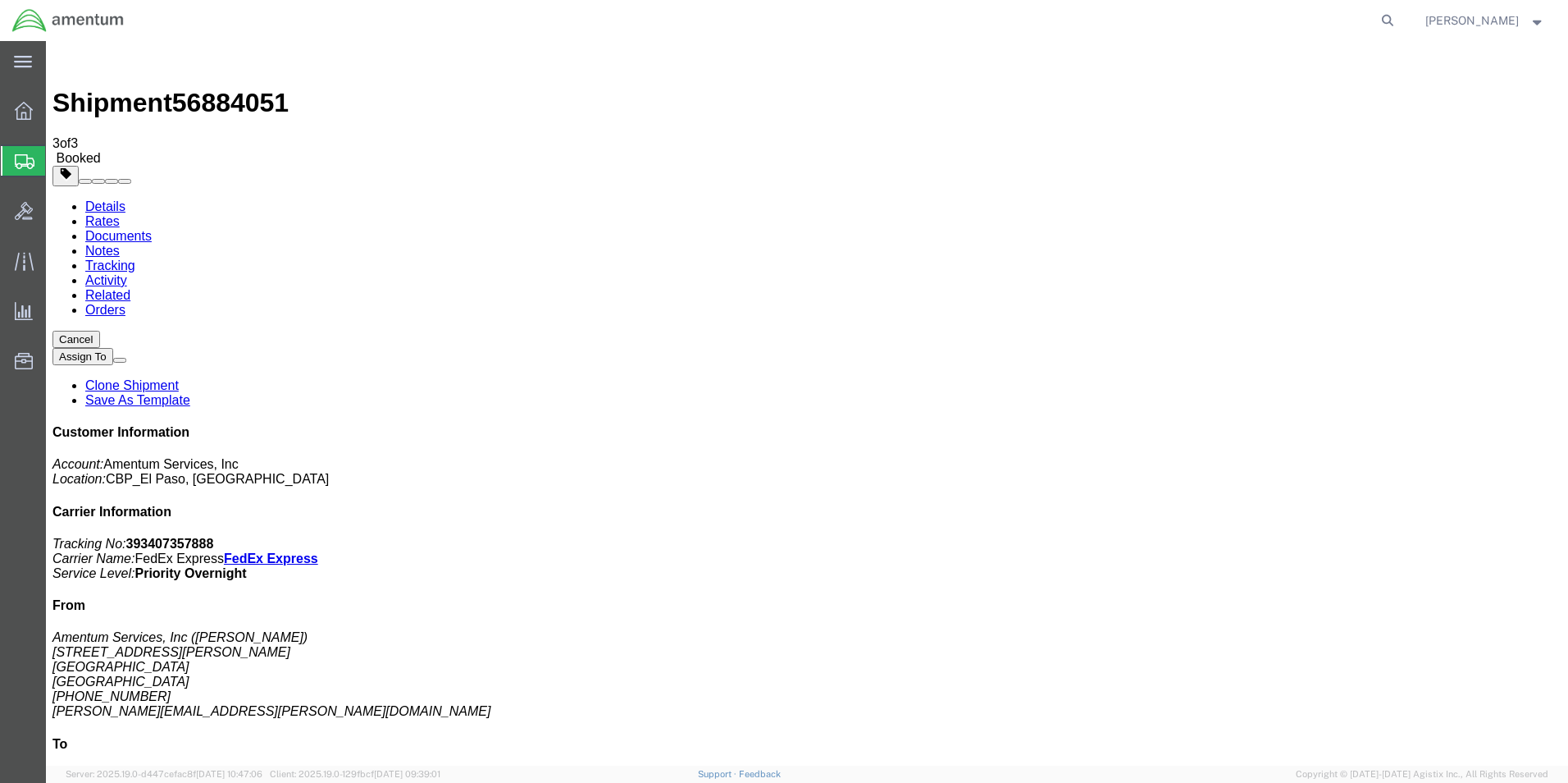
click at [0, 0] on span "Create from Template" at bounding box center [0, 0] width 0 height 0
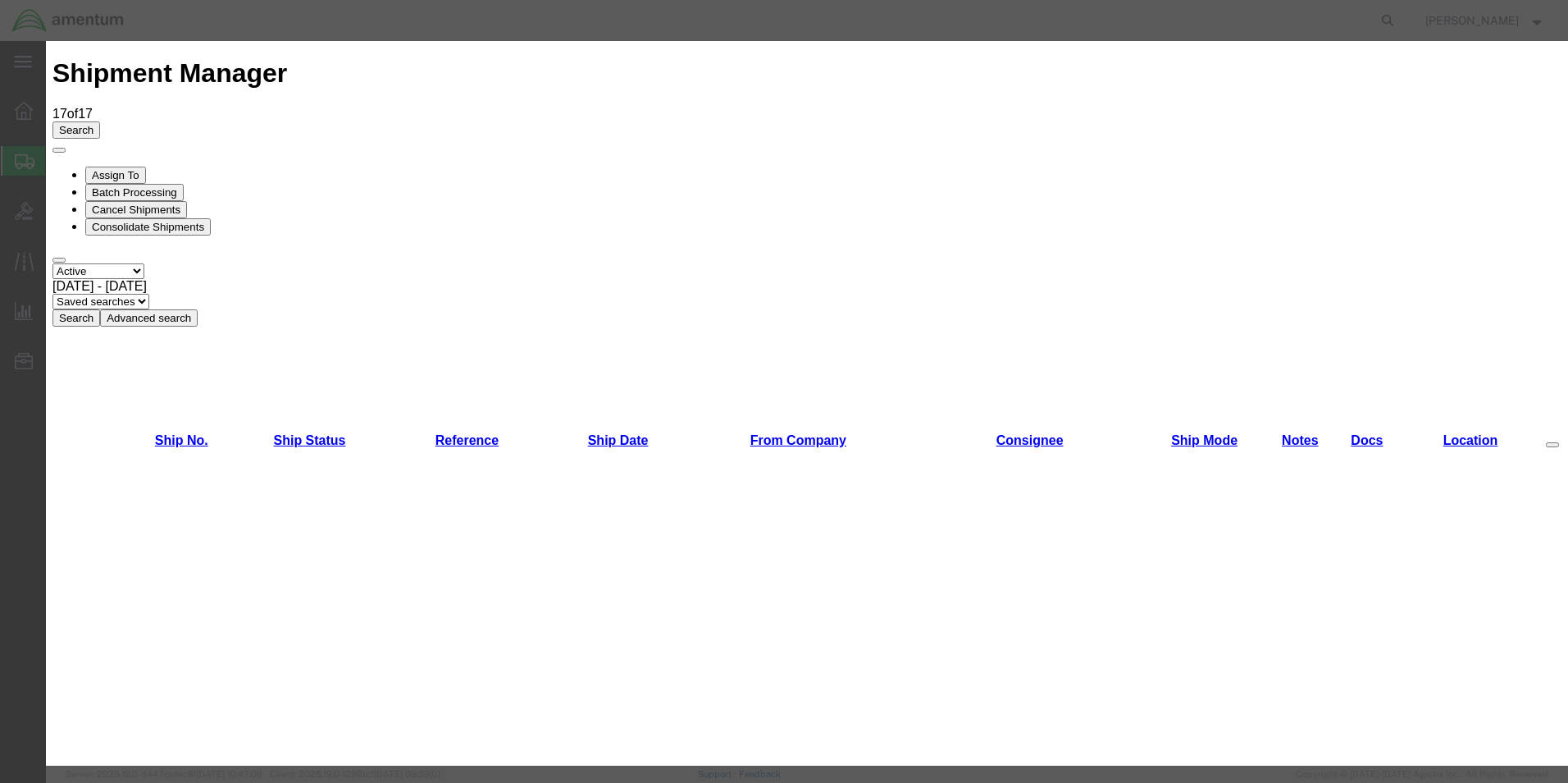
scroll to position [1576, 0]
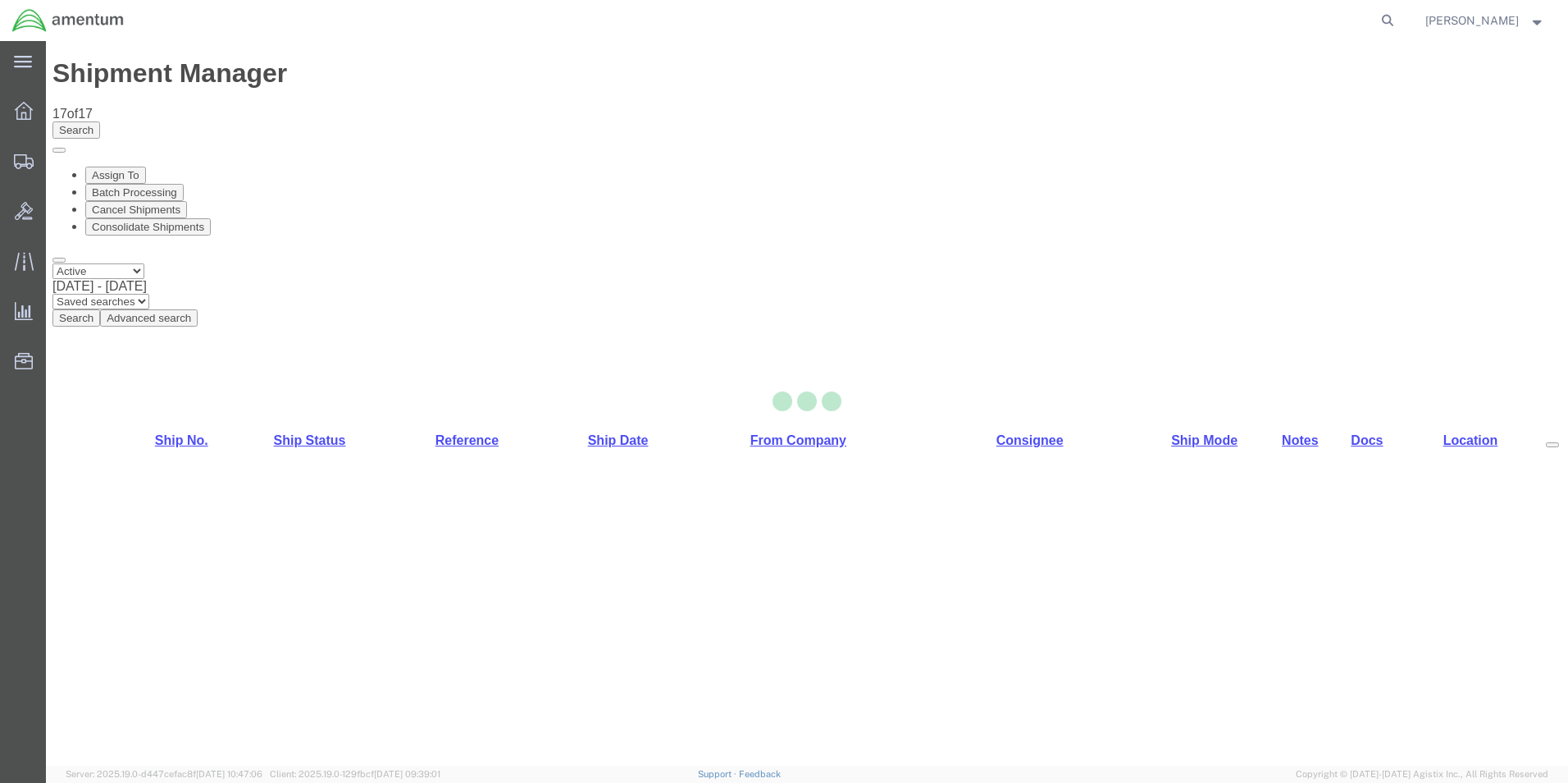
select select "49831"
select select "49950"
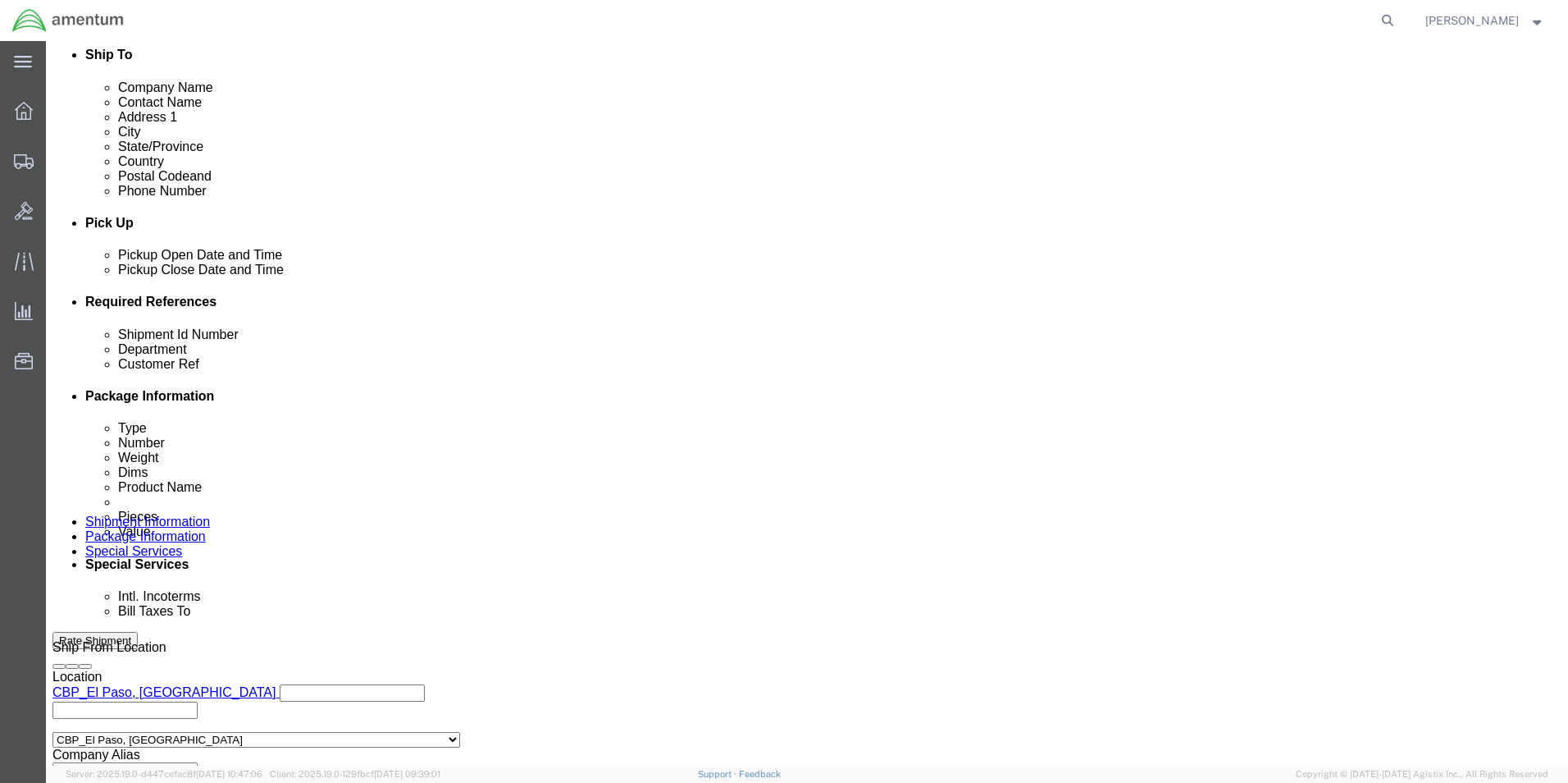
scroll to position [716, 0]
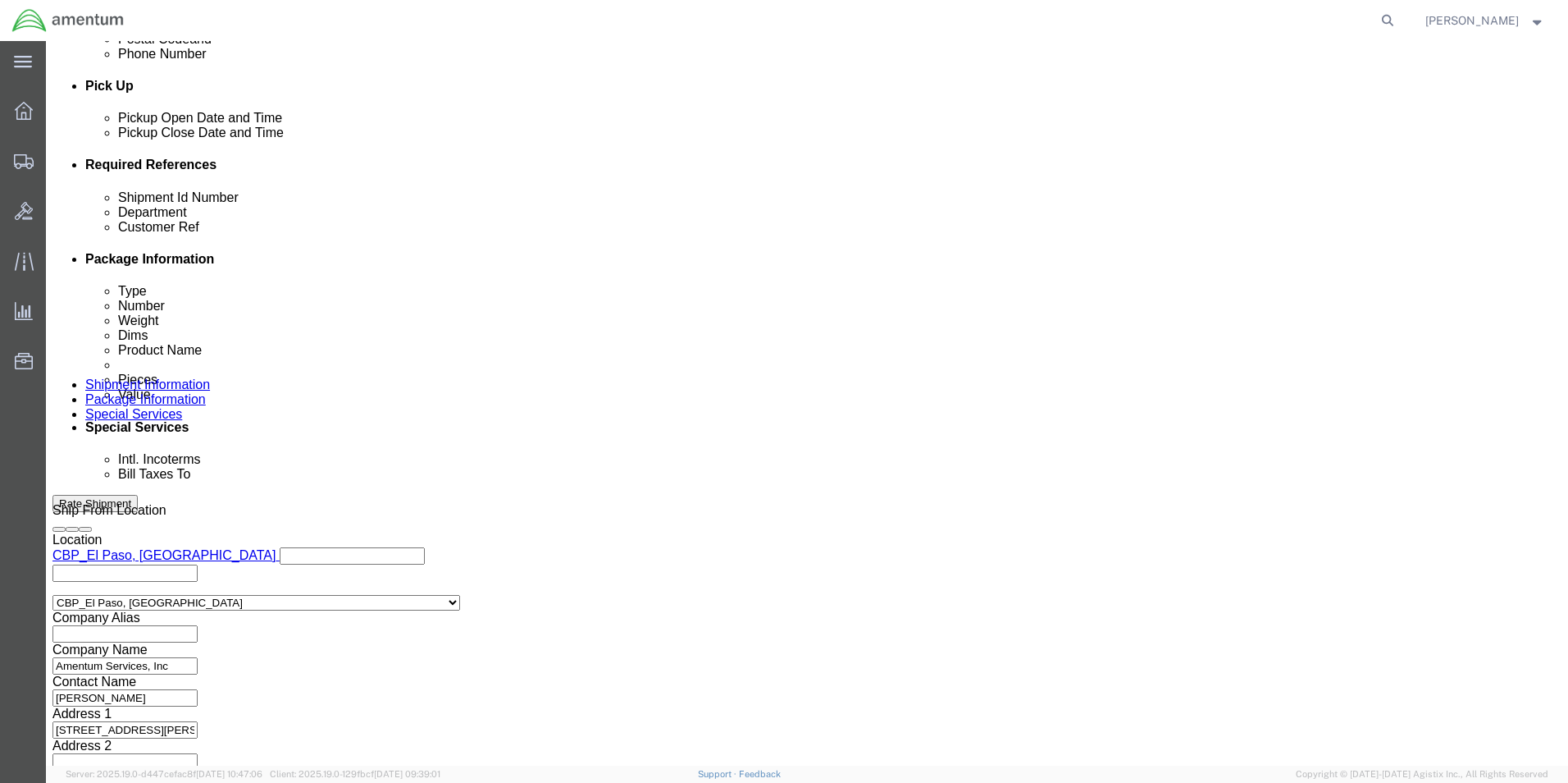
drag, startPoint x: 315, startPoint y: 296, endPoint x: 135, endPoint y: 291, distance: 180.1
click div "Shipment Id Number 258211, 258080"
type input "503-002175"
drag, startPoint x: 329, startPoint y: 322, endPoint x: 135, endPoint y: 331, distance: 194.2
click div "Customer Ref 258211, 258080"
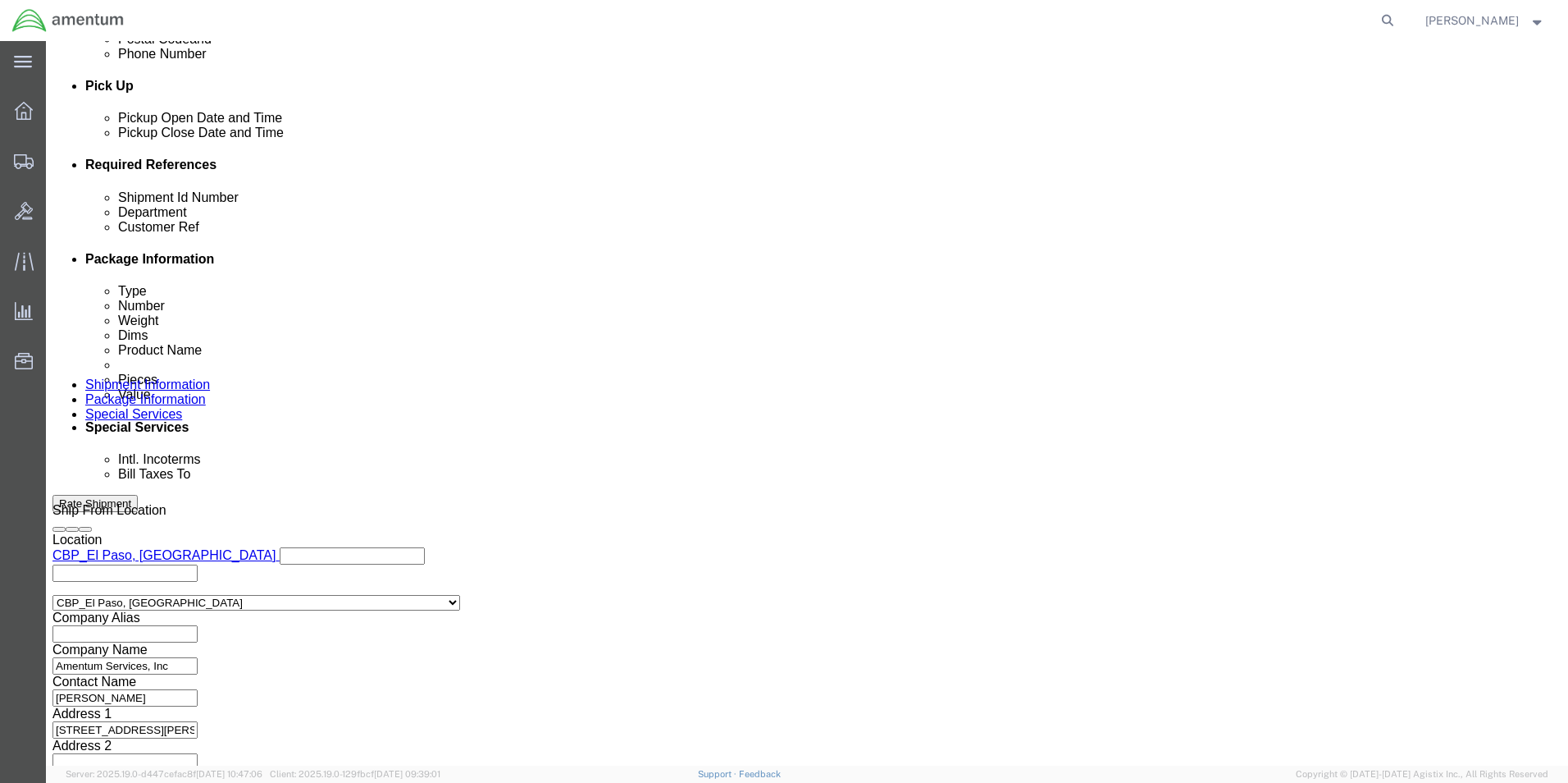
type input "503-002175"
click button "Continue"
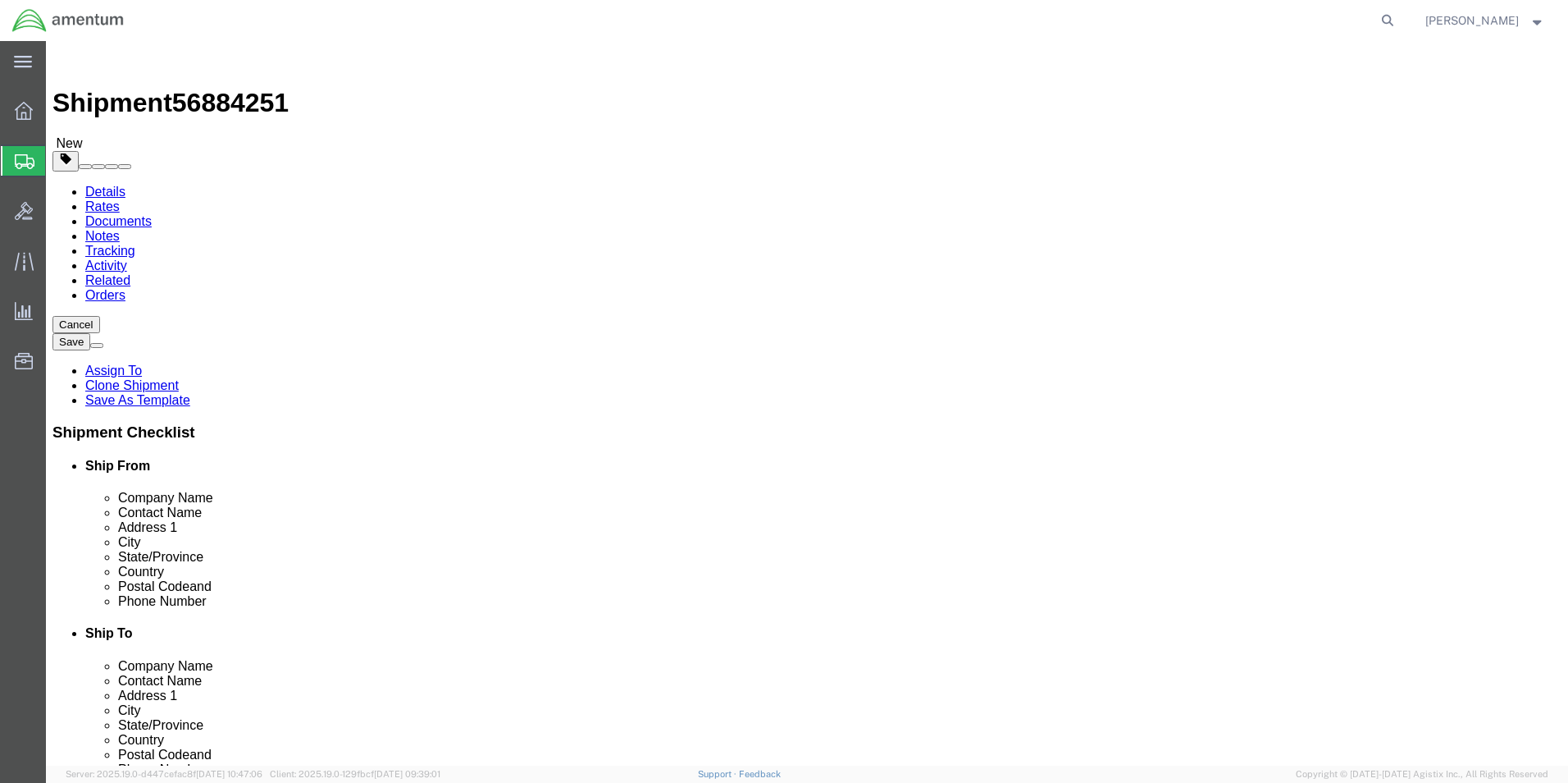
drag, startPoint x: 266, startPoint y: 348, endPoint x: 182, endPoint y: 341, distance: 84.3
click div "Dimensions Length 11.00 x Width 1.50 x Height 12.00 Select cm ft in"
type input "14"
type input "10"
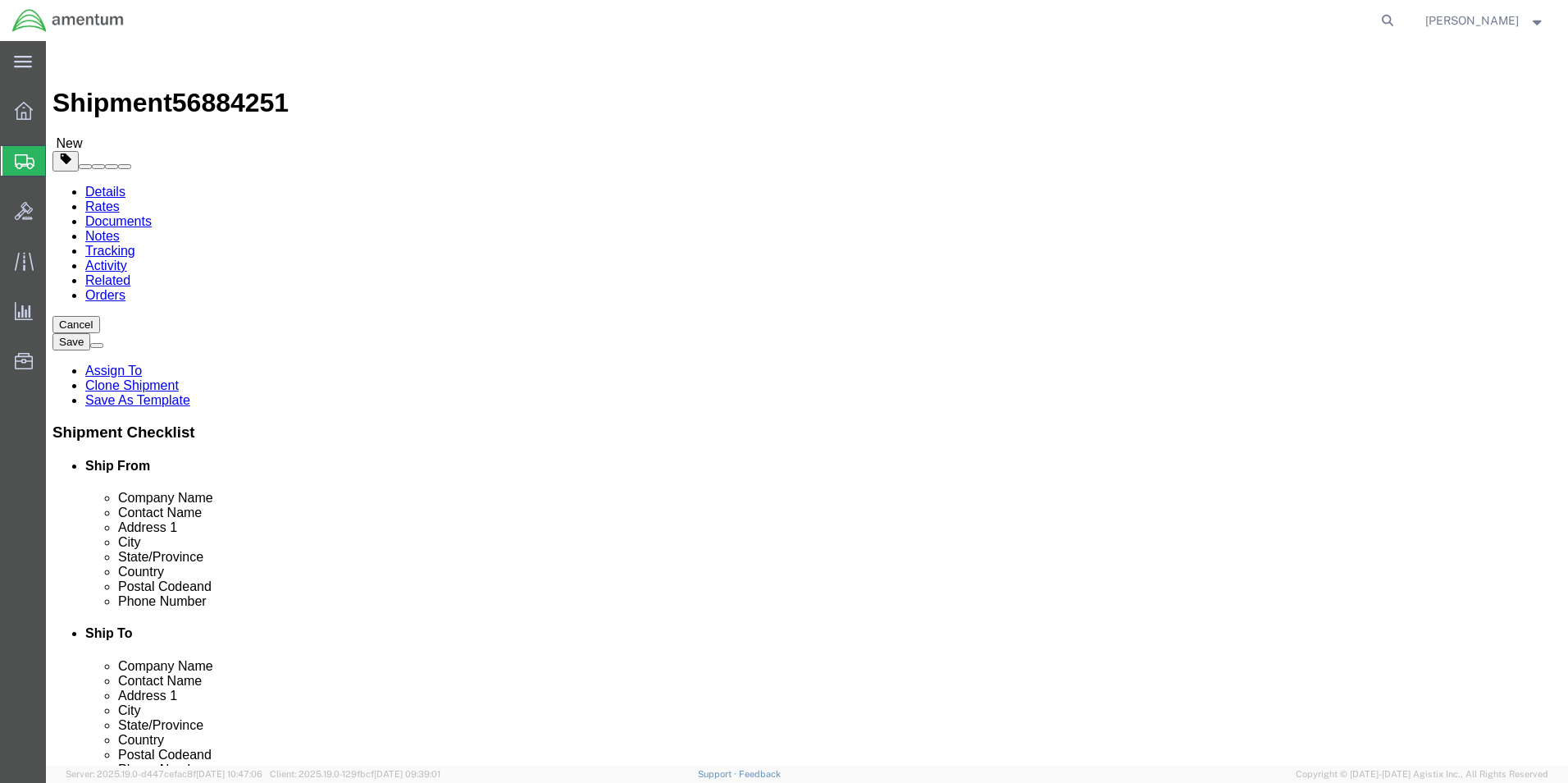
drag, startPoint x: 280, startPoint y: 378, endPoint x: 189, endPoint y: 386, distance: 91.4
click div "Weight 0.10 Select kgs lbs Ship. t°"
type input "4.45"
click dd "500.00 USD"
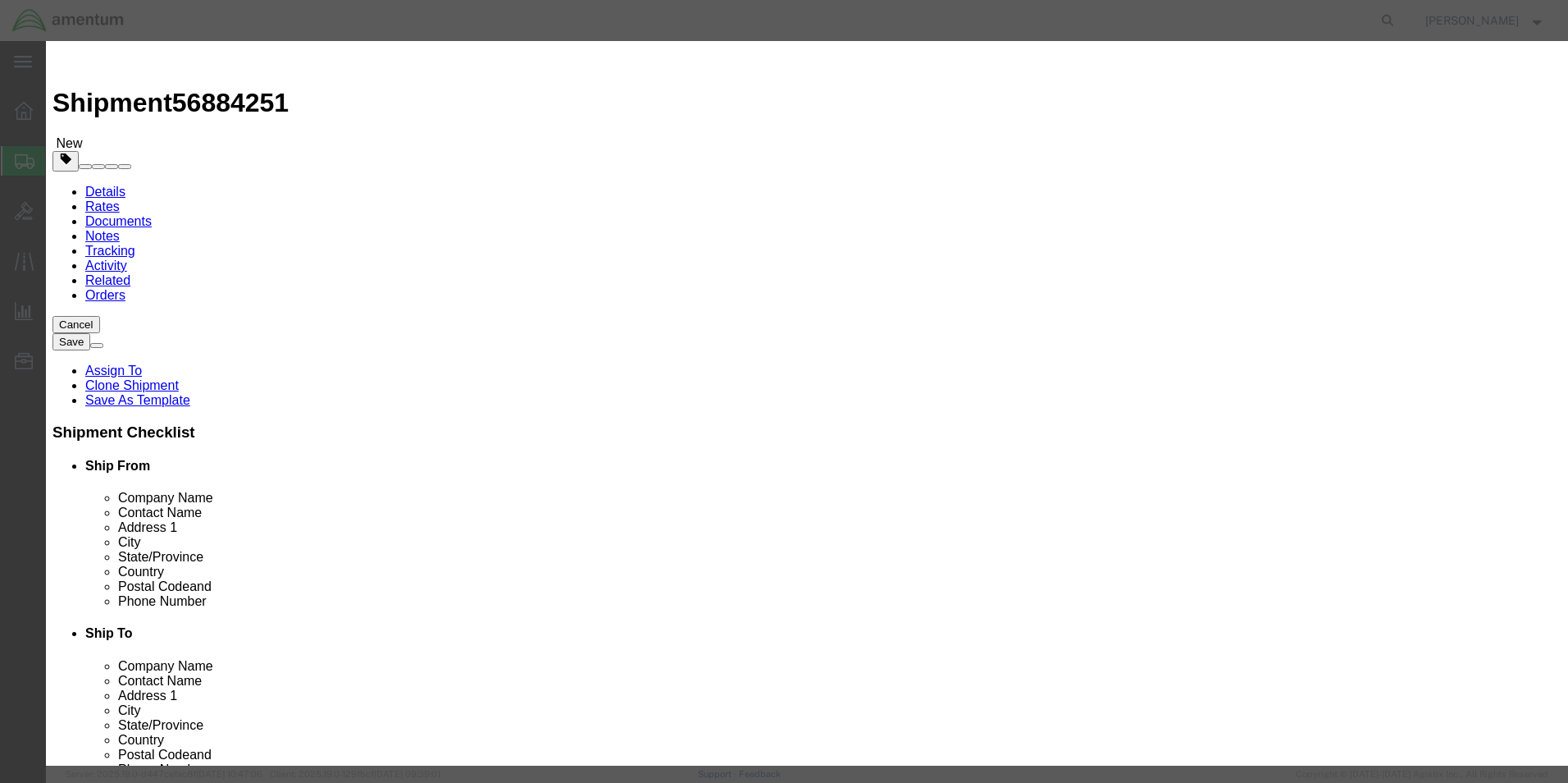
drag, startPoint x: 490, startPoint y: 161, endPoint x: 446, endPoint y: 164, distance: 44.1
click div "Pieces 17.00 Select Bag Barrels 100Board Feet Bottle Box Blister Pack Carats Ca…"
type input "5"
type input "147.06"
drag, startPoint x: 1037, startPoint y: 142, endPoint x: 870, endPoint y: 128, distance: 167.6
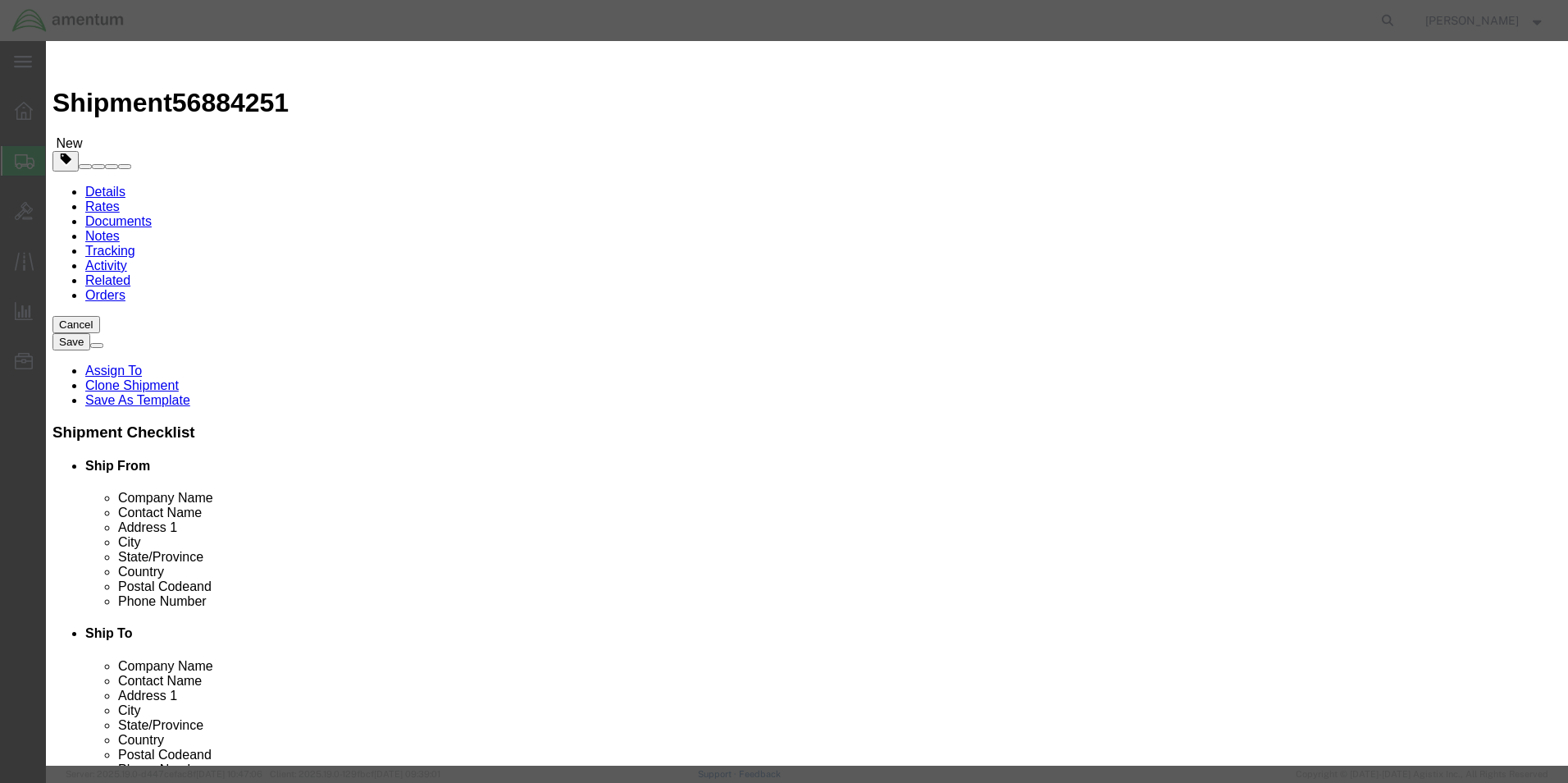
click div "Description NSA5319-04-017, NSA5319-04-96, NSA5319-04-01, 2212BC05001"
type textarea "750-HR-kit, Filter"
click button "Save & Close"
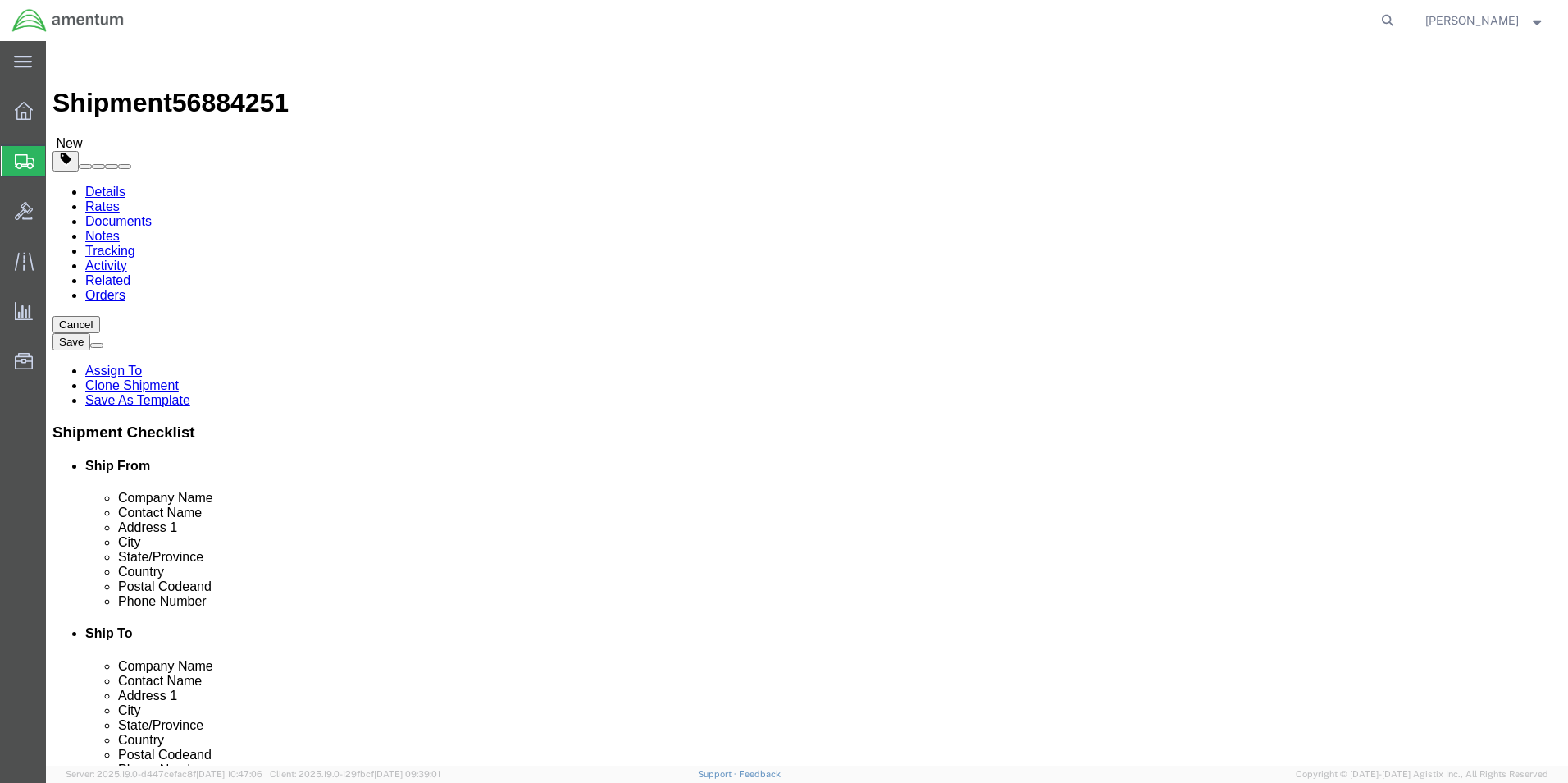
click button "Continue"
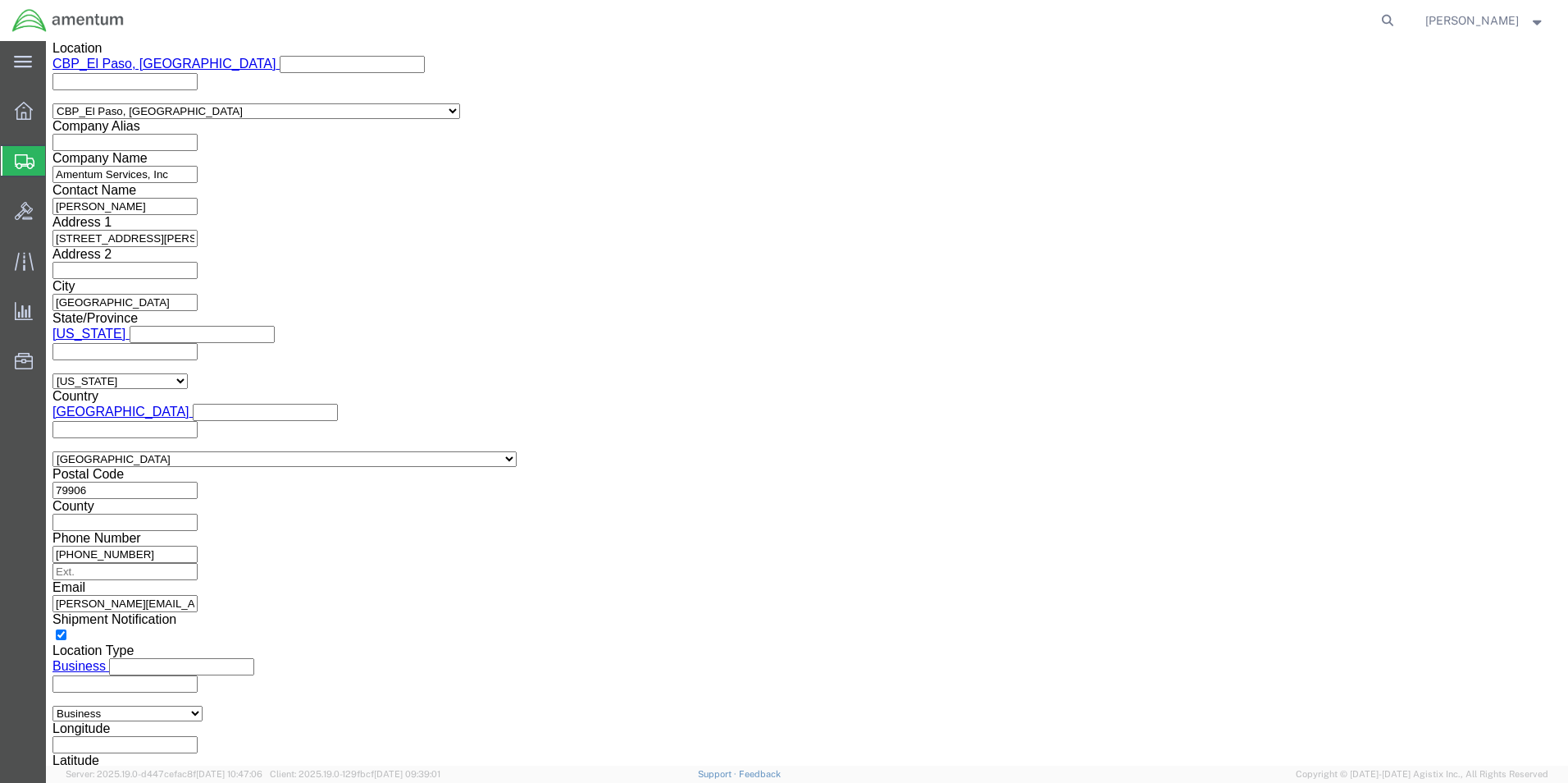
scroll to position [1094, 0]
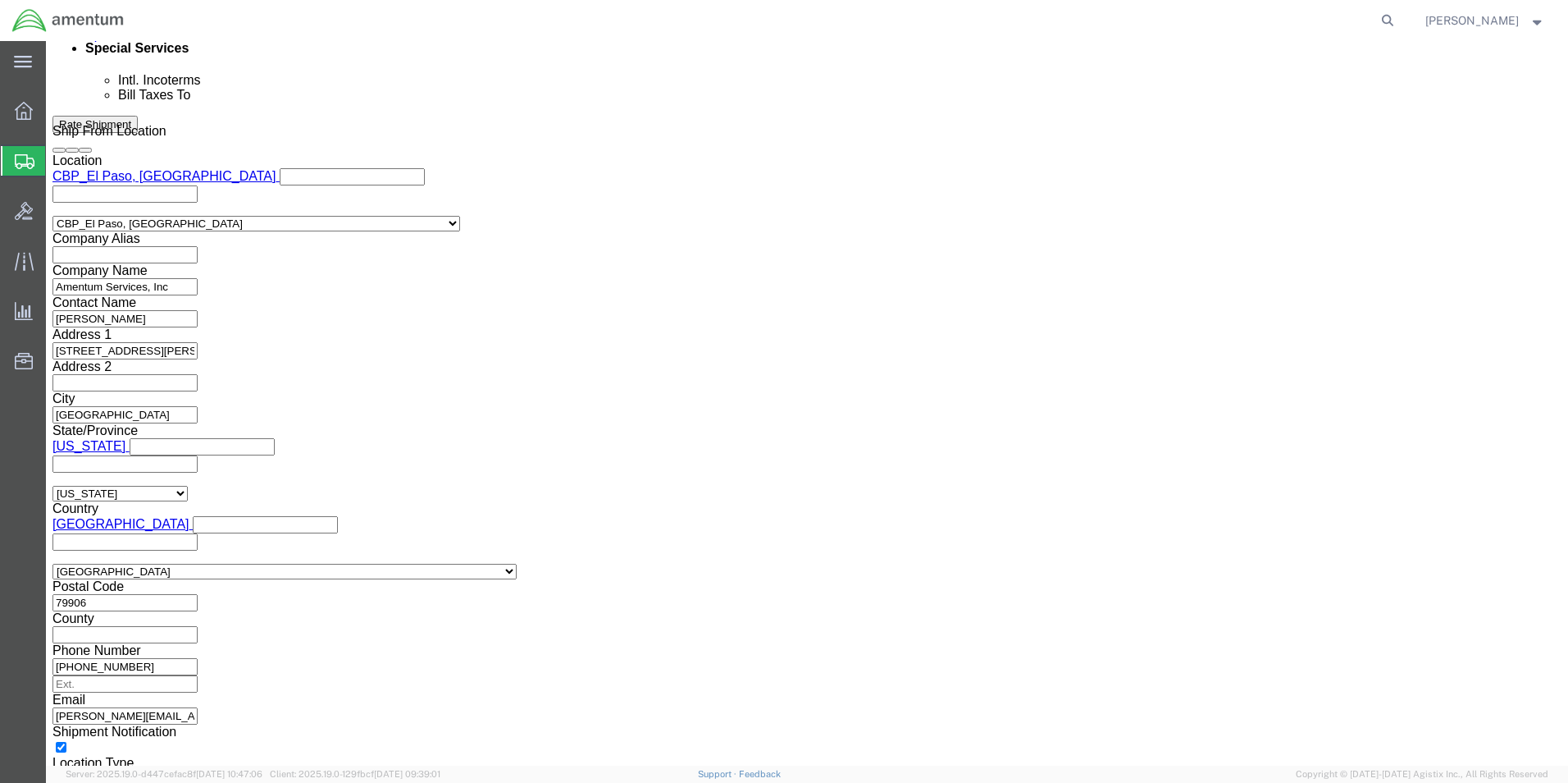
click button "Rate Shipment"
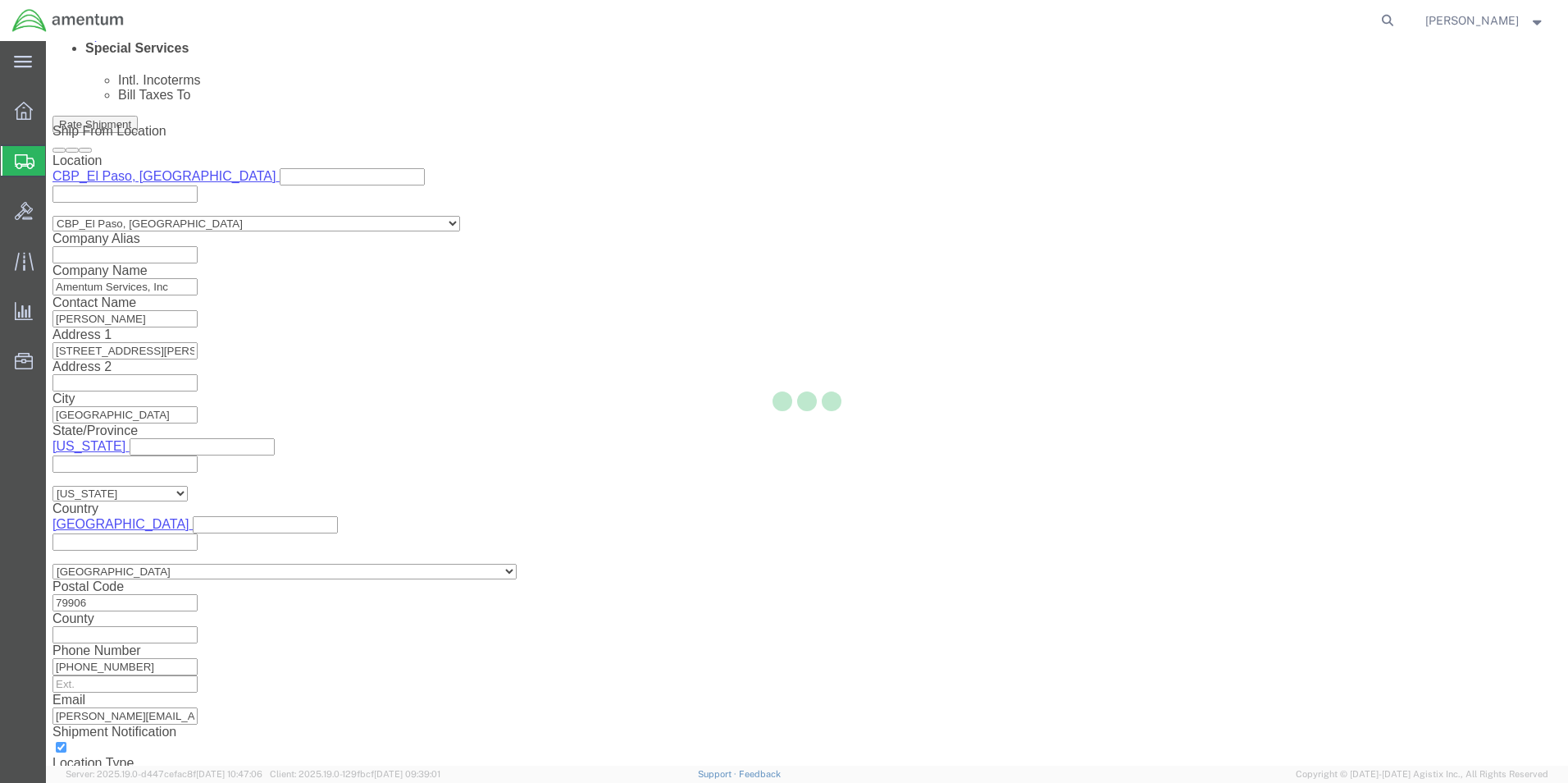
scroll to position [35, 0]
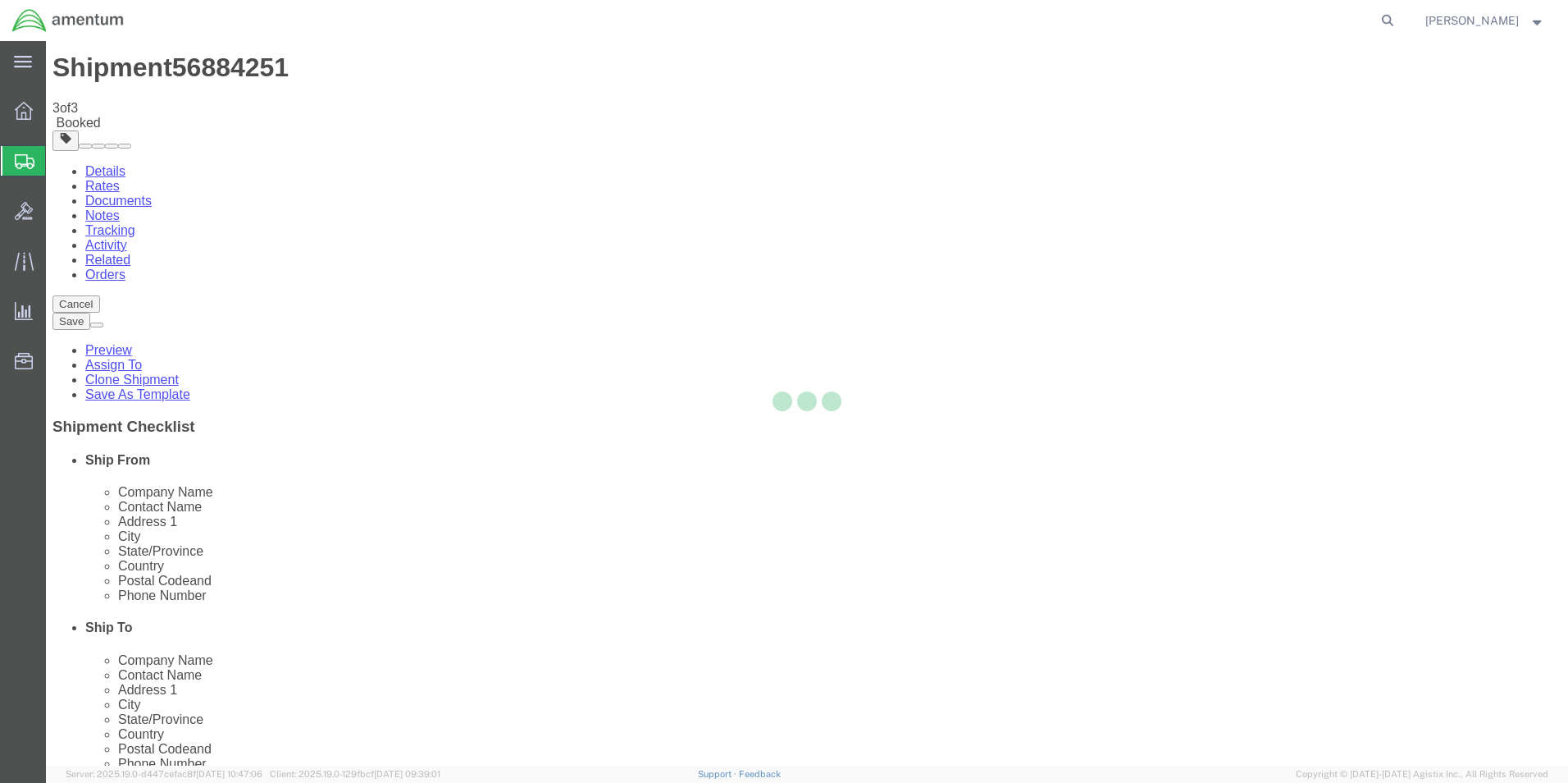
scroll to position [0, 0]
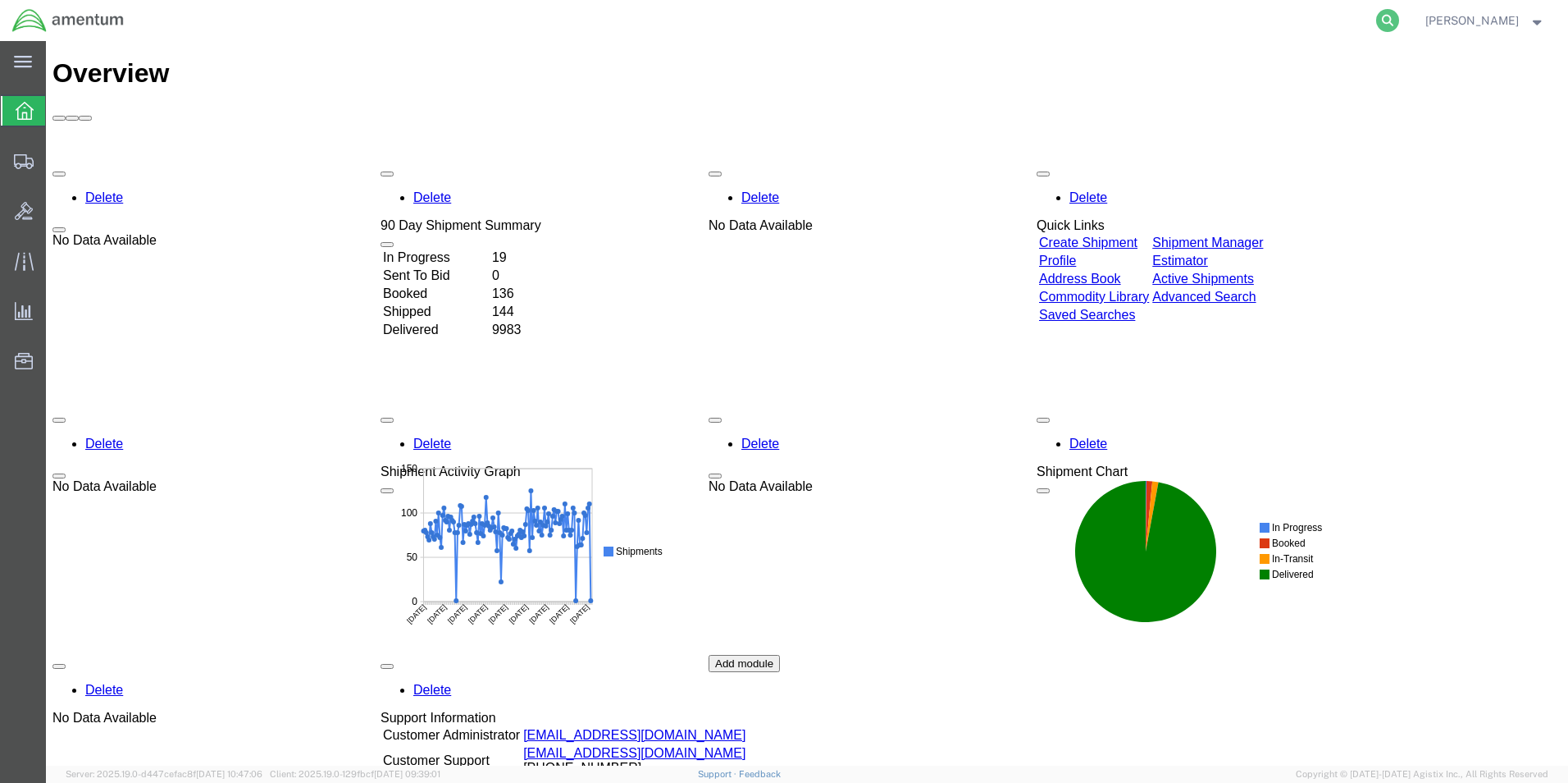
click at [1399, 17] on icon at bounding box center [1387, 20] width 23 height 23
click at [1063, 20] on input "search" at bounding box center [1127, 20] width 499 height 40
paste input "56867381"
type input "56867381"
click at [1399, 16] on icon at bounding box center [1387, 20] width 23 height 23
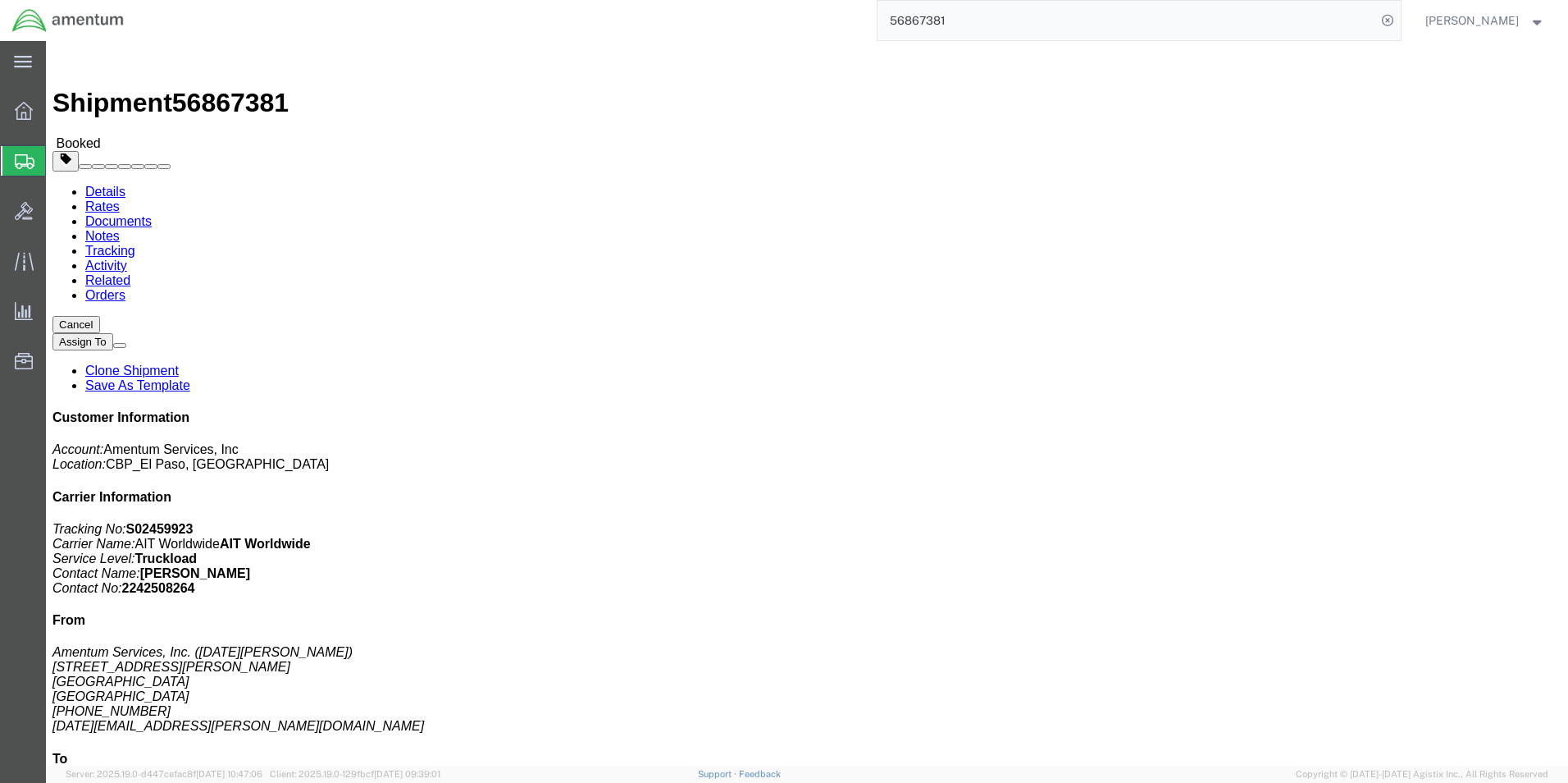
click link "Documents"
